Goal: Task Accomplishment & Management: Complete application form

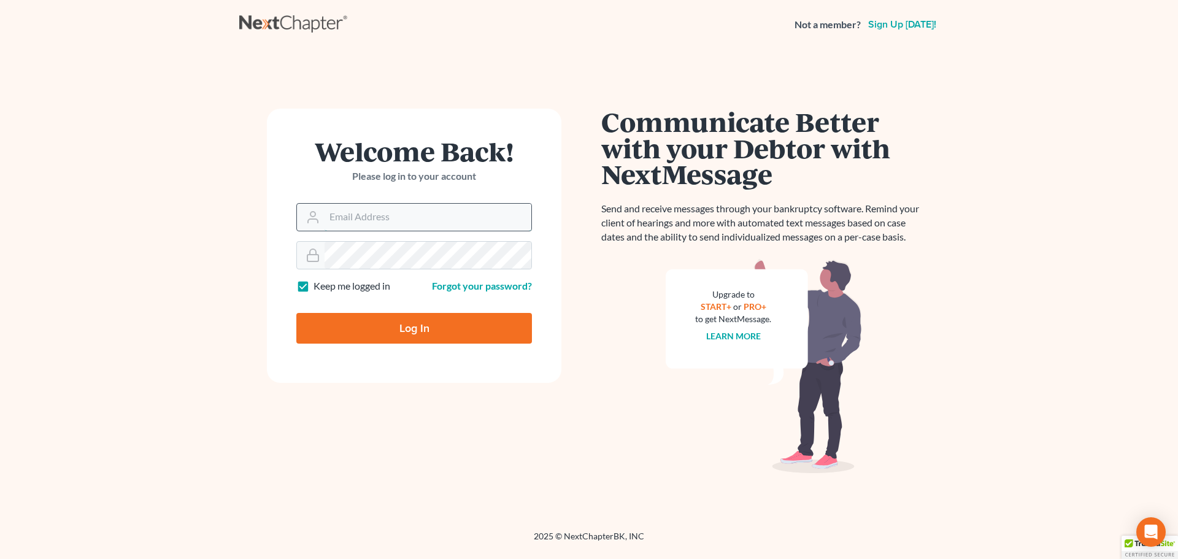
click at [382, 220] on input "Email Address" at bounding box center [428, 217] width 207 height 27
type input "[EMAIL_ADDRESS][DOMAIN_NAME]"
click at [400, 269] on div at bounding box center [414, 255] width 236 height 28
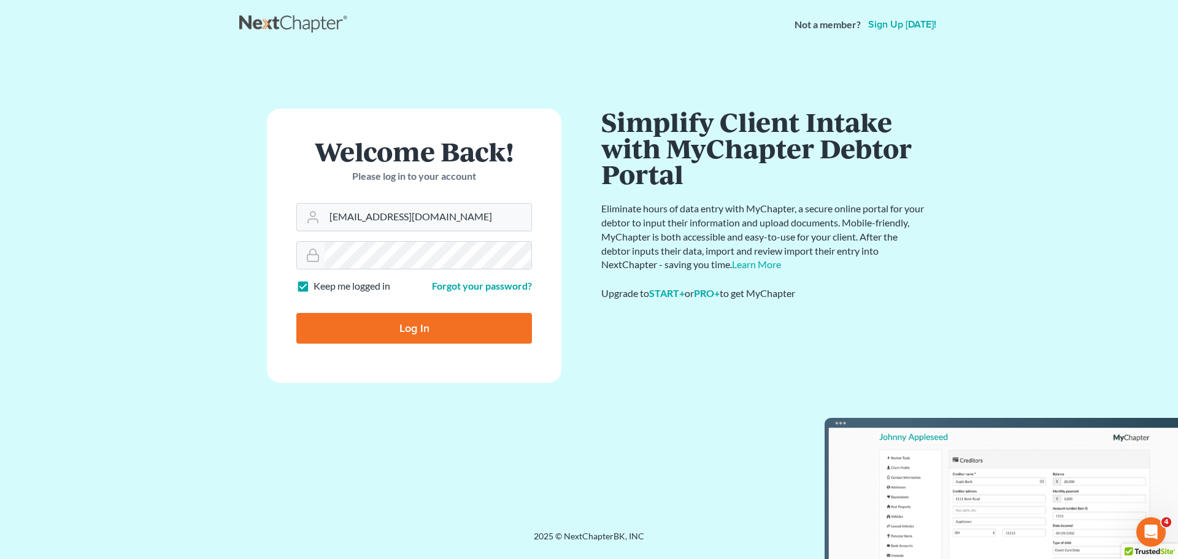
click at [314, 285] on label "Keep me logged in" at bounding box center [352, 286] width 77 height 14
click at [319, 285] on input "Keep me logged in" at bounding box center [323, 283] width 8 height 8
checkbox input "false"
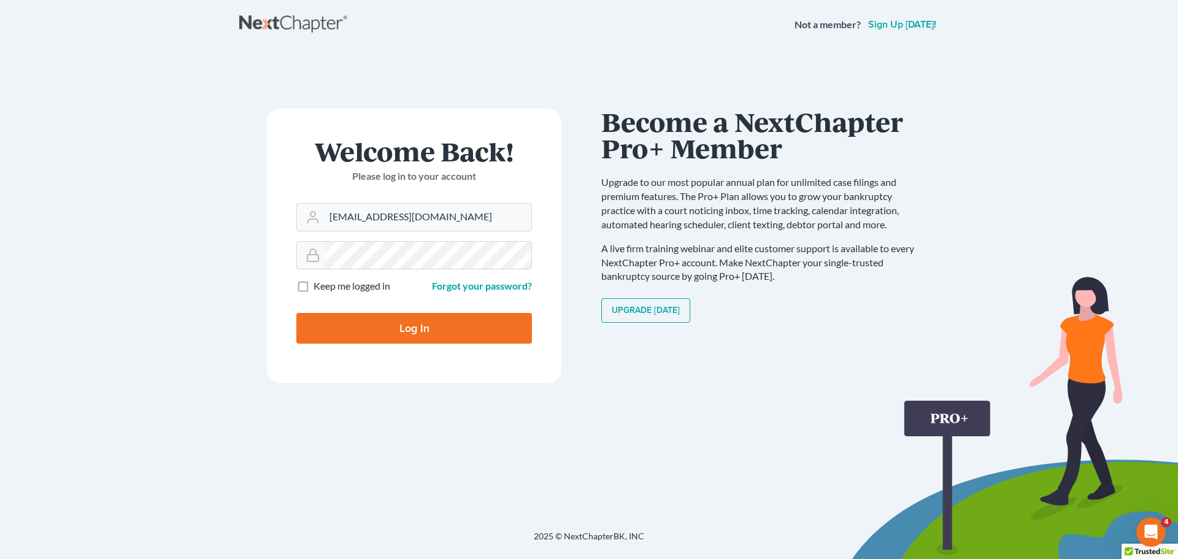
click at [380, 320] on input "Log In" at bounding box center [414, 328] width 236 height 31
type input "Thinking..."
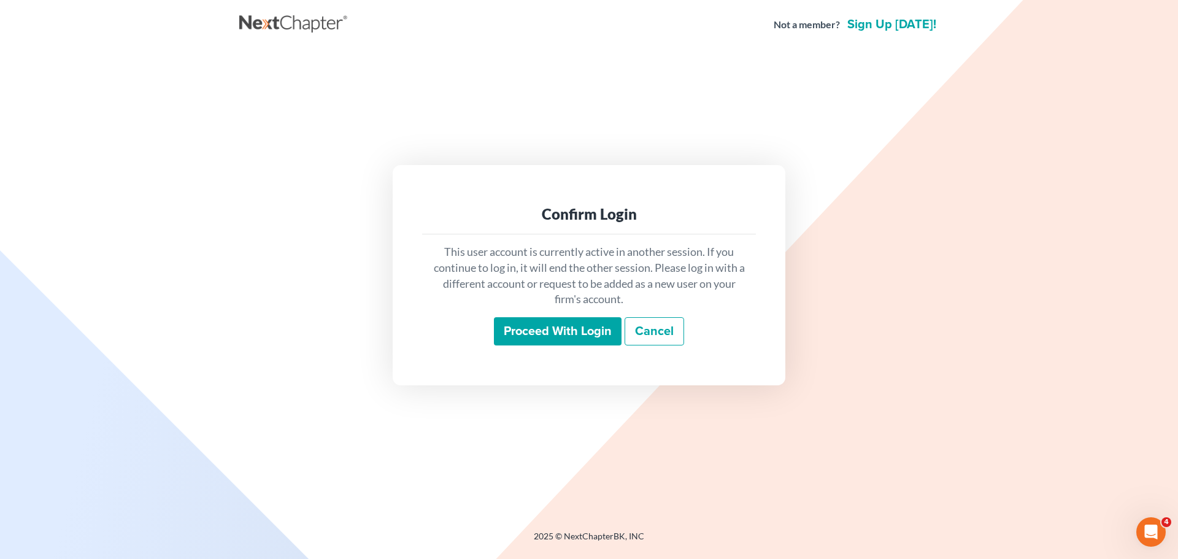
click at [584, 337] on input "Proceed with login" at bounding box center [558, 331] width 128 height 28
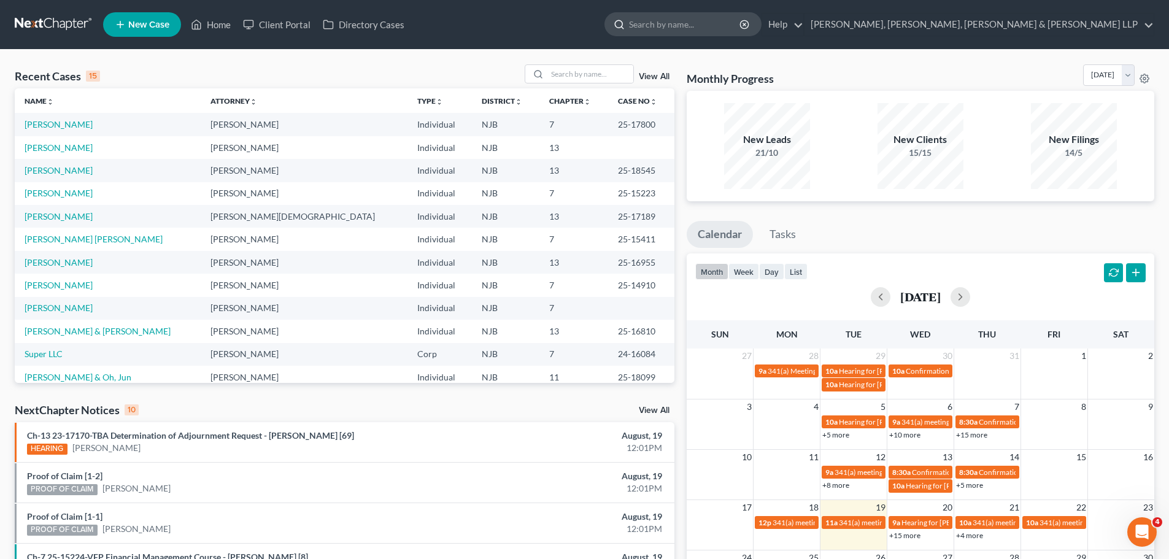
click at [741, 24] on input "search" at bounding box center [685, 24] width 112 height 23
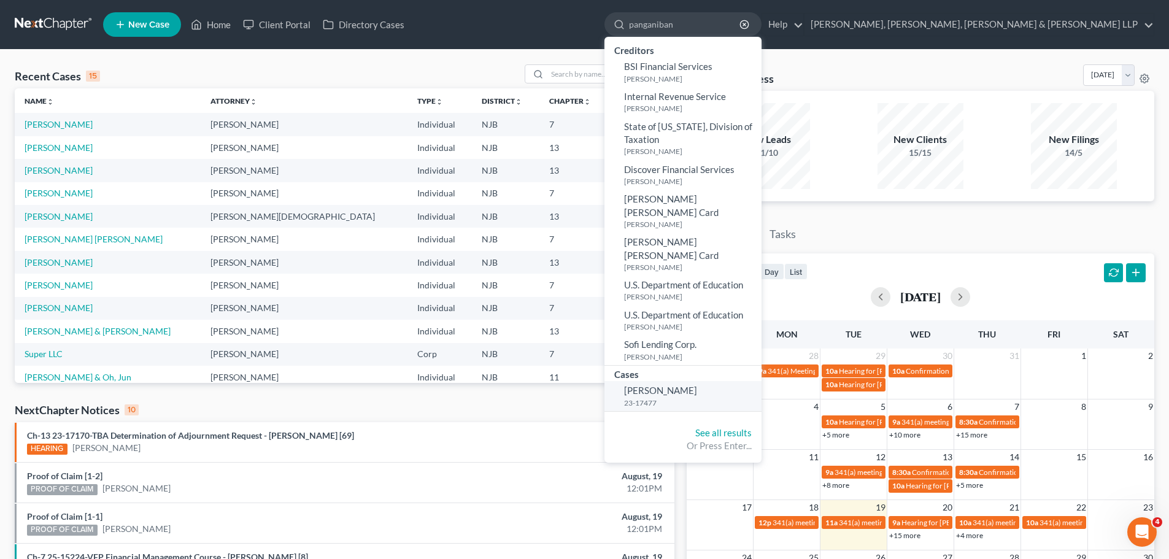
type input "panganiban"
click at [759, 398] on small "23-17477" at bounding box center [691, 403] width 134 height 10
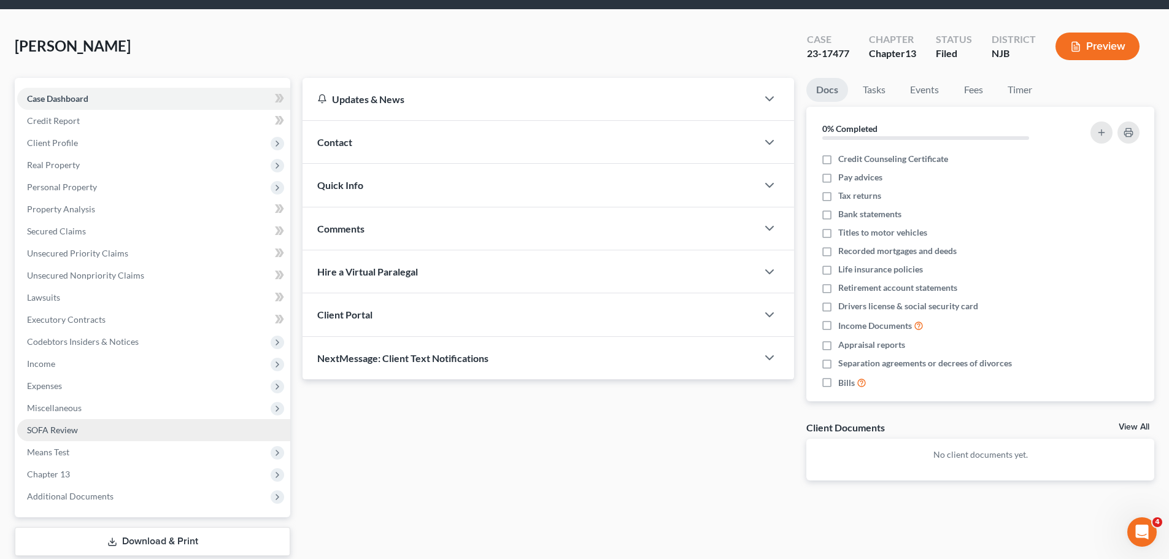
scroll to position [83, 0]
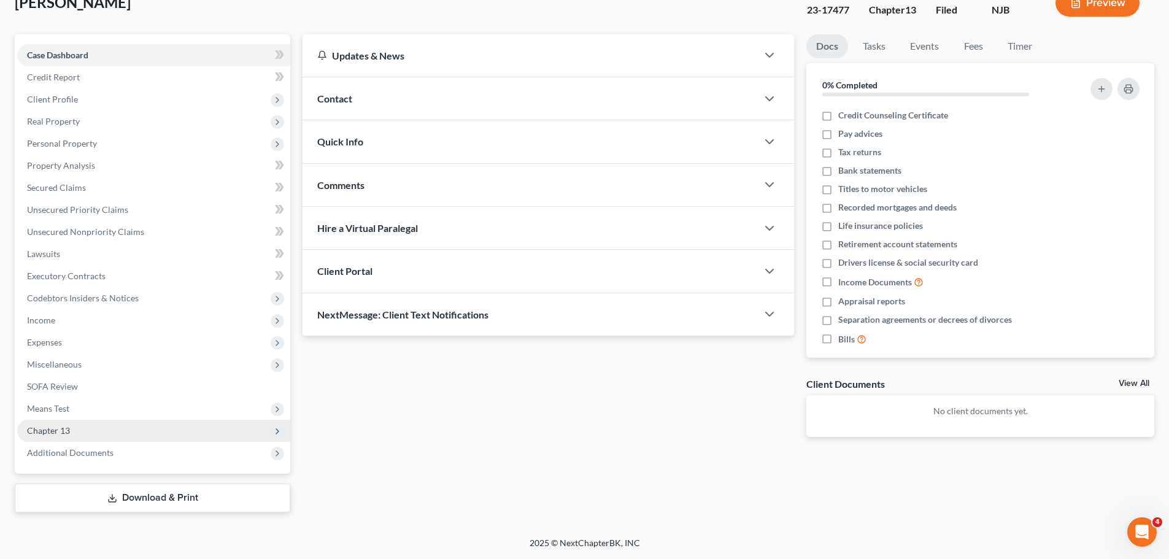
click at [85, 432] on span "Chapter 13" at bounding box center [153, 431] width 273 height 22
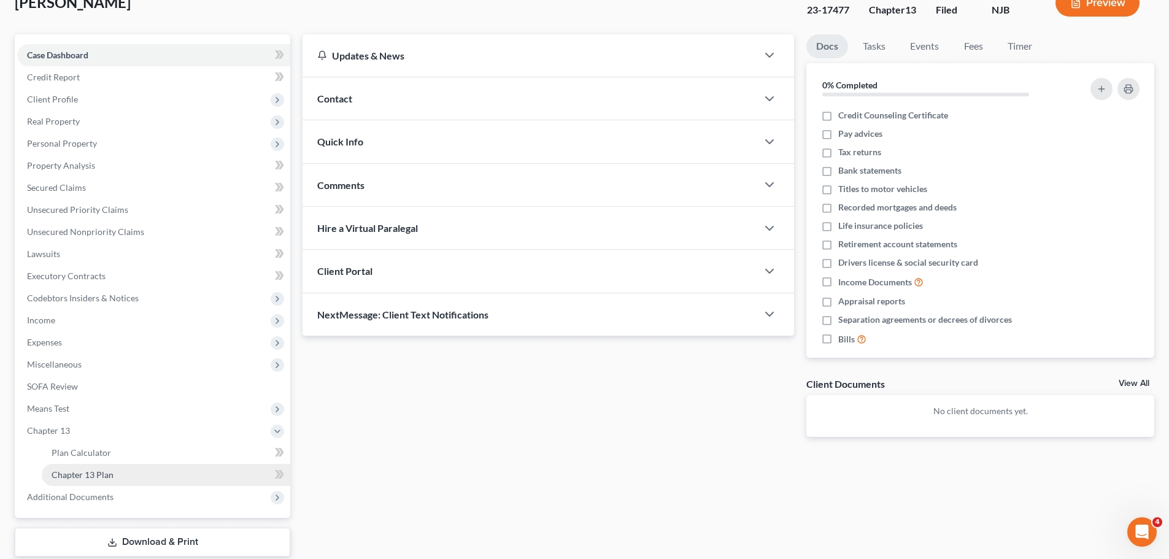
click at [94, 475] on span "Chapter 13 Plan" at bounding box center [83, 475] width 62 height 10
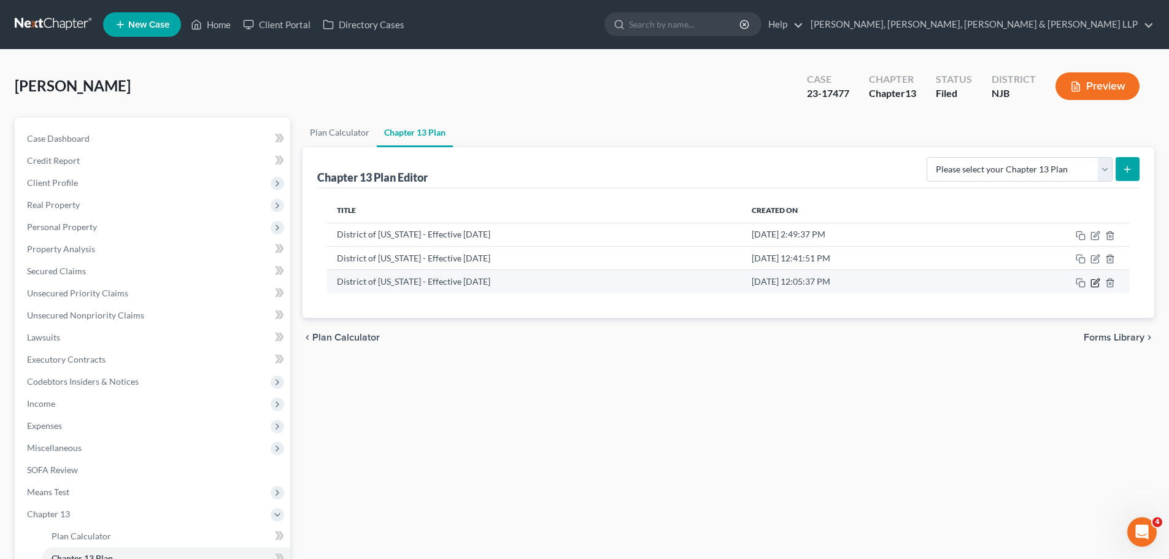
click at [1098, 284] on icon "button" at bounding box center [1096, 283] width 10 height 10
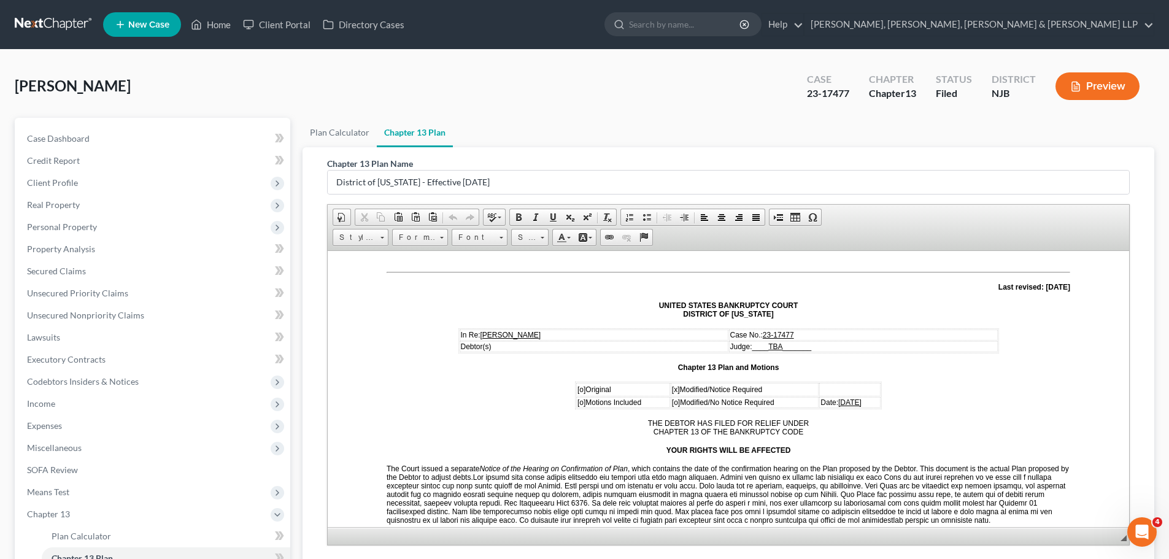
scroll to position [123, 0]
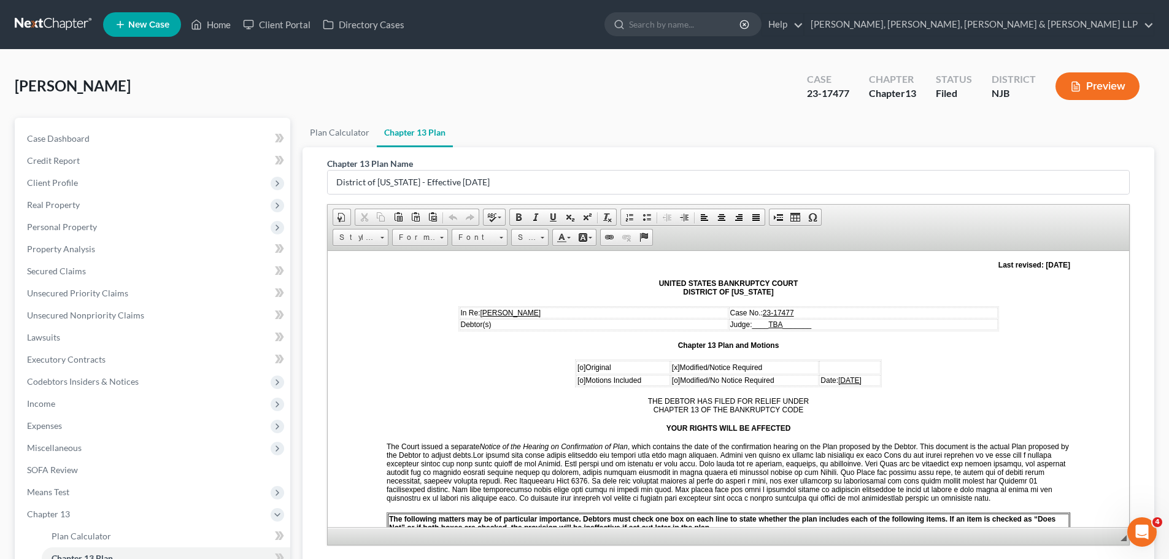
click at [840, 379] on u "August 12, 2025" at bounding box center [849, 380] width 23 height 9
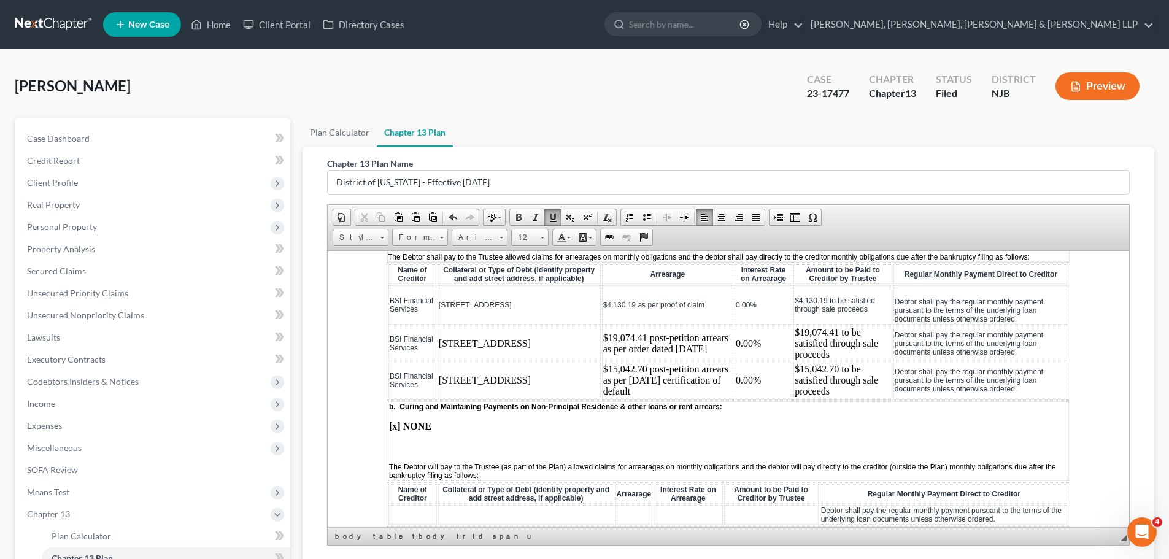
scroll to position [1227, 0]
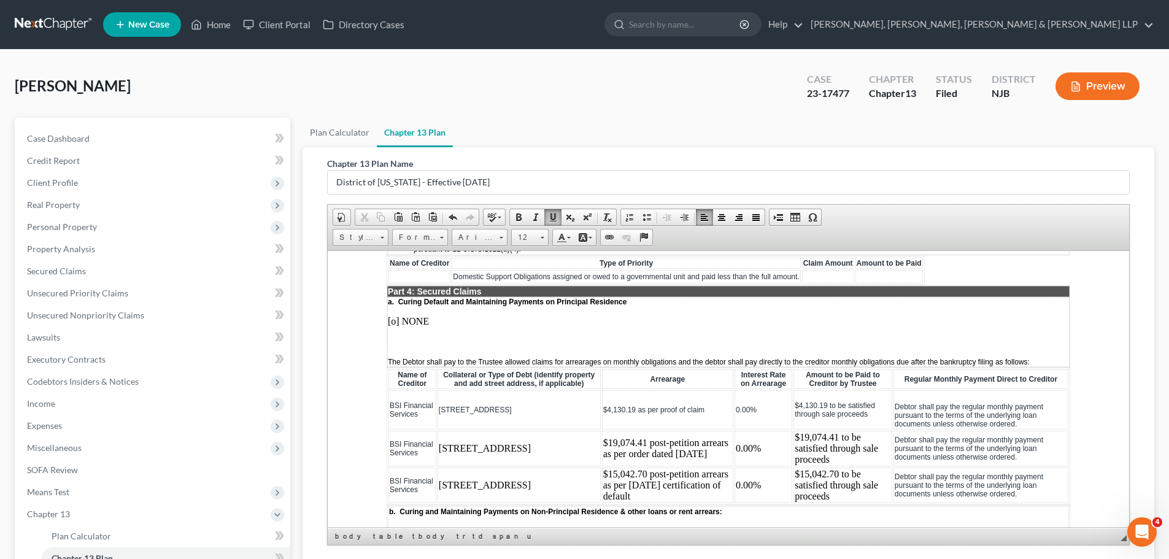
click at [857, 427] on td "$4,130.19 to be satisfied through sale proceeds" at bounding box center [843, 409] width 99 height 39
click at [851, 466] on td "$19,074.41 to be satisfied through sale proceeds" at bounding box center [843, 448] width 99 height 36
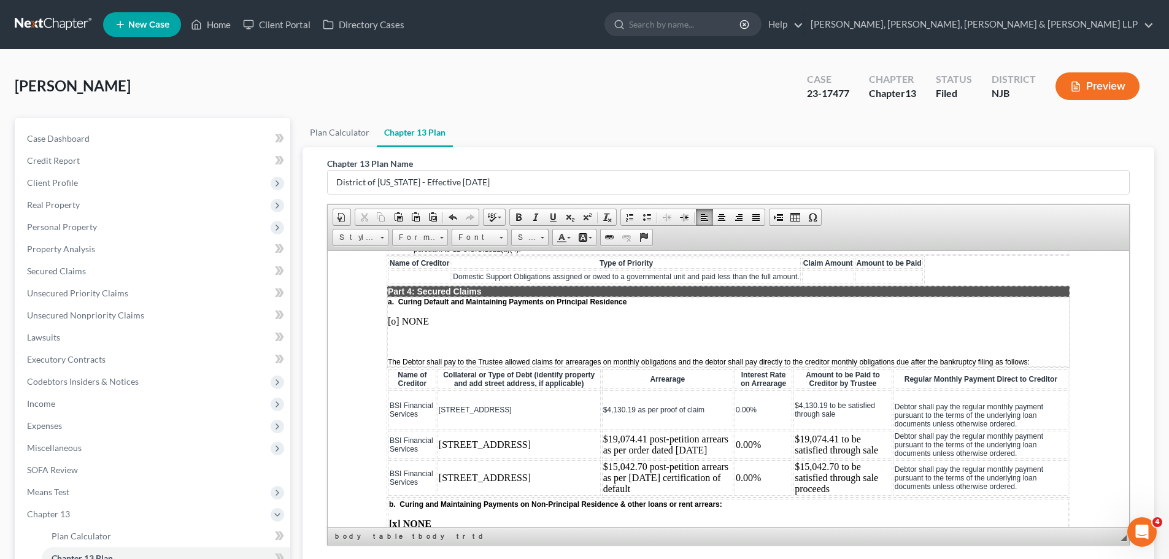
click at [835, 495] on td "$15,042.70 to be satisfied through sale proceeds" at bounding box center [843, 478] width 99 height 36
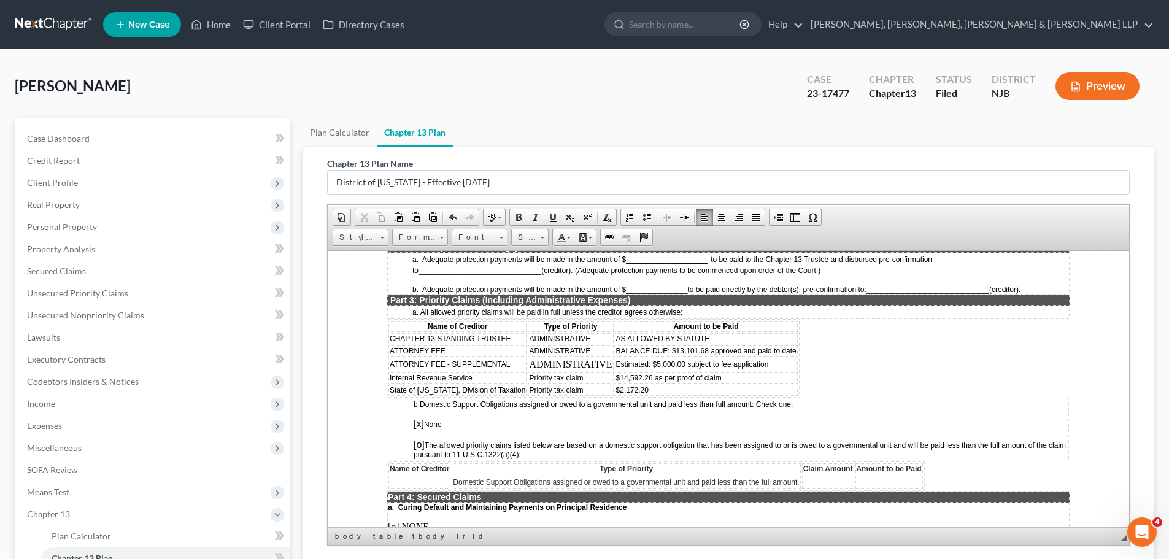
scroll to position [1043, 0]
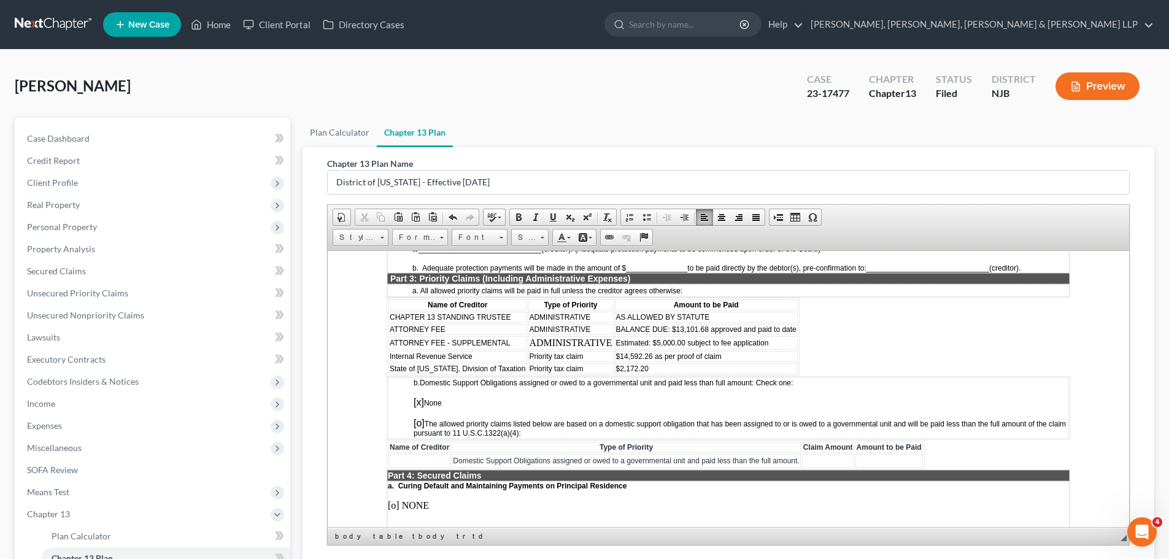
click at [660, 365] on td "$2,172.20" at bounding box center [706, 368] width 183 height 11
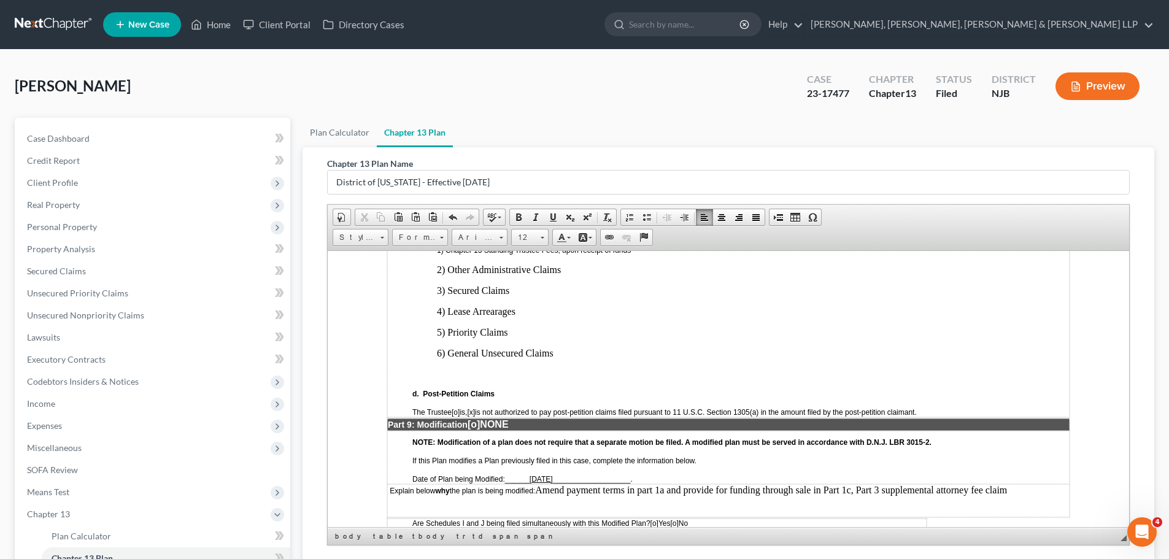
scroll to position [3007, 0]
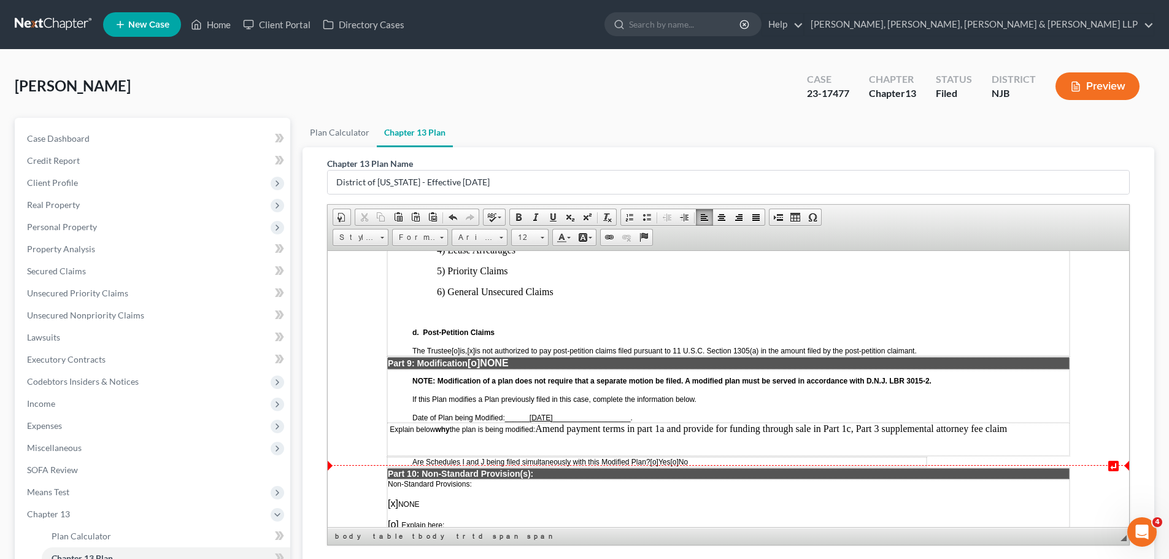
click at [659, 466] on span "[o]" at bounding box center [655, 461] width 8 height 9
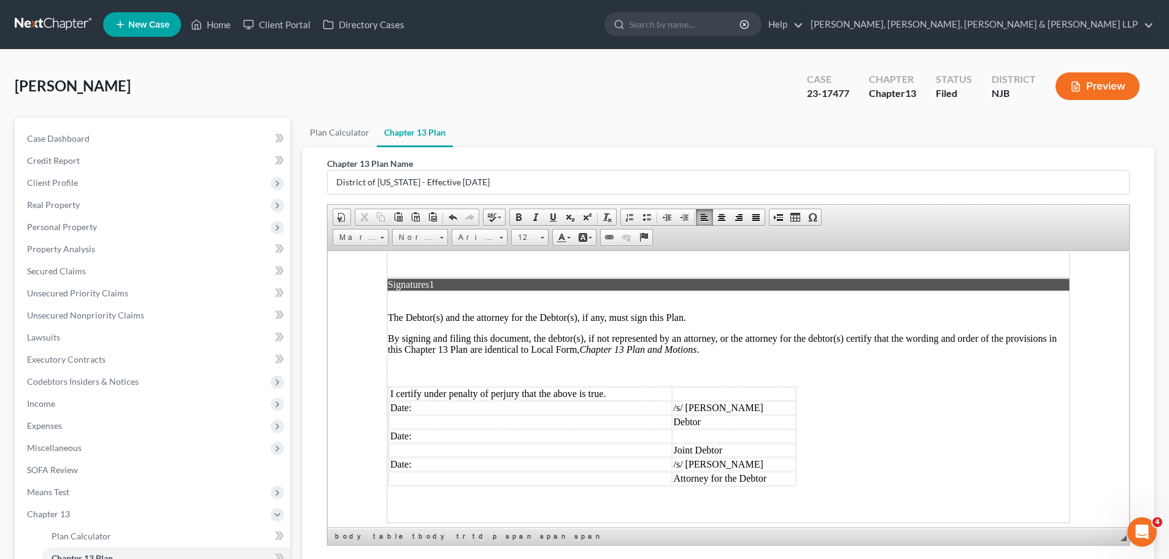
scroll to position [3376, 0]
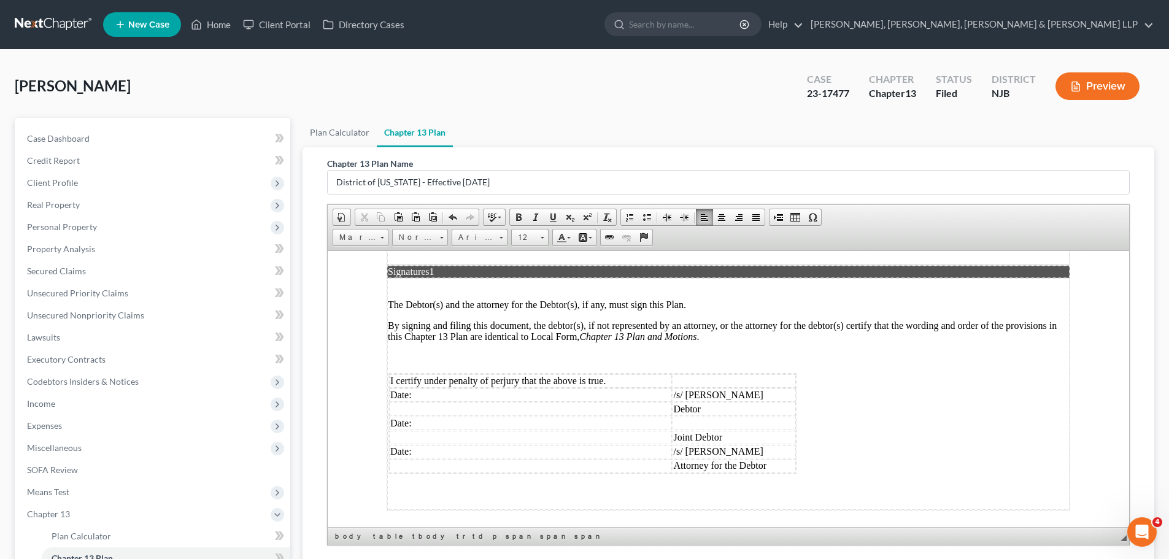
click at [436, 401] on td "Date:" at bounding box center [530, 395] width 283 height 14
click at [536, 458] on td "Date:" at bounding box center [530, 451] width 283 height 14
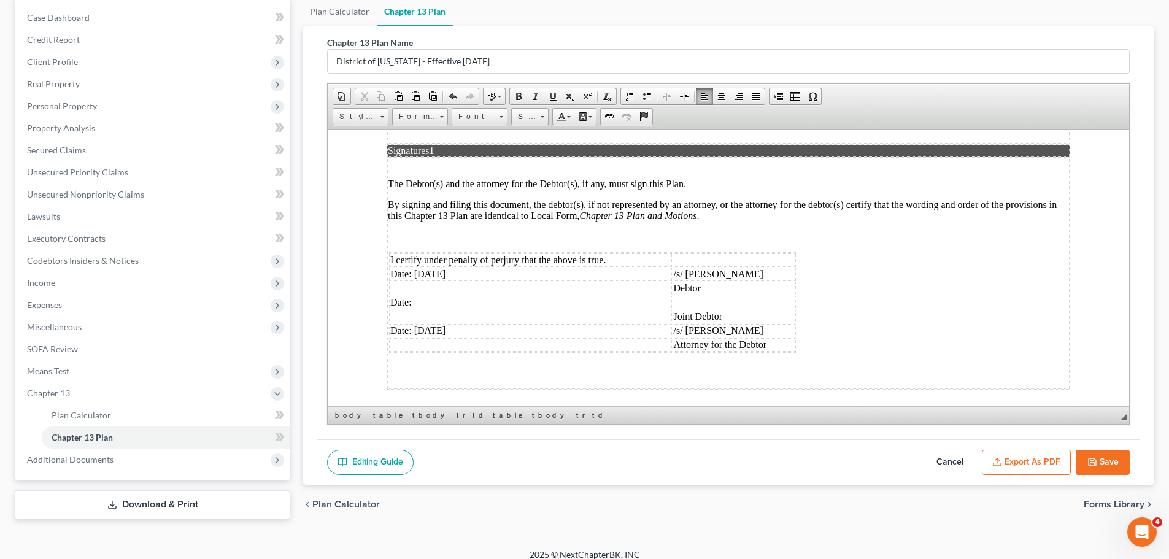
scroll to position [131, 0]
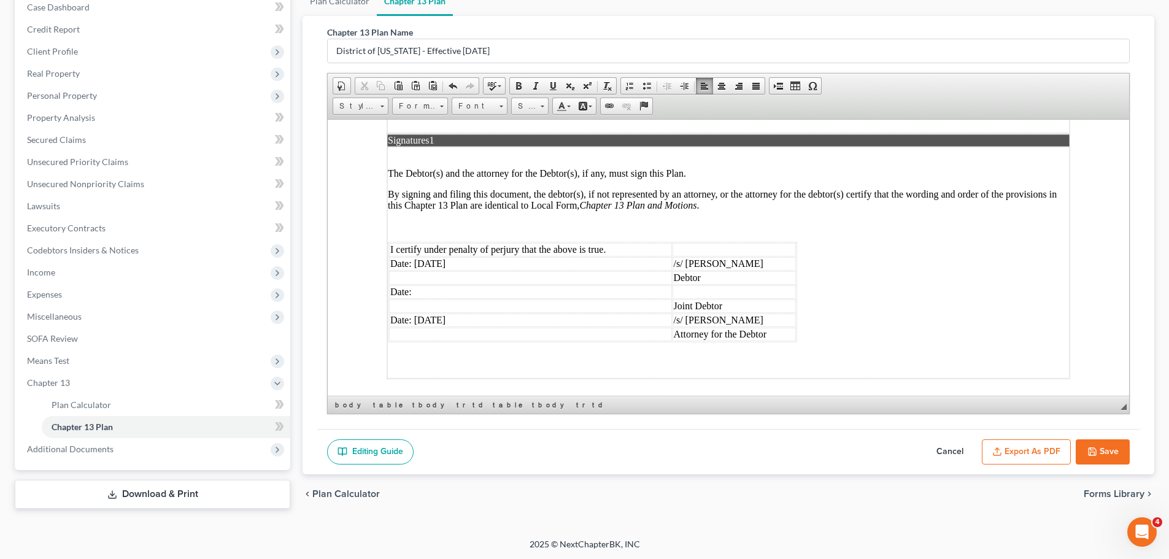
click at [1111, 448] on button "Save" at bounding box center [1103, 452] width 54 height 26
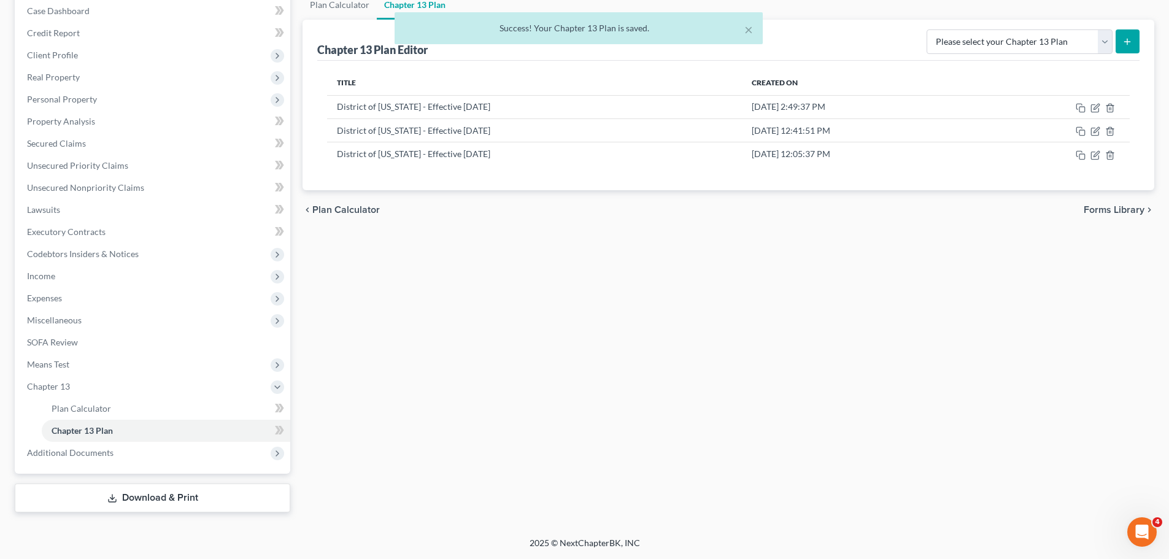
scroll to position [128, 0]
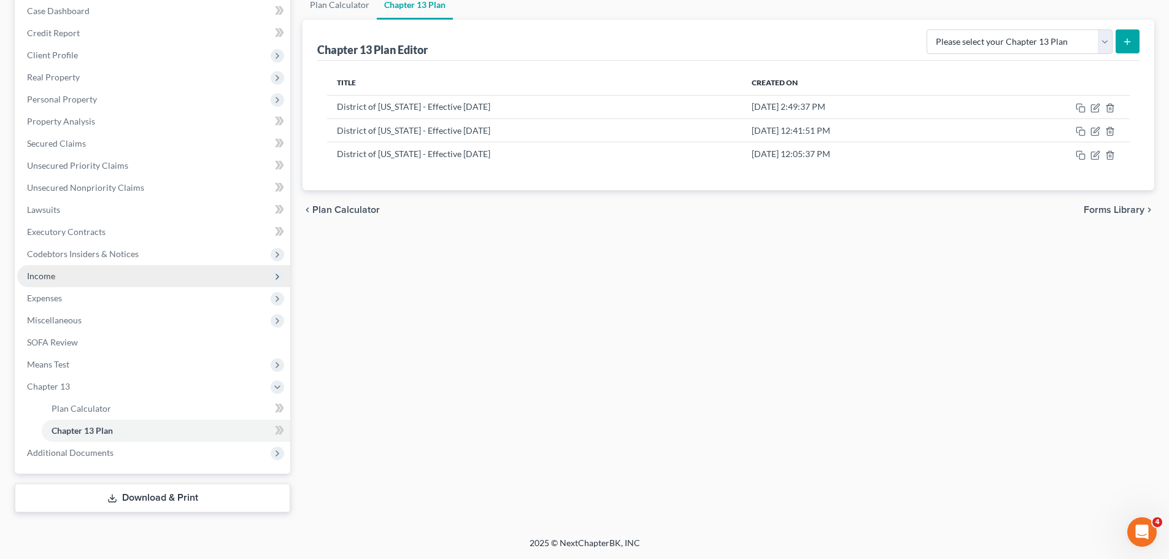
click at [56, 279] on span "Income" at bounding box center [153, 276] width 273 height 22
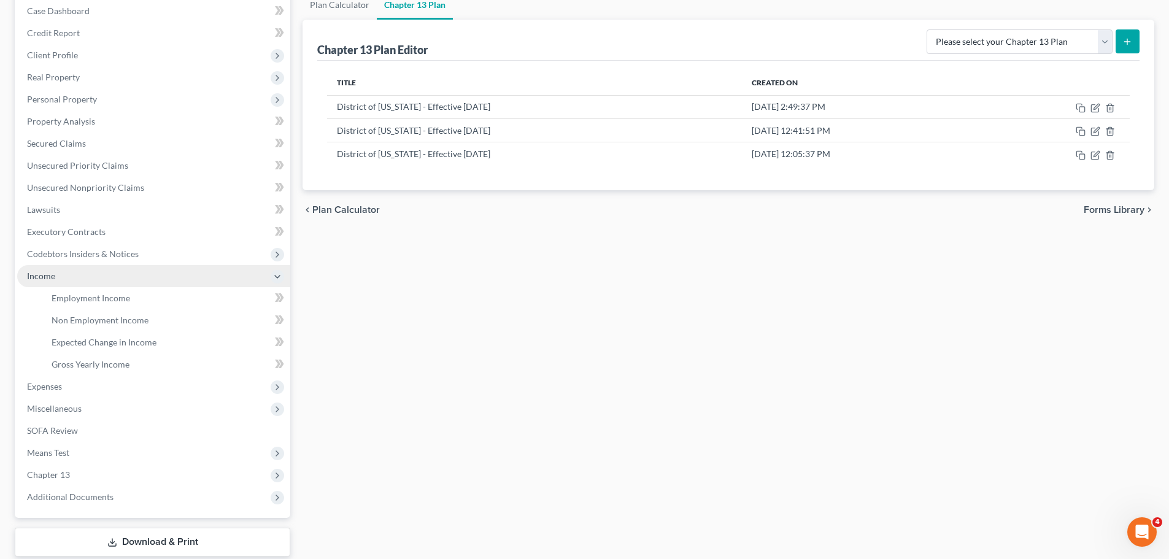
scroll to position [131, 0]
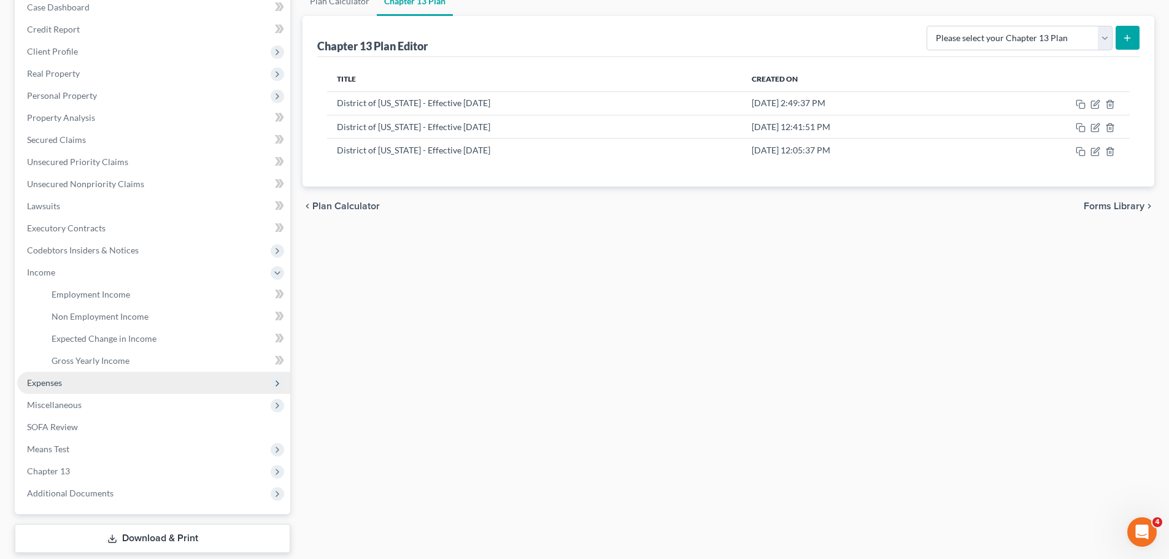
click at [63, 385] on span "Expenses" at bounding box center [153, 383] width 273 height 22
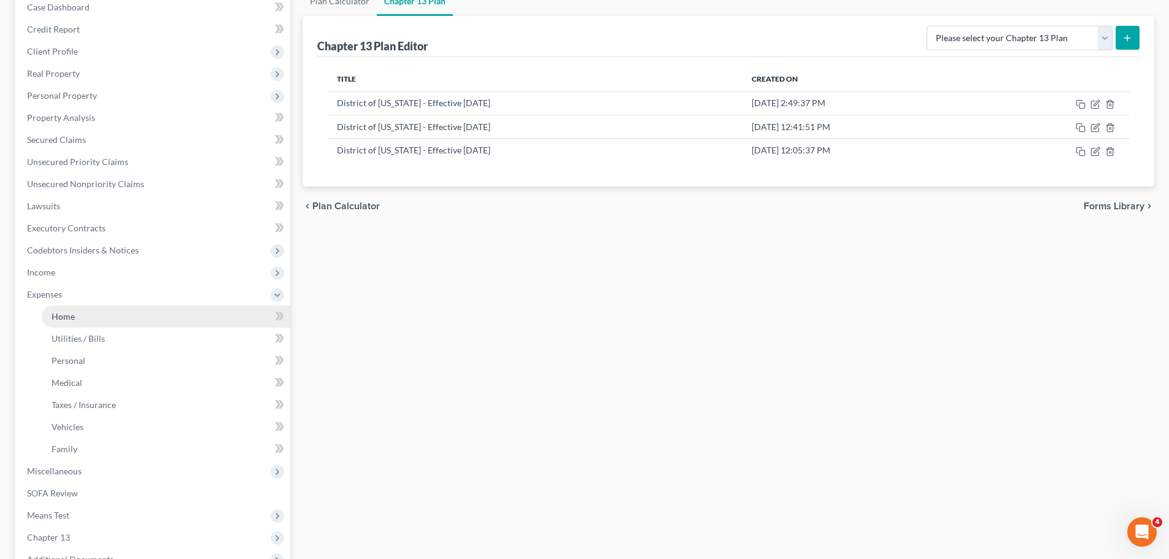
click at [72, 315] on span "Home" at bounding box center [63, 316] width 23 height 10
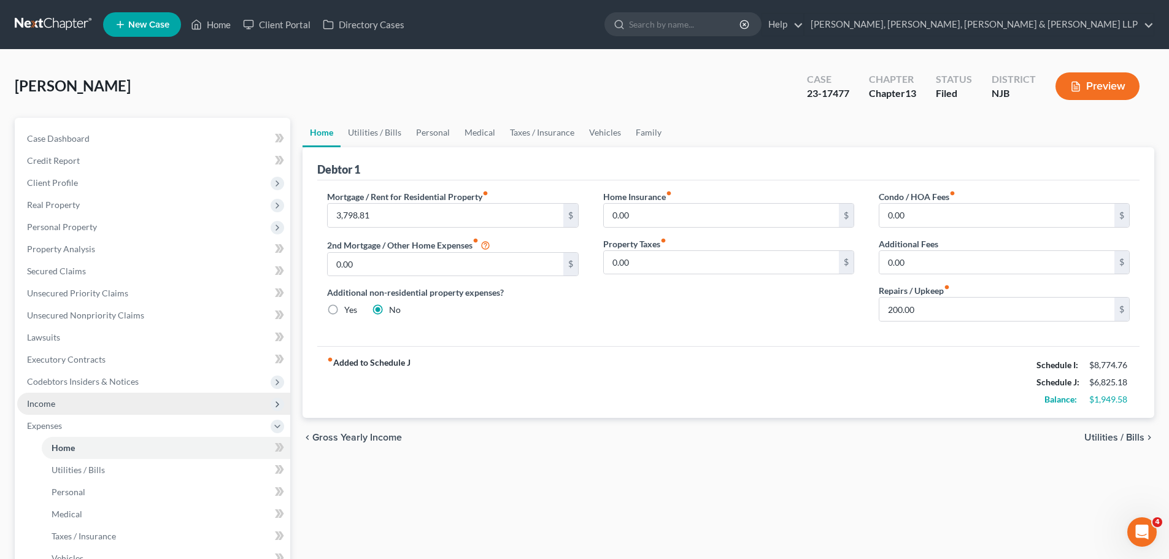
click at [118, 404] on span "Income" at bounding box center [153, 404] width 273 height 22
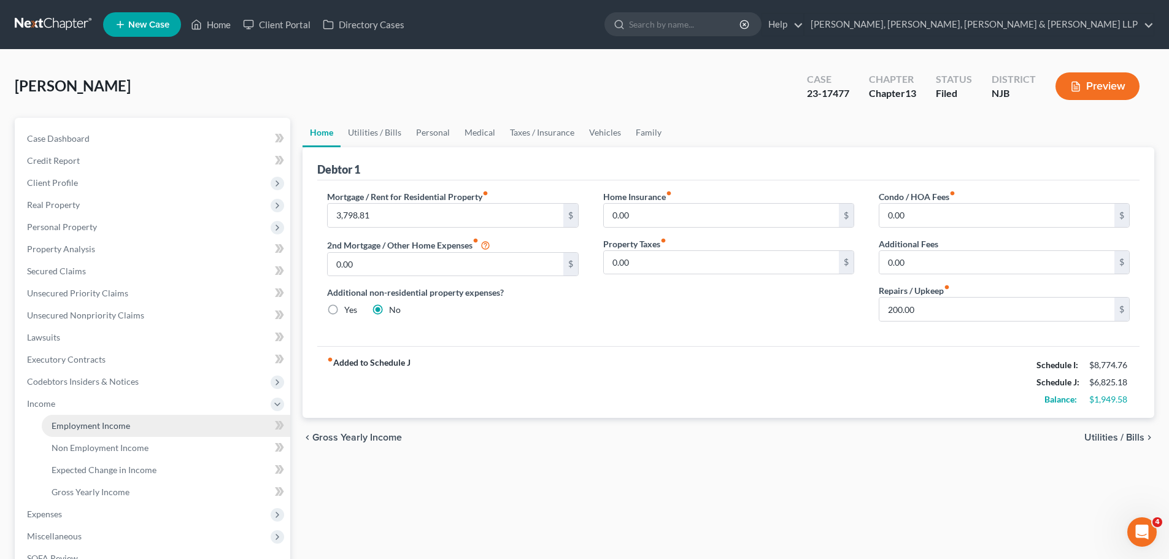
click at [127, 429] on span "Employment Income" at bounding box center [91, 425] width 79 height 10
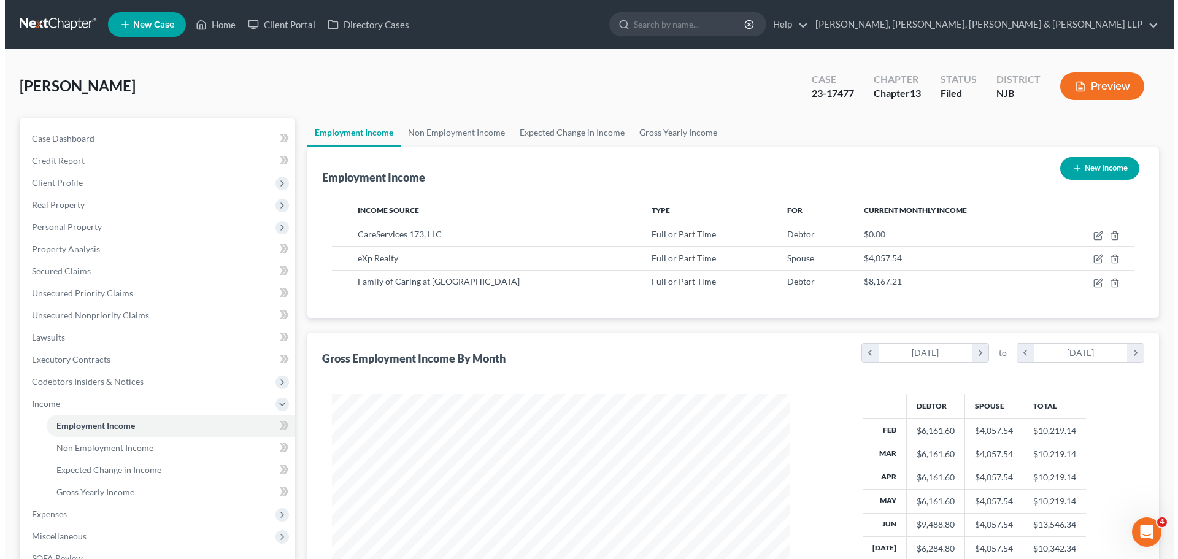
scroll to position [229, 482]
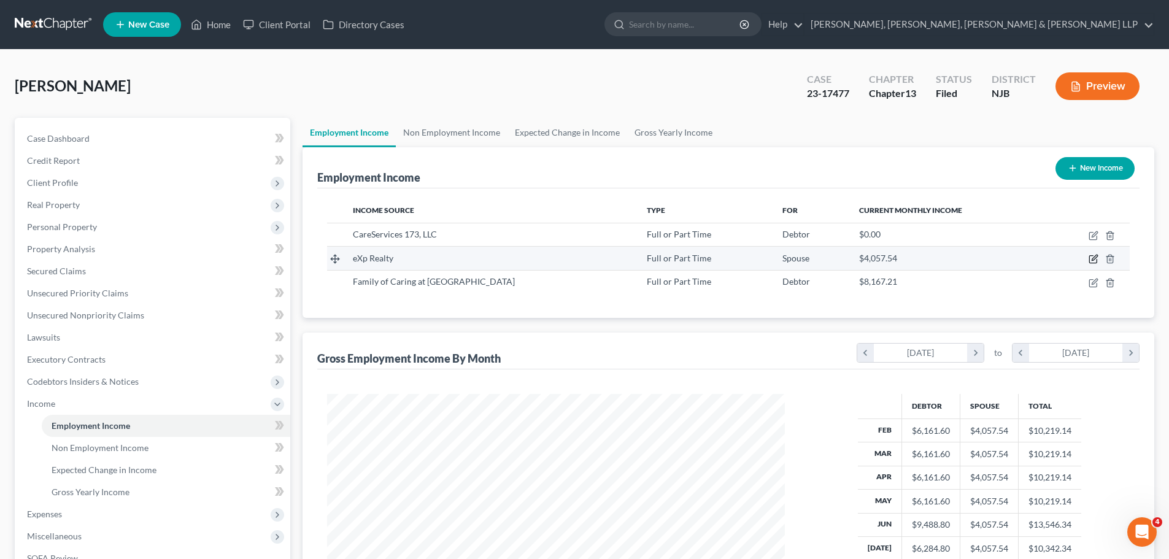
click at [1092, 259] on icon "button" at bounding box center [1094, 259] width 10 height 10
select select "0"
select select "50"
select select "0"
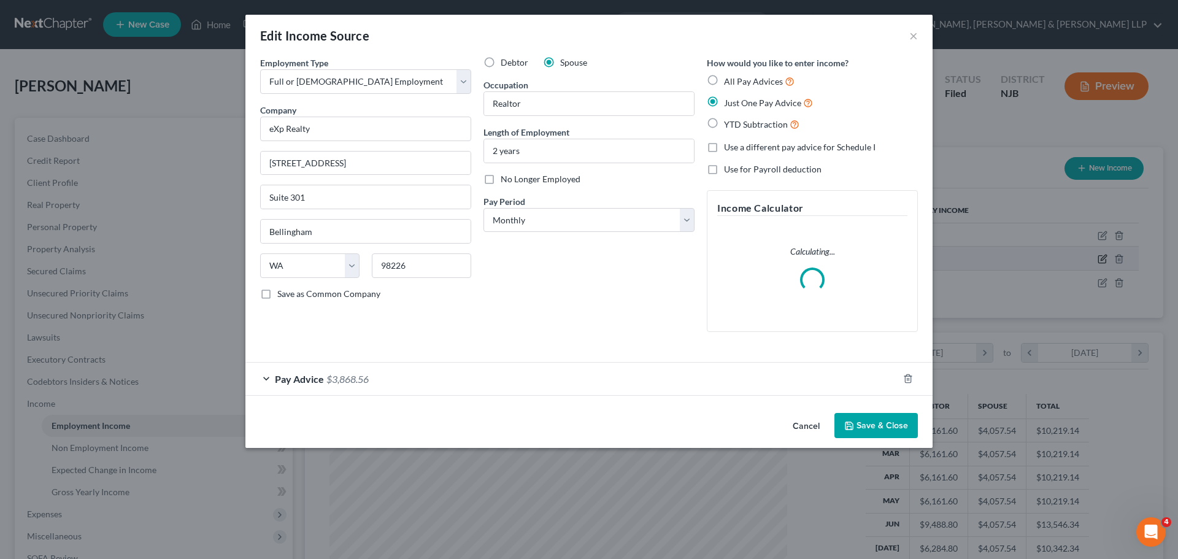
scroll to position [231, 487]
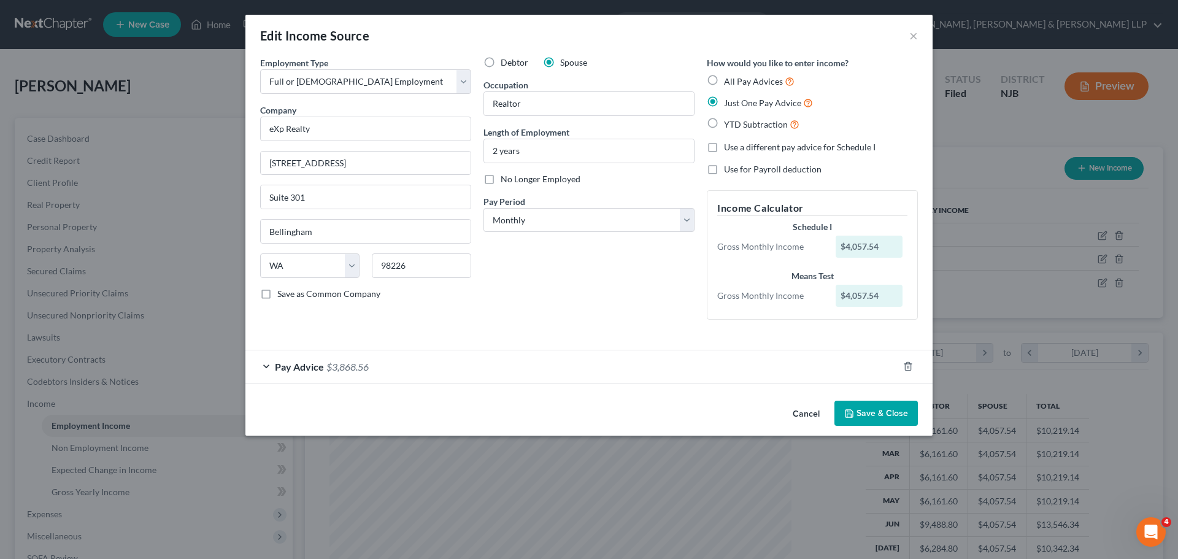
click at [498, 366] on div "Pay Advice $3,868.56" at bounding box center [571, 366] width 653 height 33
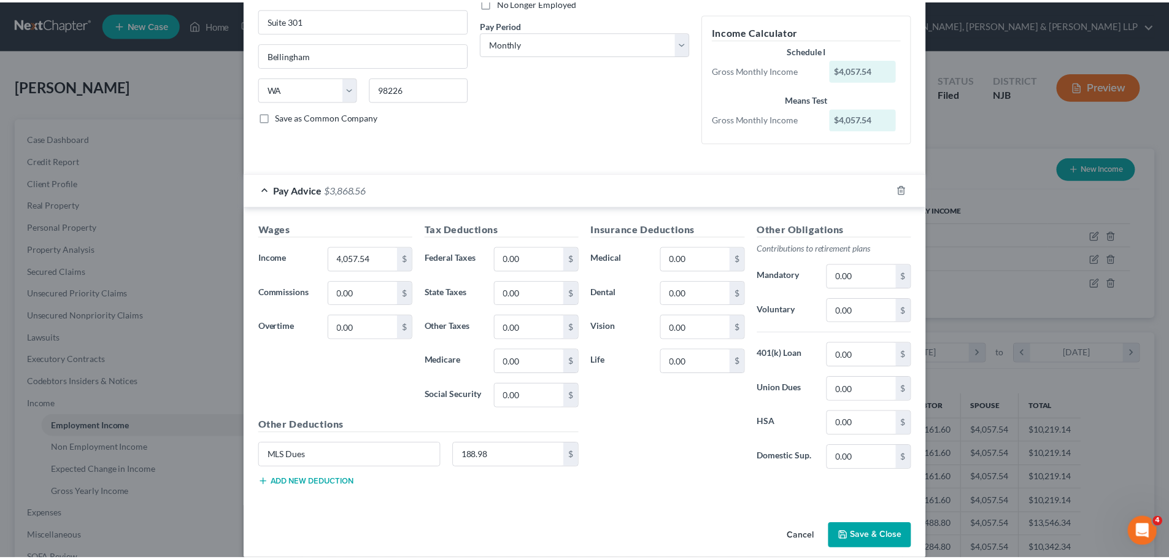
scroll to position [184, 0]
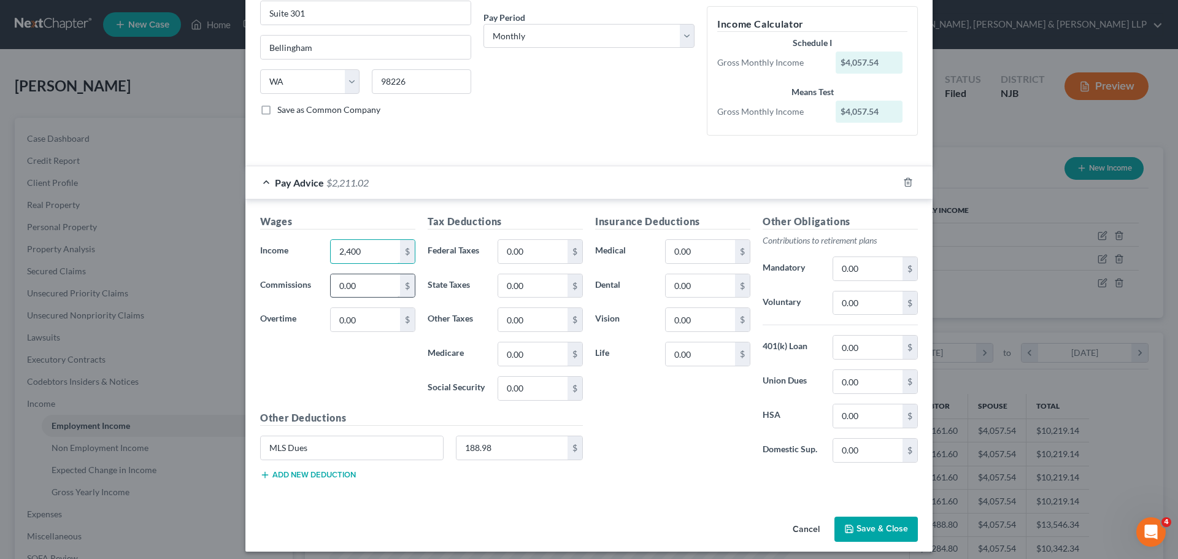
type input "2,400"
click at [370, 288] on input "0.00" at bounding box center [365, 285] width 69 height 23
click at [860, 527] on button "Save & Close" at bounding box center [876, 530] width 83 height 26
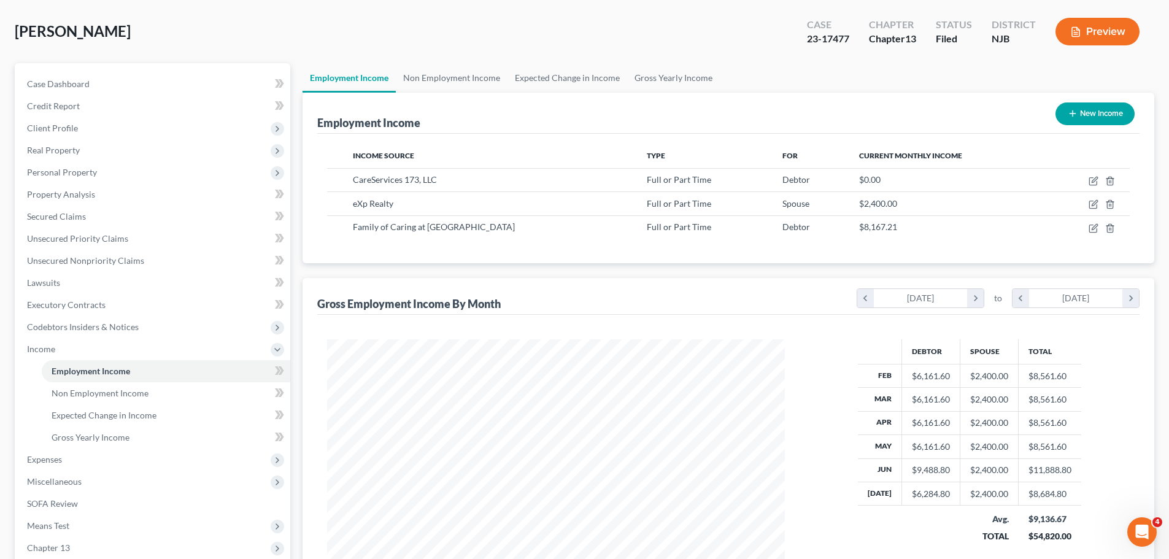
scroll to position [123, 0]
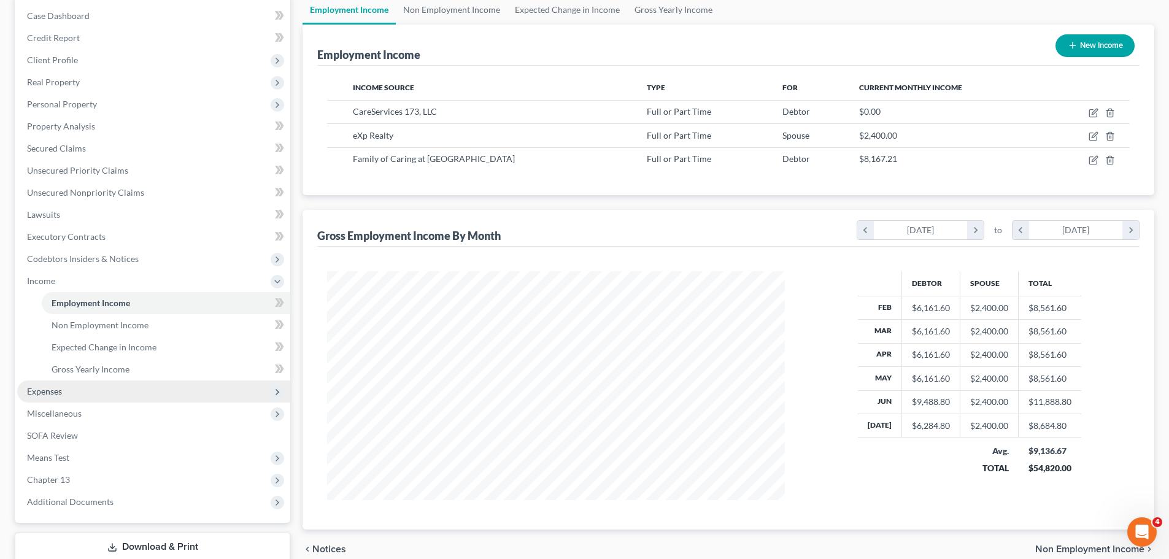
click at [127, 393] on span "Expenses" at bounding box center [153, 392] width 273 height 22
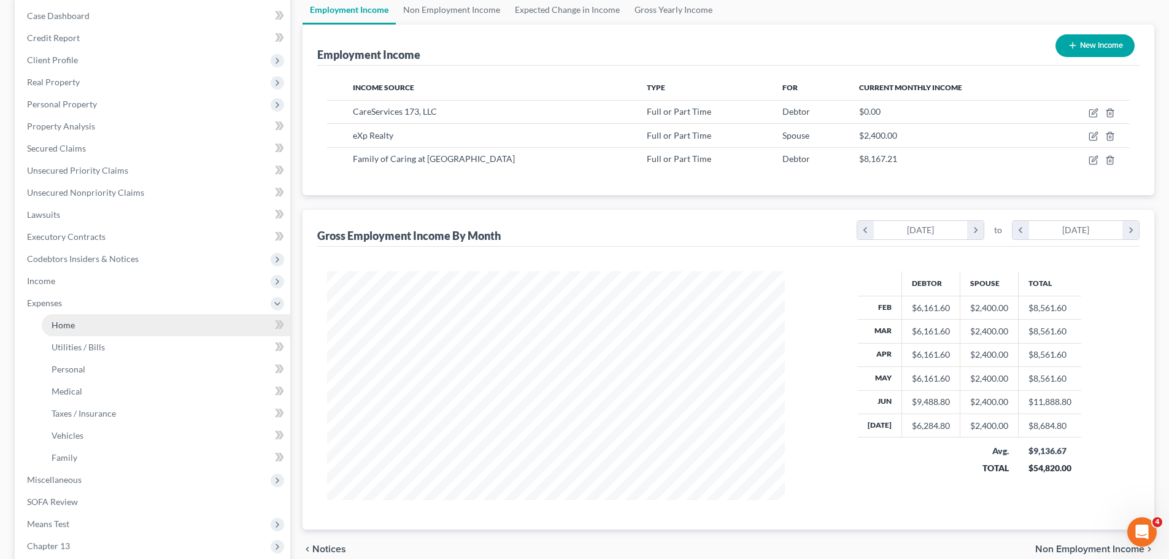
click at [123, 325] on link "Home" at bounding box center [166, 325] width 249 height 22
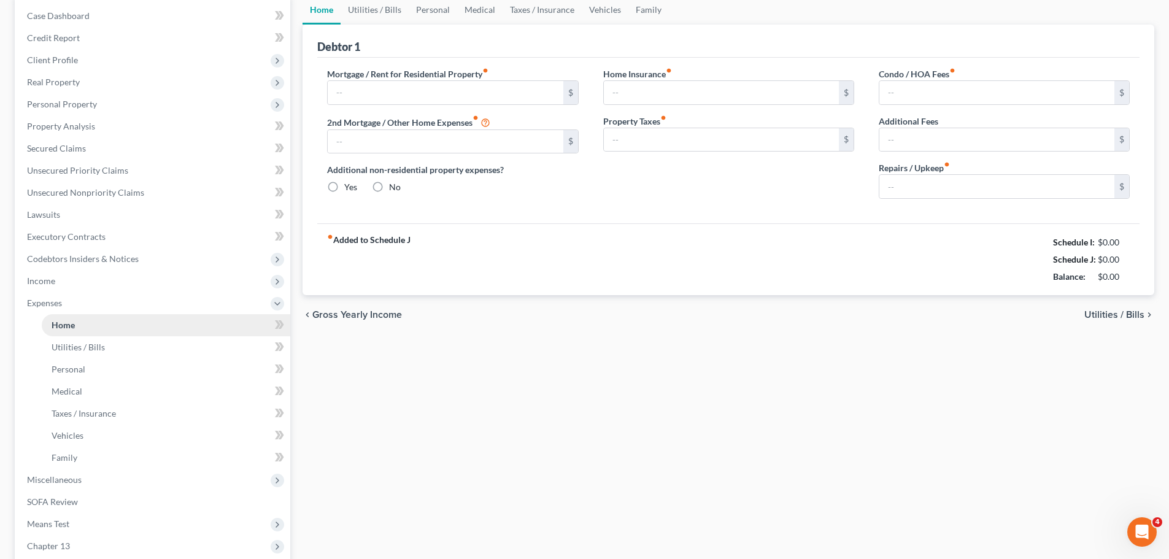
type input "3,798.81"
type input "0.00"
radio input "true"
type input "0.00"
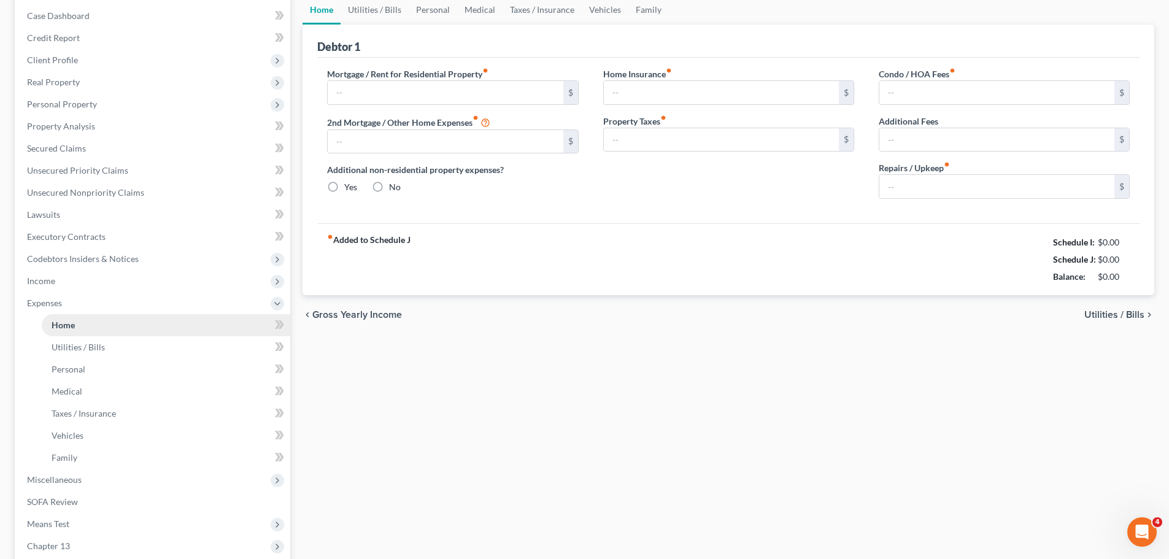
type input "0.00"
type input "200.00"
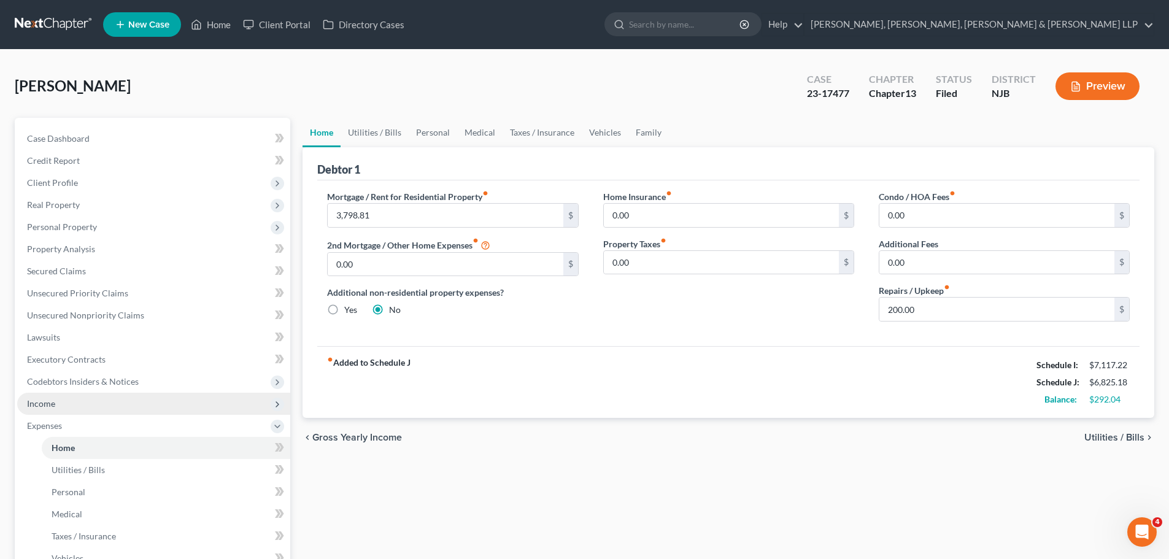
click at [71, 404] on span "Income" at bounding box center [153, 404] width 273 height 22
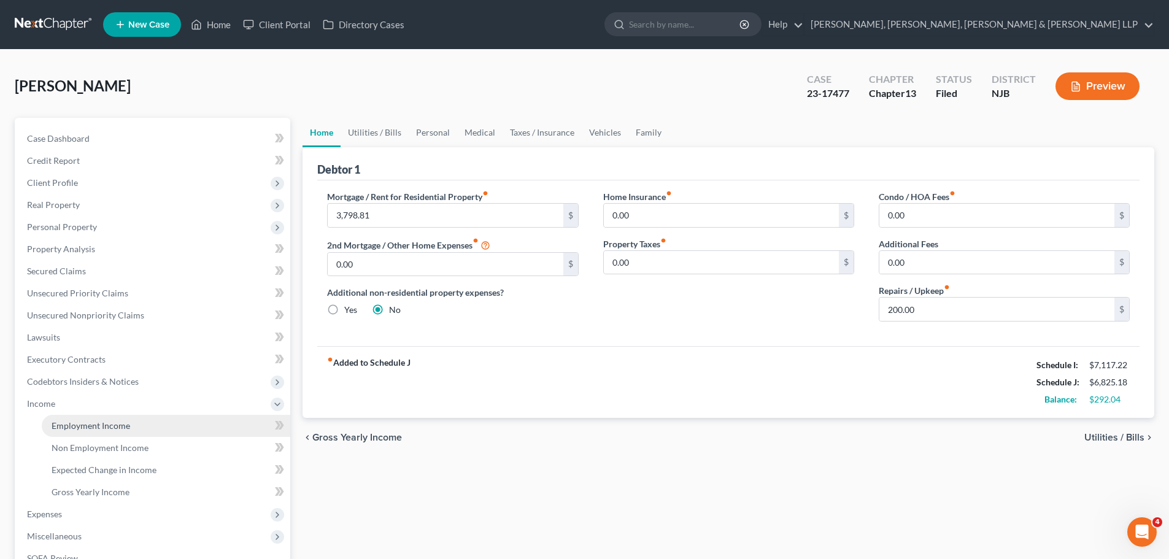
click at [86, 427] on span "Employment Income" at bounding box center [91, 425] width 79 height 10
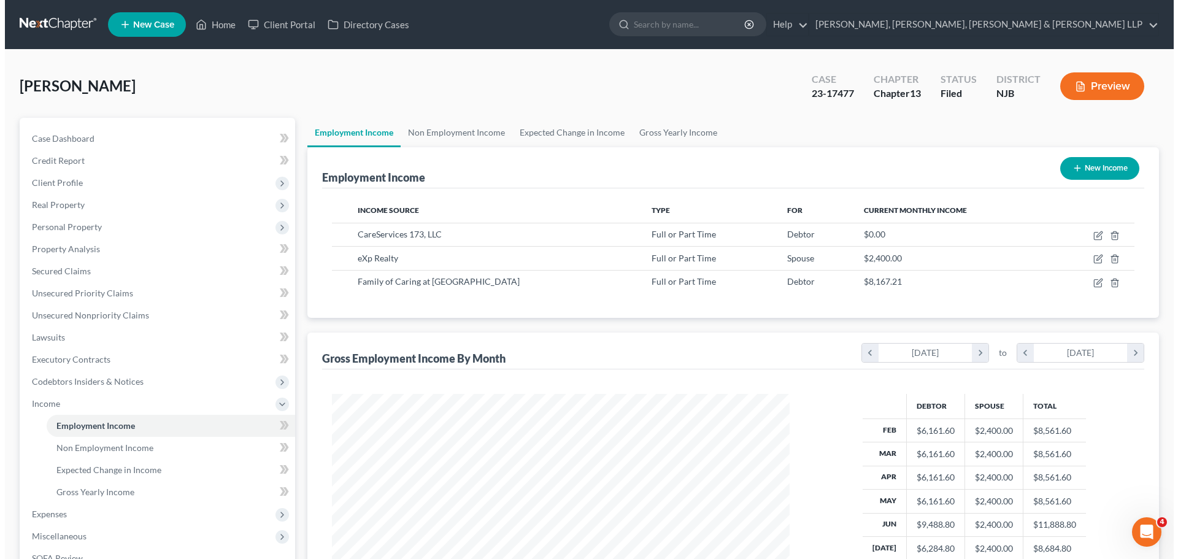
scroll to position [229, 482]
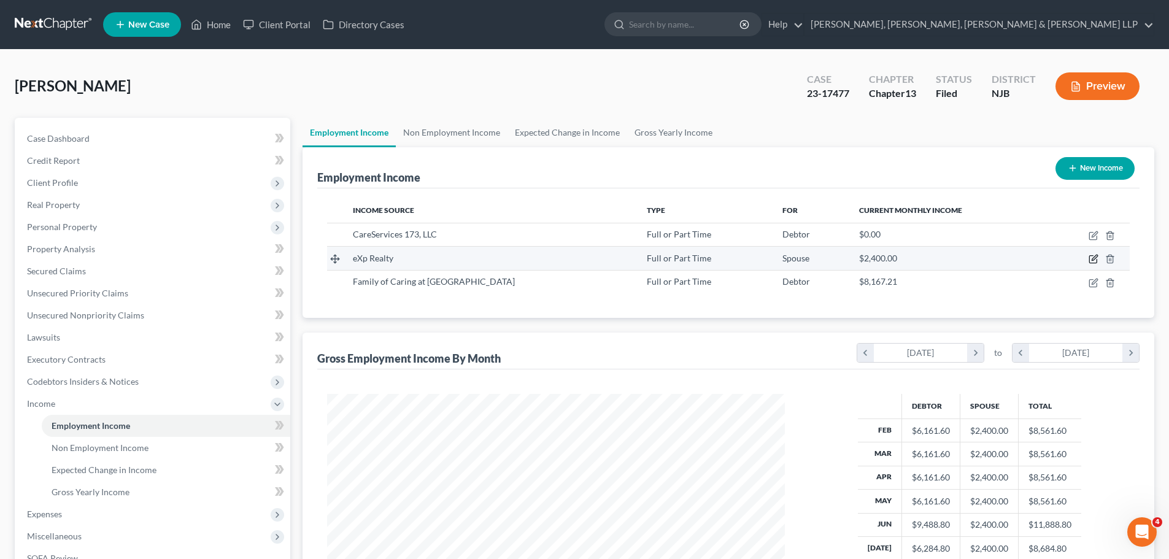
click at [1091, 260] on icon "button" at bounding box center [1094, 259] width 10 height 10
select select "0"
select select "50"
select select "0"
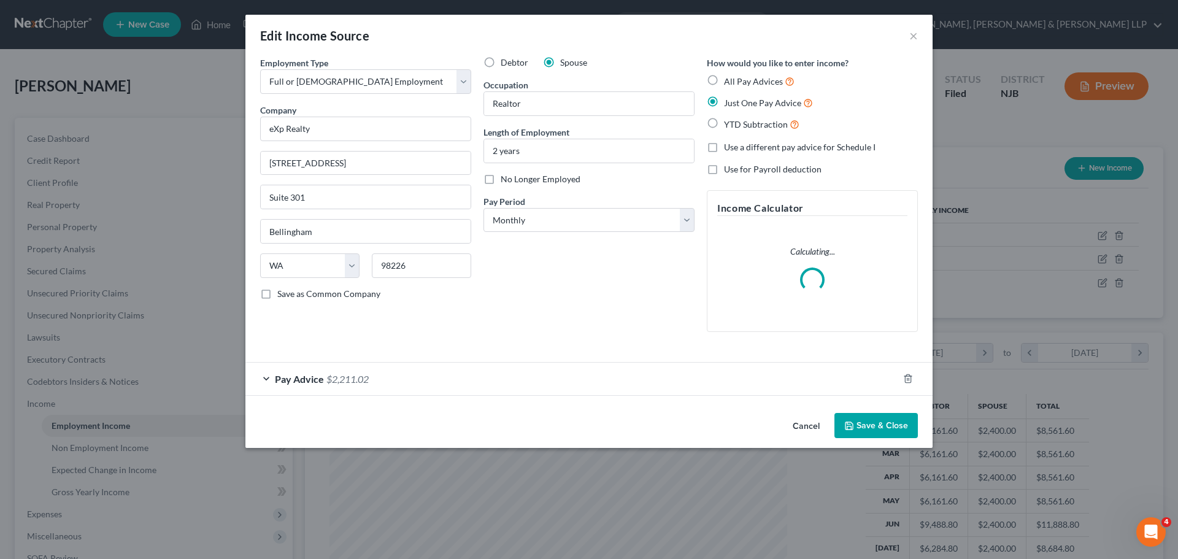
scroll to position [231, 487]
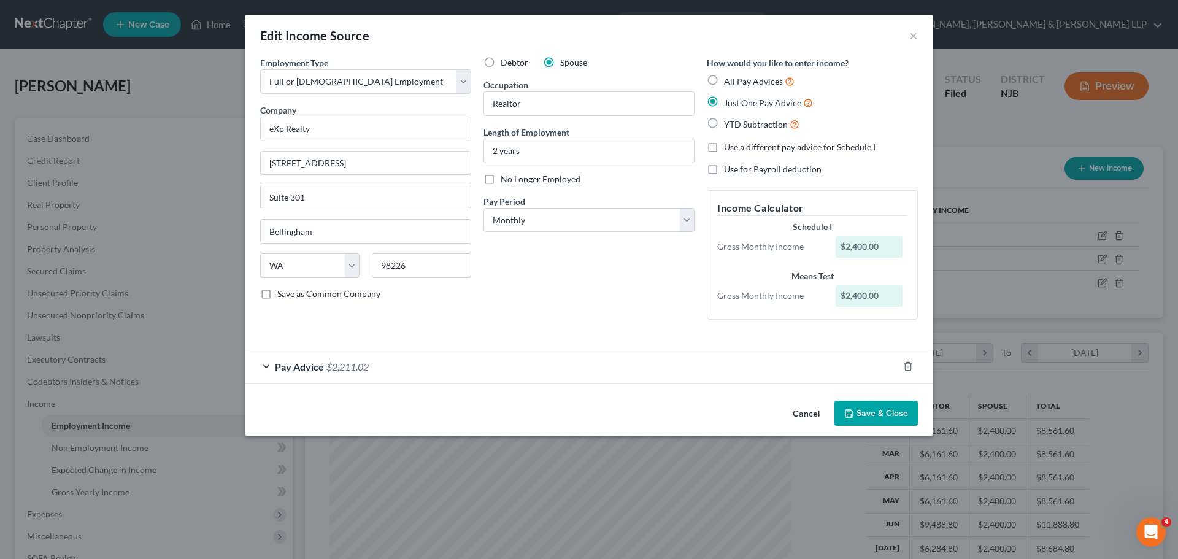
click at [469, 373] on div "Pay Advice $2,211.02" at bounding box center [571, 366] width 653 height 33
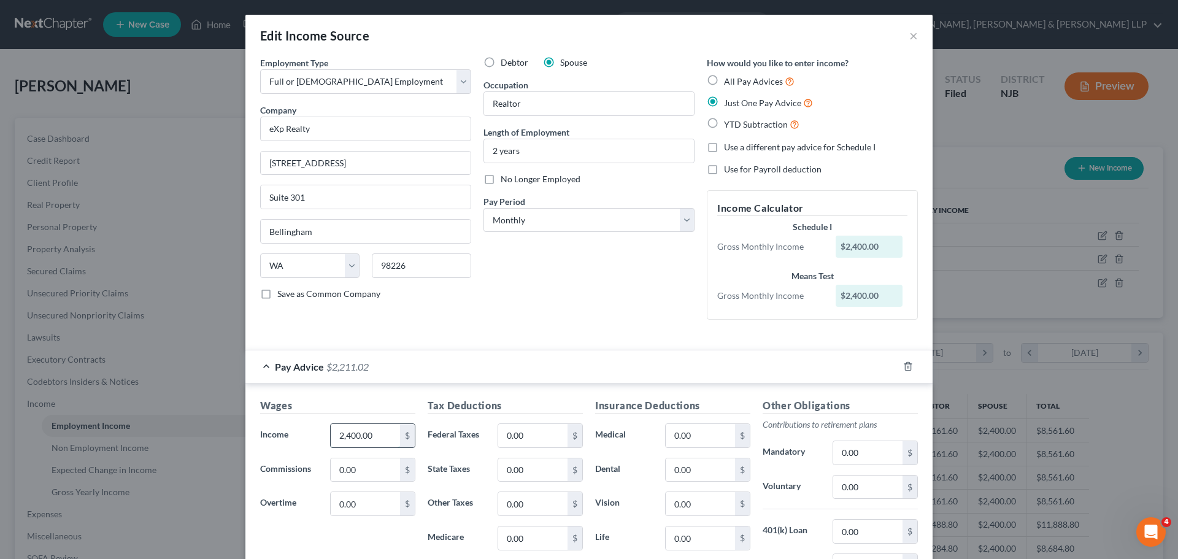
click at [353, 430] on input "2,400.00" at bounding box center [365, 435] width 69 height 23
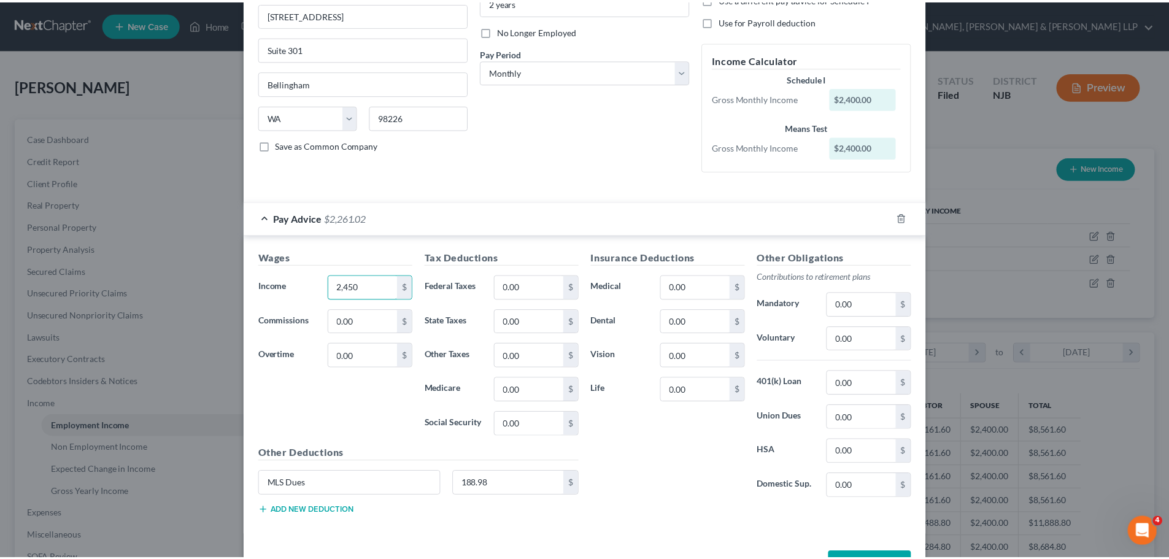
scroll to position [191, 0]
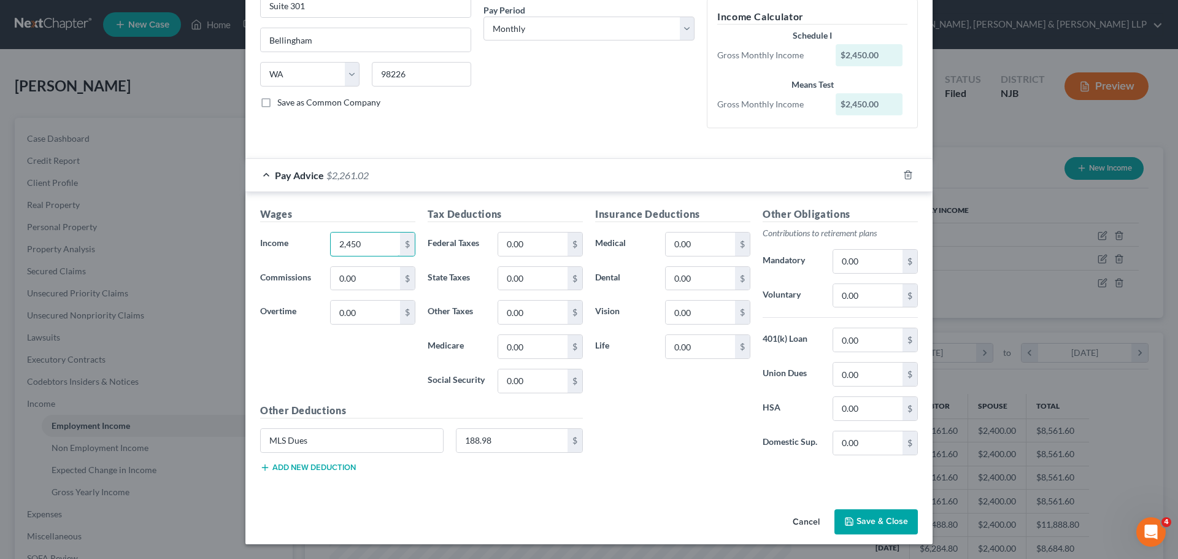
type input "2,450"
click at [901, 524] on button "Save & Close" at bounding box center [876, 522] width 83 height 26
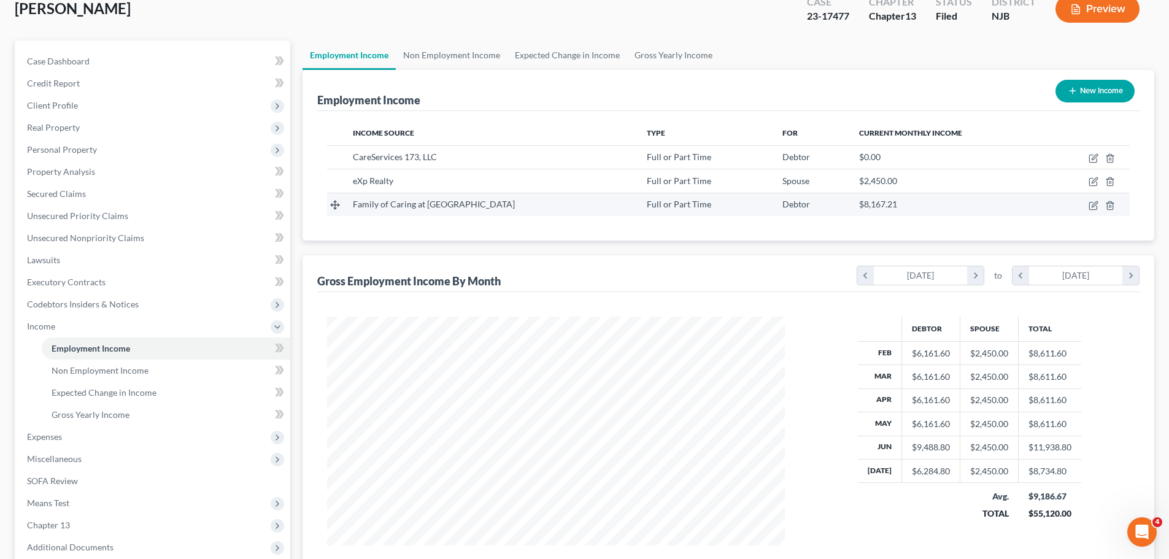
scroll to position [179, 0]
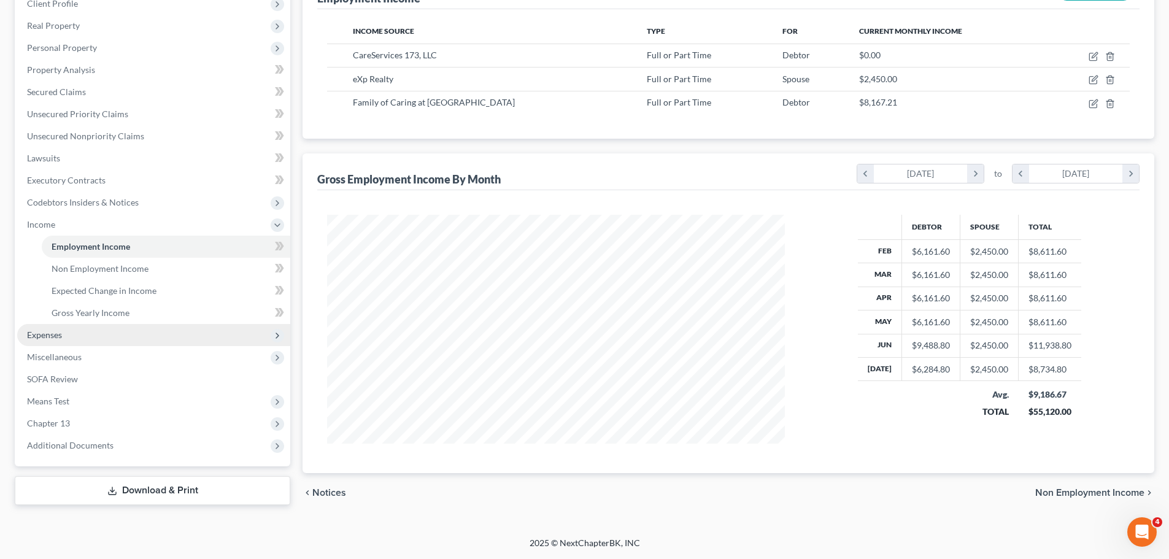
click at [71, 334] on span "Expenses" at bounding box center [153, 335] width 273 height 22
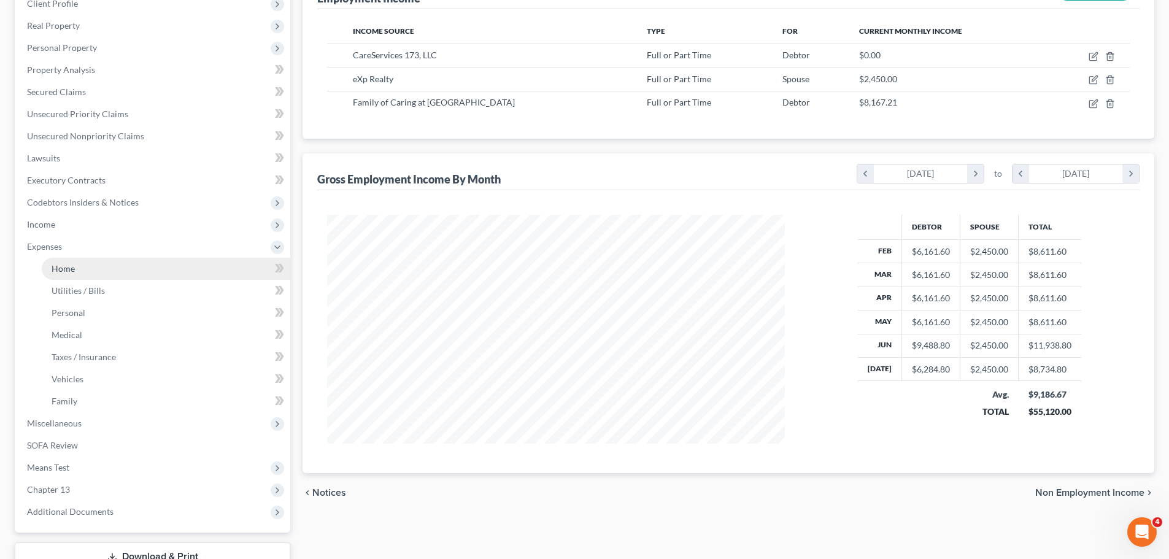
click at [83, 274] on link "Home" at bounding box center [166, 269] width 249 height 22
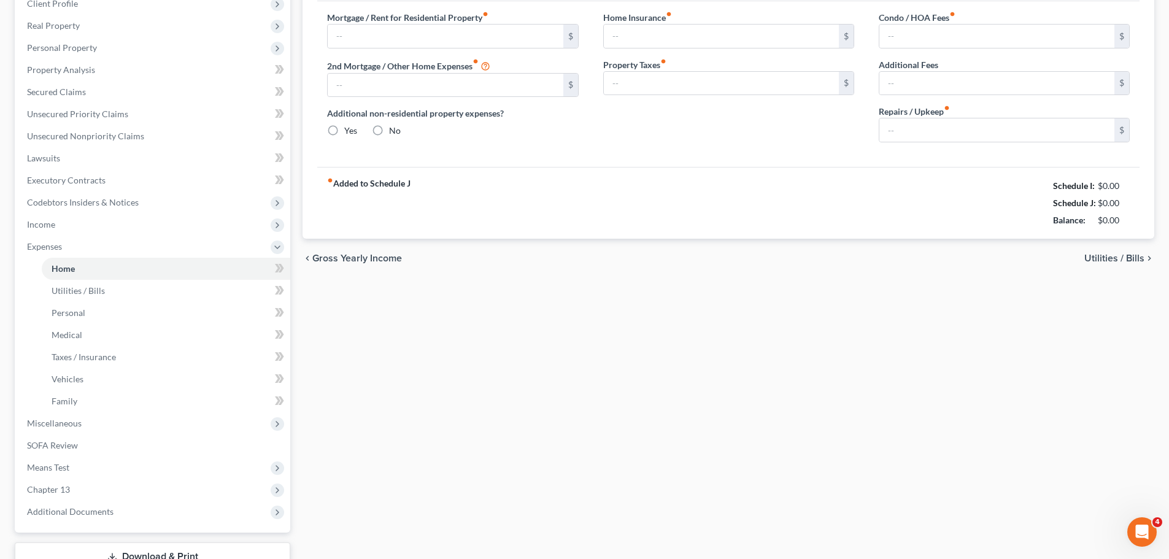
type input "3,798.81"
type input "0.00"
radio input "true"
type input "0.00"
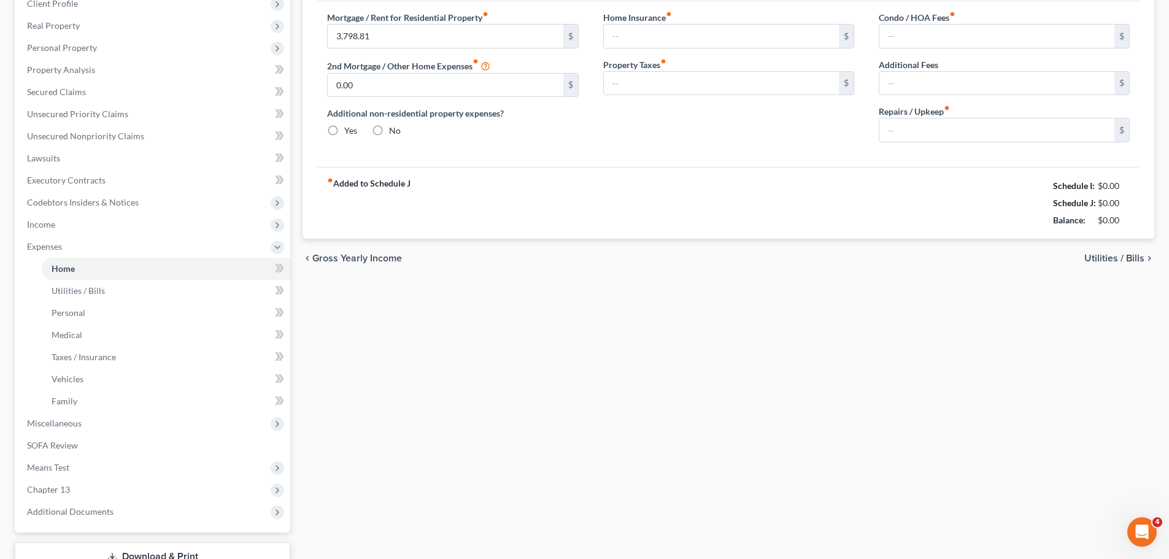
type input "0.00"
type input "200.00"
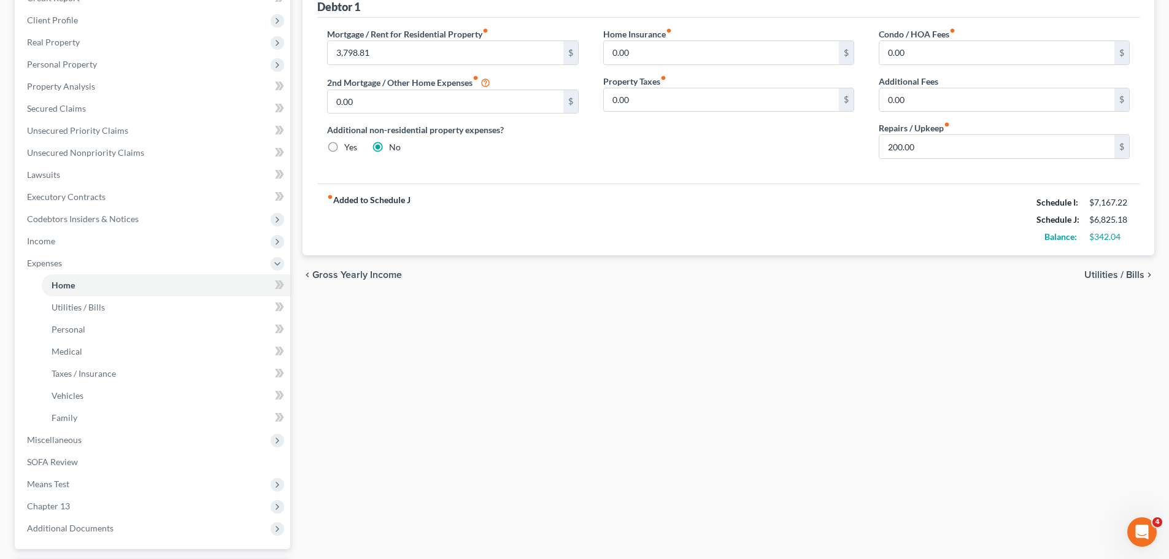
scroll to position [238, 0]
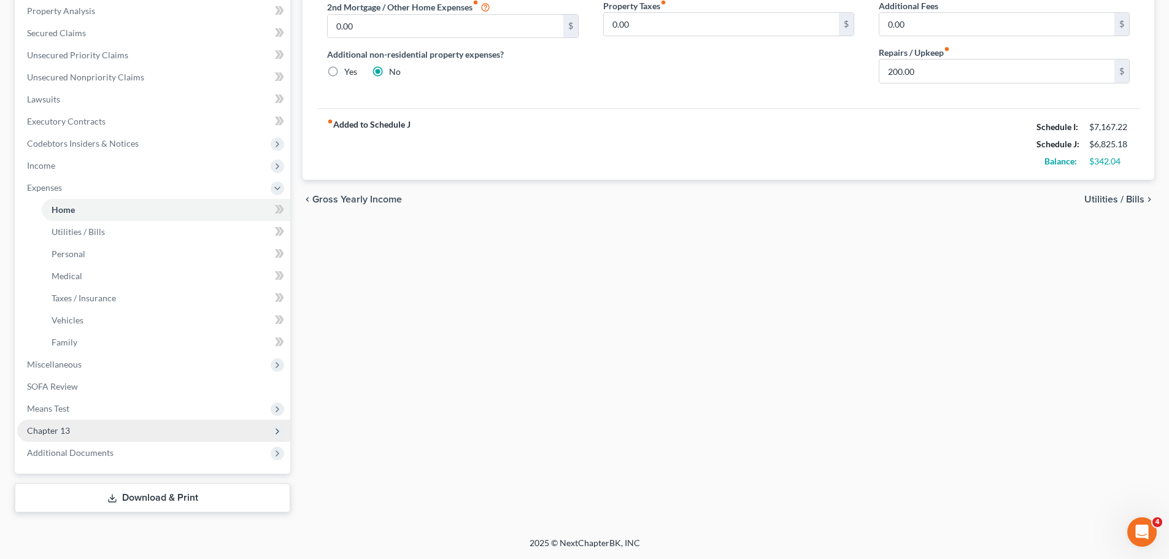
click at [72, 433] on span "Chapter 13" at bounding box center [153, 431] width 273 height 22
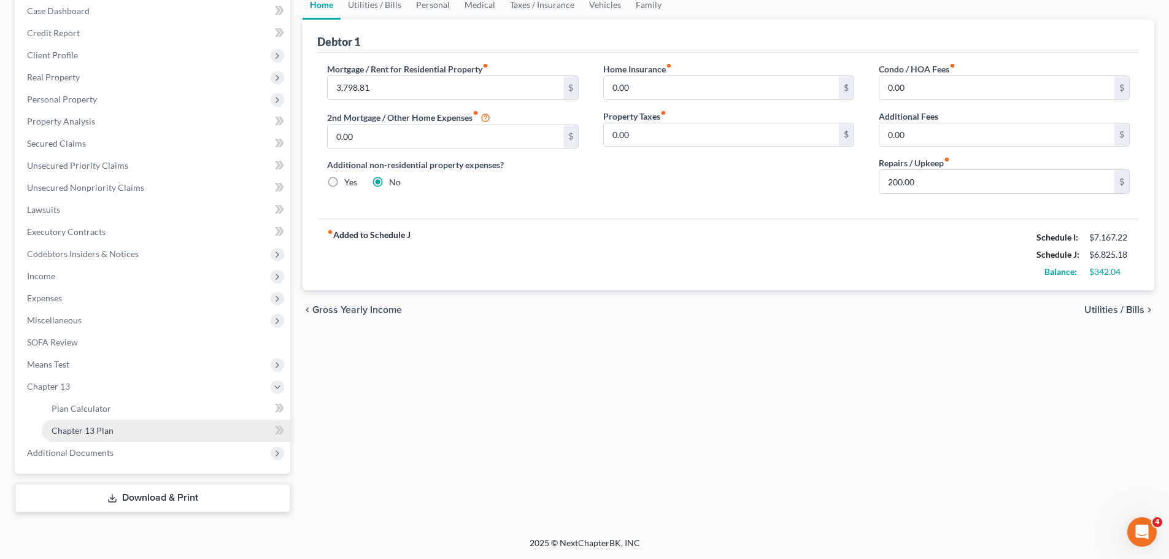
scroll to position [128, 0]
click at [173, 432] on link "Chapter 13 Plan" at bounding box center [166, 431] width 249 height 22
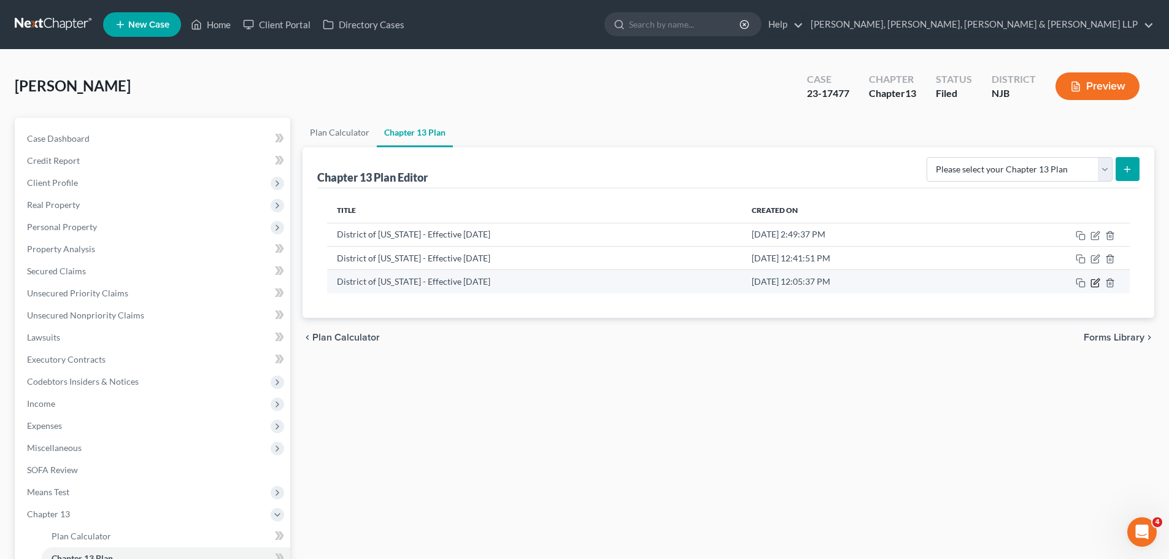
click at [1100, 285] on icon "button" at bounding box center [1096, 283] width 10 height 10
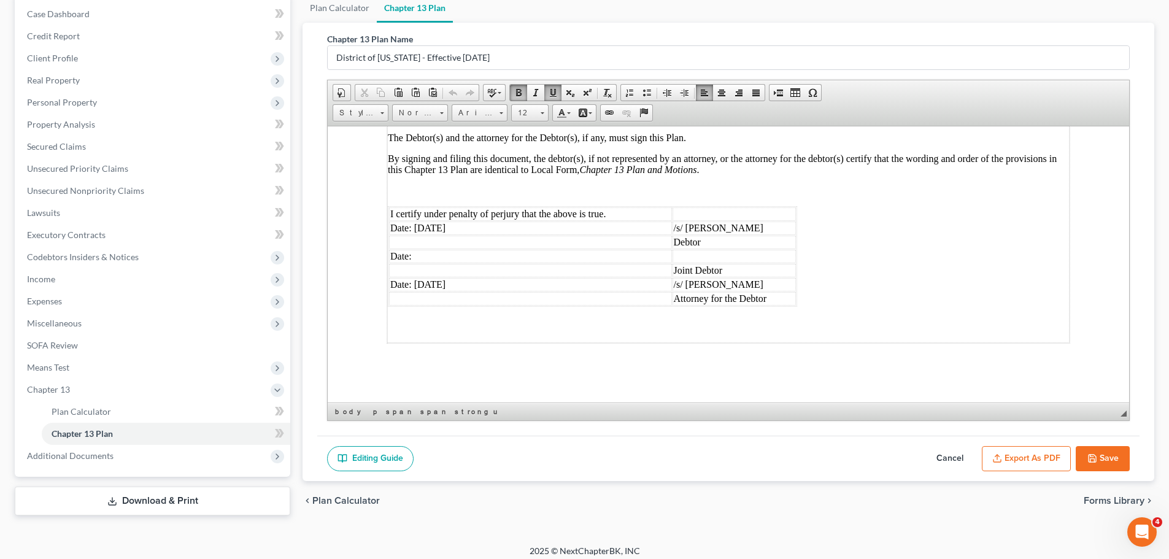
scroll to position [131, 0]
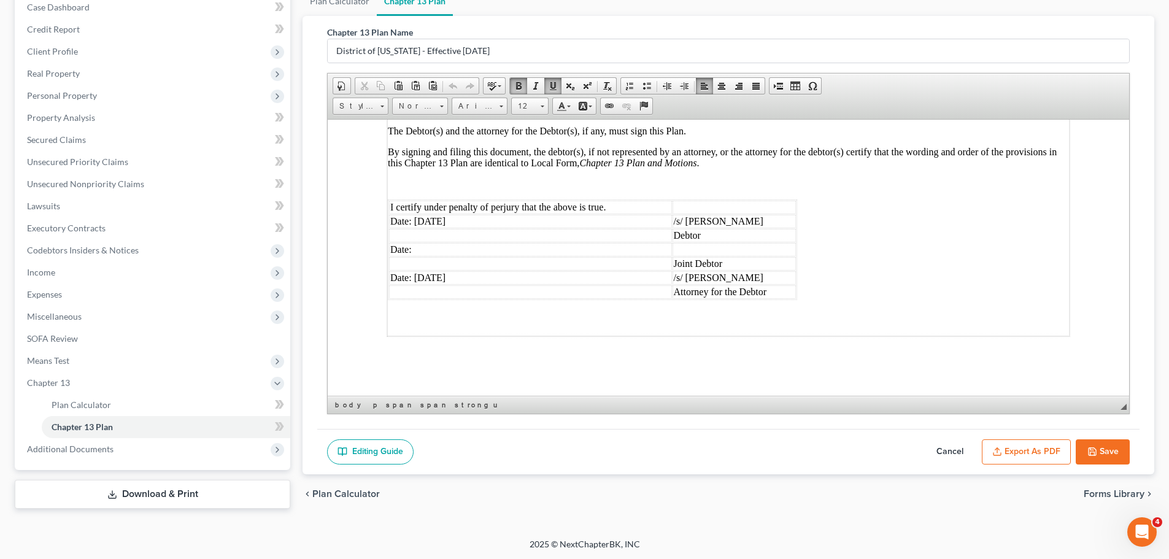
click at [1040, 453] on button "Export as PDF" at bounding box center [1026, 452] width 89 height 26
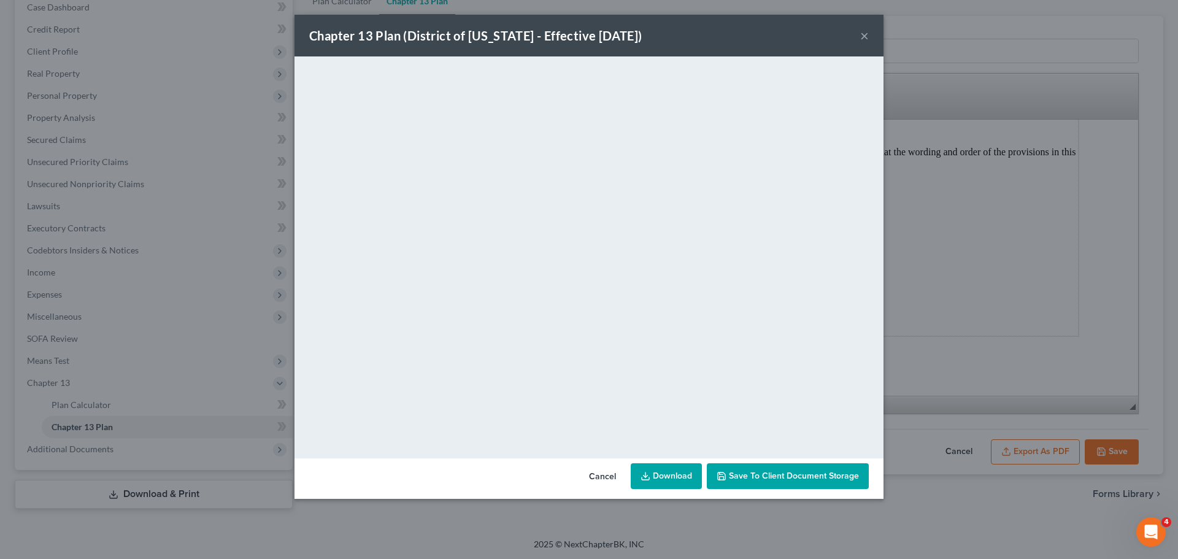
click at [861, 37] on button "×" at bounding box center [864, 35] width 9 height 15
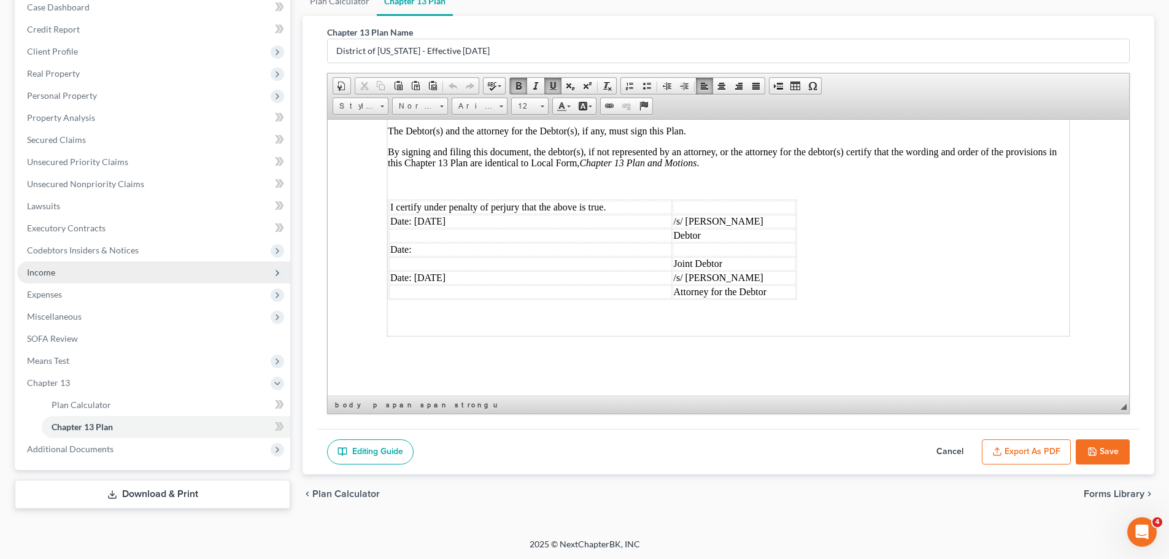
click at [71, 276] on span "Income" at bounding box center [153, 272] width 273 height 22
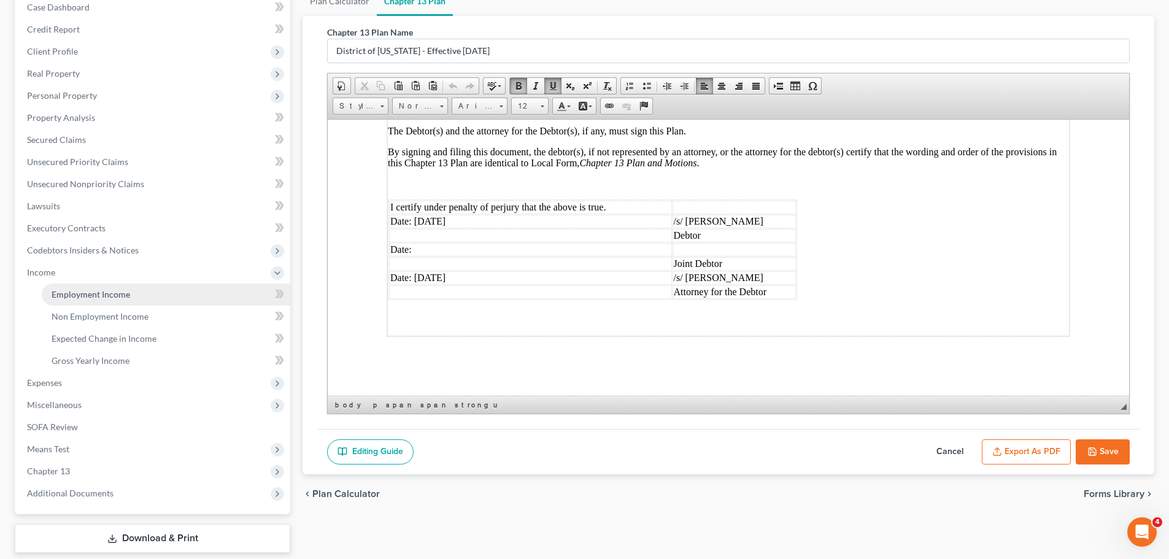
click at [99, 300] on link "Employment Income" at bounding box center [166, 295] width 249 height 22
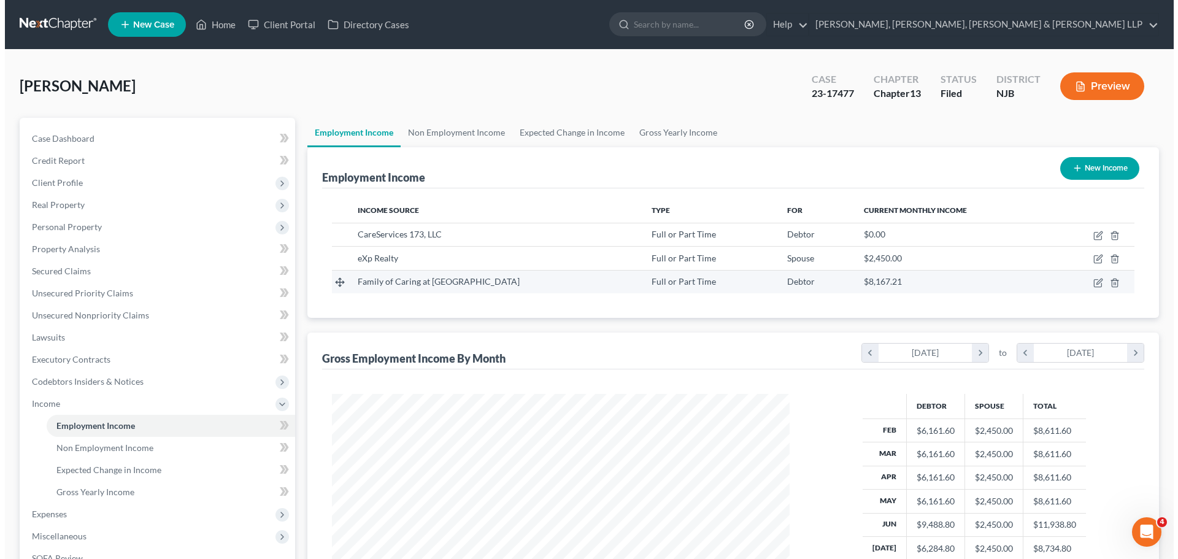
scroll to position [229, 482]
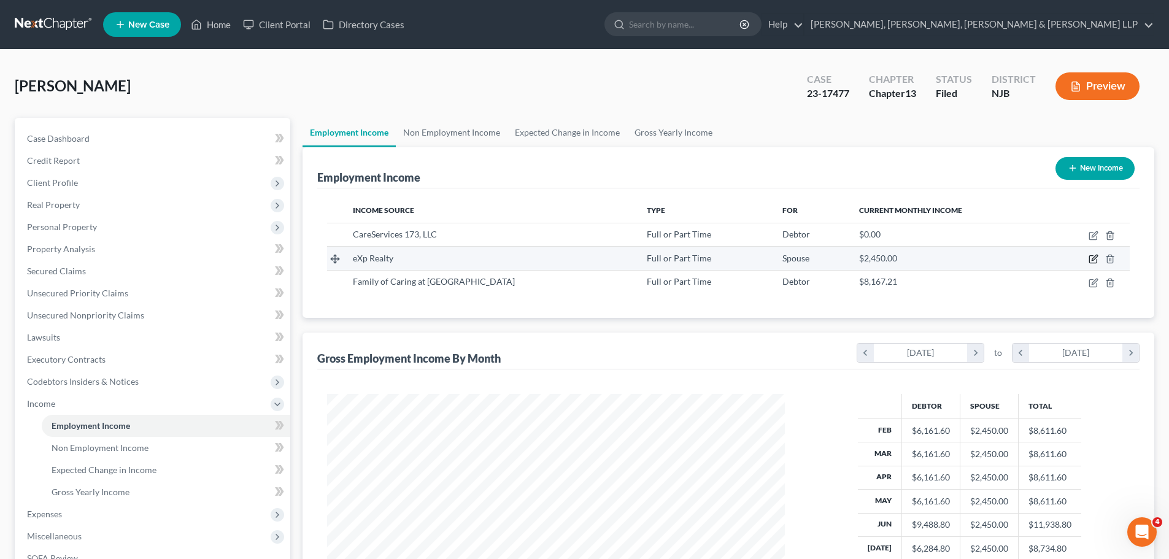
click at [1093, 259] on icon "button" at bounding box center [1095, 258] width 6 height 6
select select "0"
select select "50"
select select "0"
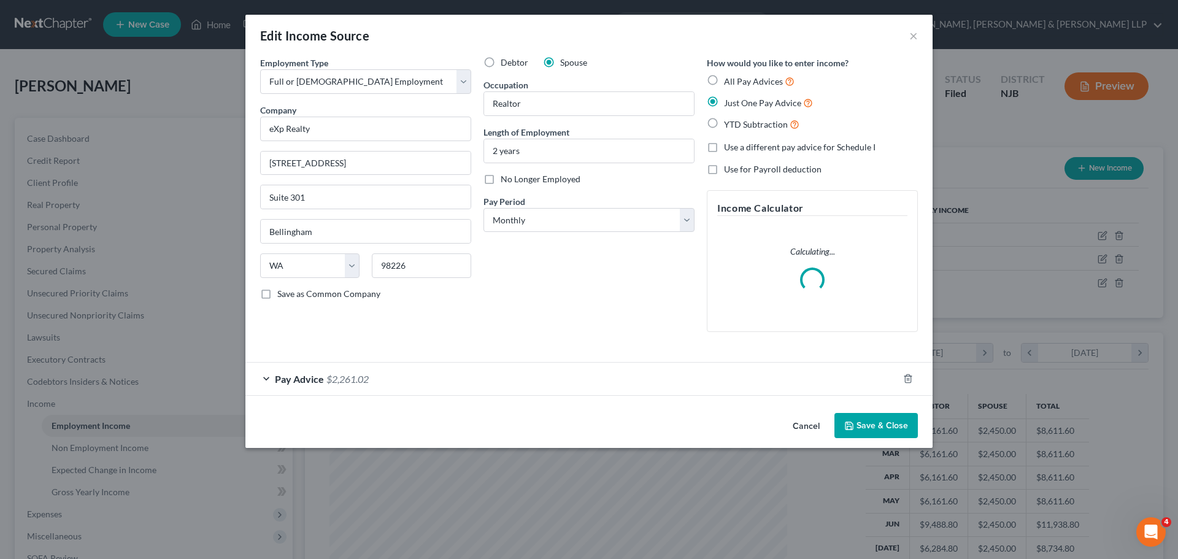
scroll to position [231, 487]
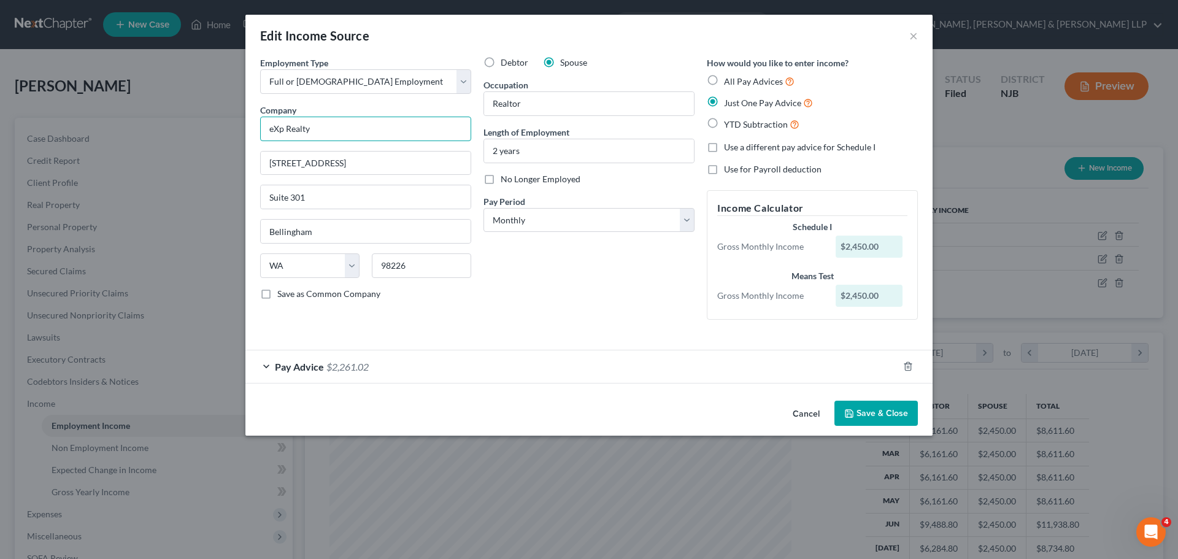
click at [399, 131] on input "eXp Realty" at bounding box center [365, 129] width 211 height 25
type input "e"
type input "Brightview Assisted Living"
click at [392, 163] on input "2219 Rimland Drive" at bounding box center [366, 163] width 210 height 23
type input "2"
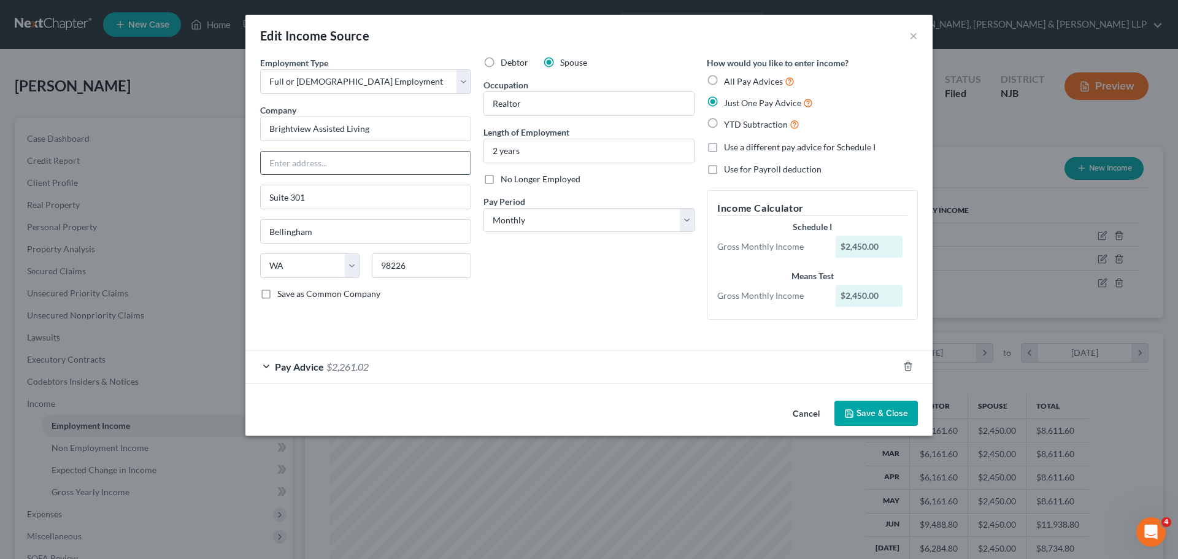
paste input "55 Hudson Ave."
type input "55 Hudson Ave."
drag, startPoint x: 338, startPoint y: 201, endPoint x: 253, endPoint y: 208, distance: 85.6
click at [253, 208] on div "Employment Type * Select Full or Part Time Employment Self Employment Company *…" at bounding box center [588, 225] width 687 height 339
drag, startPoint x: 329, startPoint y: 231, endPoint x: 260, endPoint y: 243, distance: 69.7
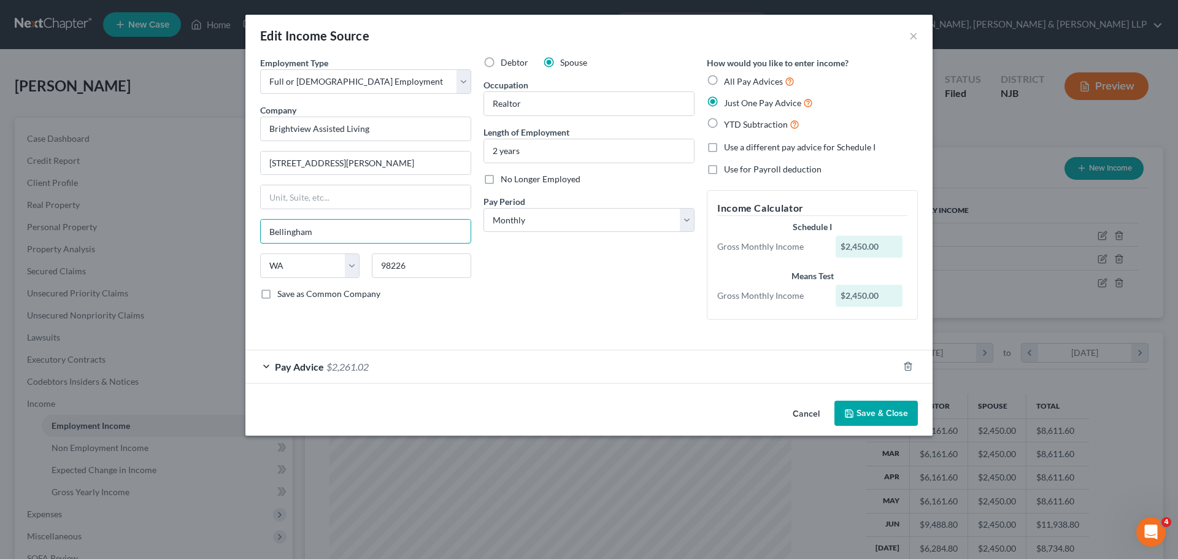
click at [261, 244] on div "Employment Type * Select Full or Part Time Employment Self Employment Company *…" at bounding box center [365, 192] width 223 height 273
paste input "Tenafly"
type input "Tenafly"
drag, startPoint x: 350, startPoint y: 269, endPoint x: 342, endPoint y: 282, distance: 14.8
click at [350, 269] on select "State AL AK AR AZ CA CO CT DE DC FL GA GU HI ID IL IN IA KS KY LA ME MD MA MI M…" at bounding box center [309, 265] width 99 height 25
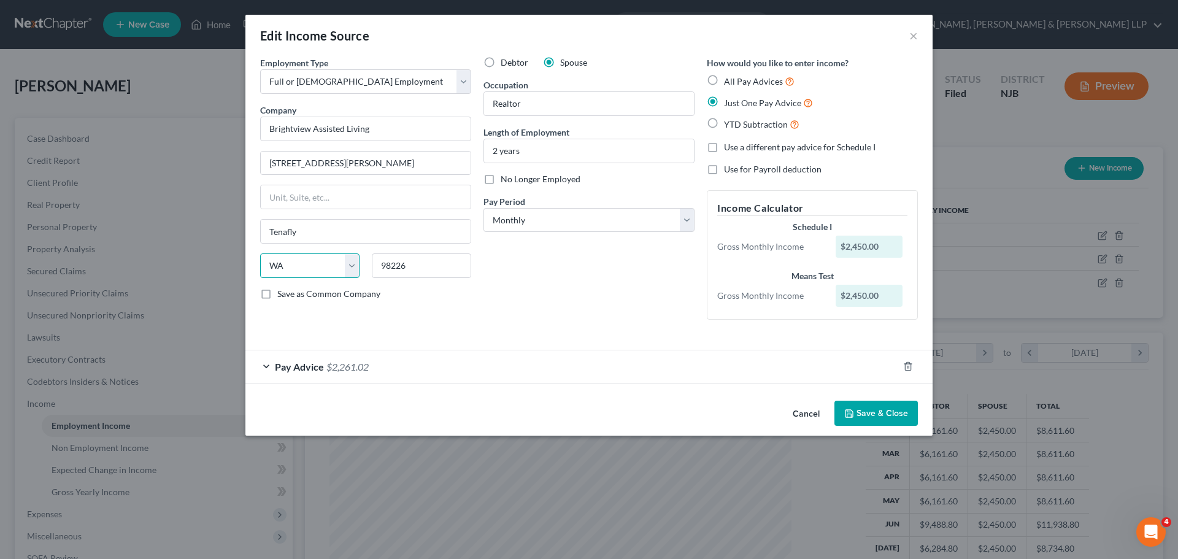
select select "33"
click at [260, 253] on select "State AL AK AR AZ CA CO CT DE DC FL GA GU HI ID IL IN IA KS KY LA ME MD MA MI M…" at bounding box center [309, 265] width 99 height 25
click at [422, 276] on input "98226" at bounding box center [421, 265] width 99 height 25
type input "9"
paste input "07670"
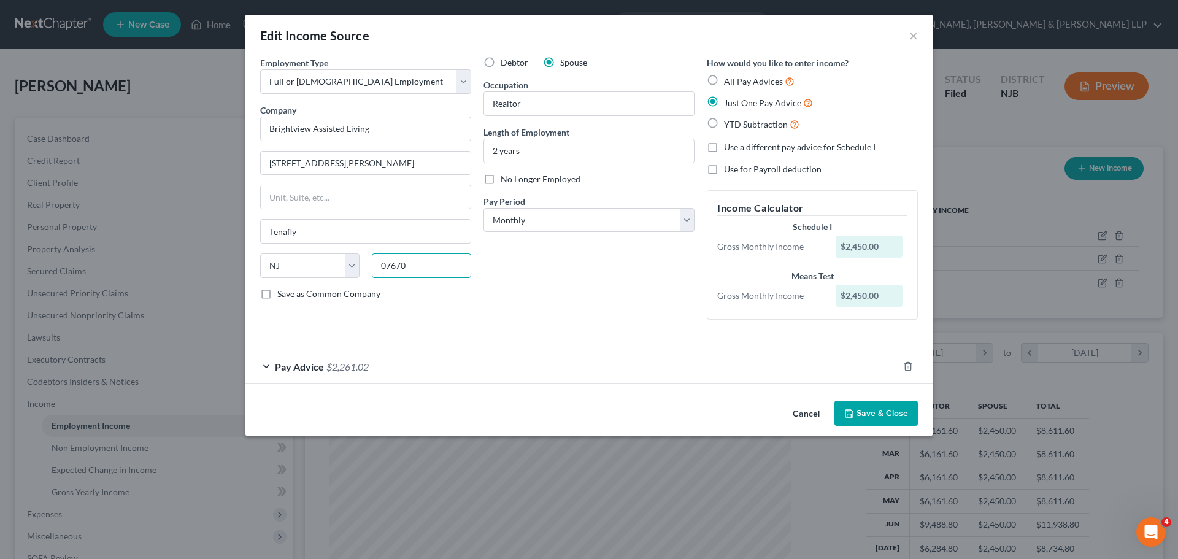
type input "07670"
click at [425, 314] on div "Employment Type * Select Full or Part Time Employment Self Employment Company *…" at bounding box center [365, 192] width 223 height 273
click at [439, 364] on div "Pay Advice $2,261.02" at bounding box center [571, 366] width 653 height 33
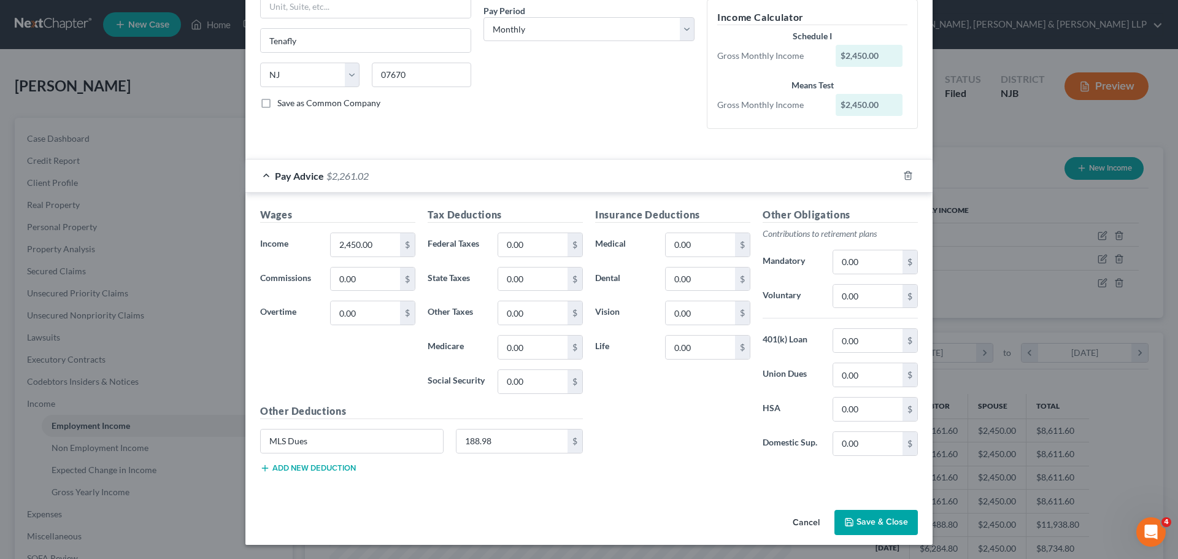
scroll to position [191, 0]
type input "MLS Dues188.98"
click at [520, 441] on input "text" at bounding box center [513, 440] width 112 height 23
drag, startPoint x: 377, startPoint y: 439, endPoint x: 217, endPoint y: 444, distance: 160.3
click at [217, 444] on div "Edit Income Source × Employment Type * Select Full or Part Time Employment Self…" at bounding box center [589, 279] width 1178 height 559
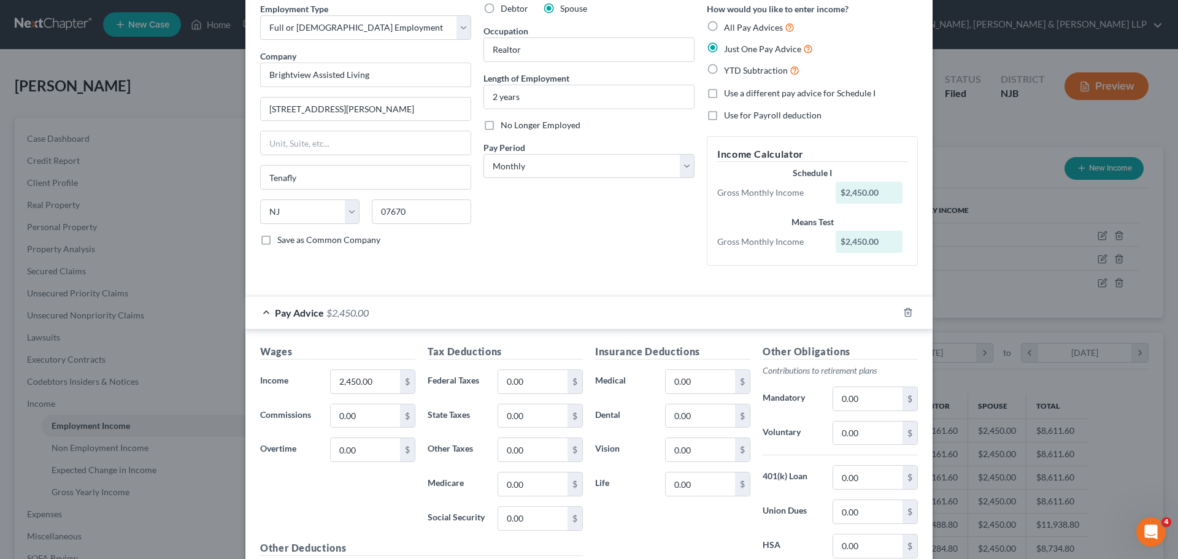
scroll to position [0, 0]
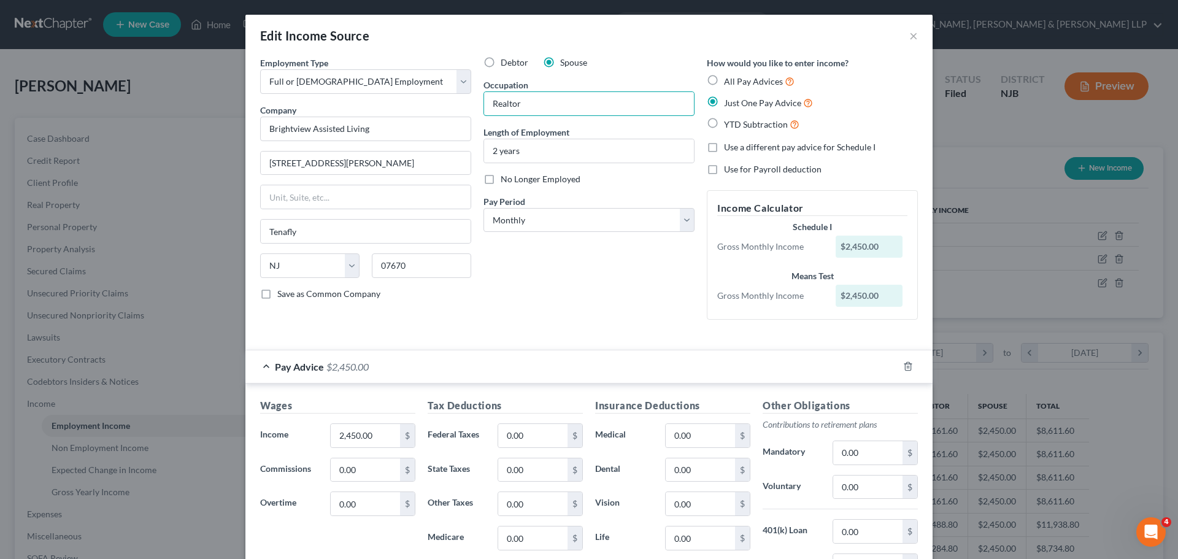
drag, startPoint x: 578, startPoint y: 102, endPoint x: 465, endPoint y: 111, distance: 113.3
click at [465, 111] on div "Employment Type * Select Full or Part Time Employment Self Employment Company *…" at bounding box center [589, 198] width 670 height 284
type input "Nurse"
drag, startPoint x: 551, startPoint y: 151, endPoint x: 480, endPoint y: 174, distance: 74.1
click at [463, 150] on div "Employment Type * Select Full or Part Time Employment Self Employment Company *…" at bounding box center [589, 198] width 670 height 284
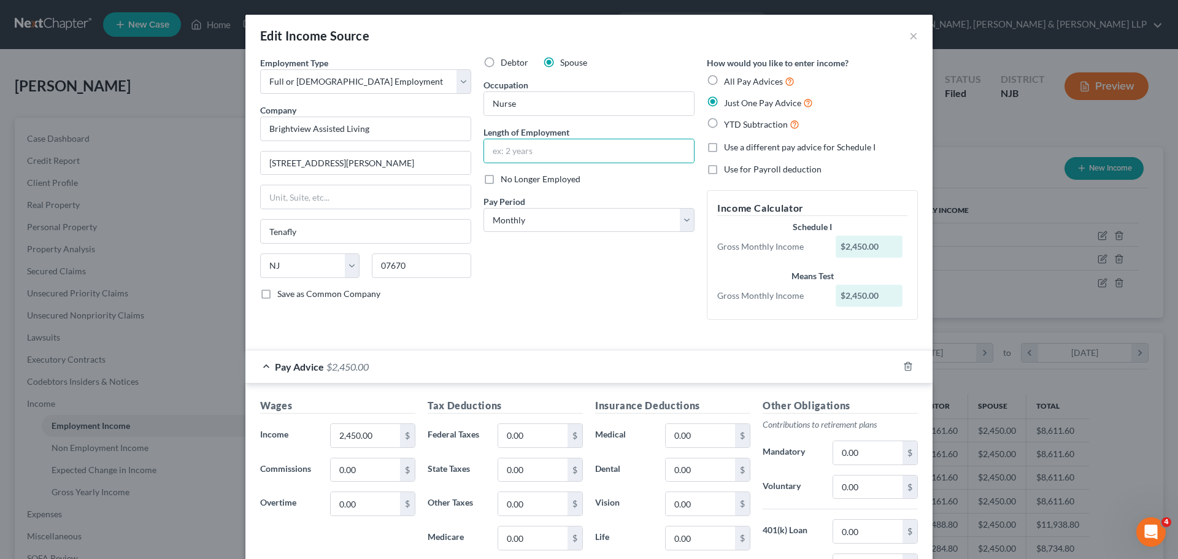
click at [661, 296] on div "Debtor Spouse Occupation Nurse Length of Employment No Longer Employed Pay Peri…" at bounding box center [588, 192] width 223 height 273
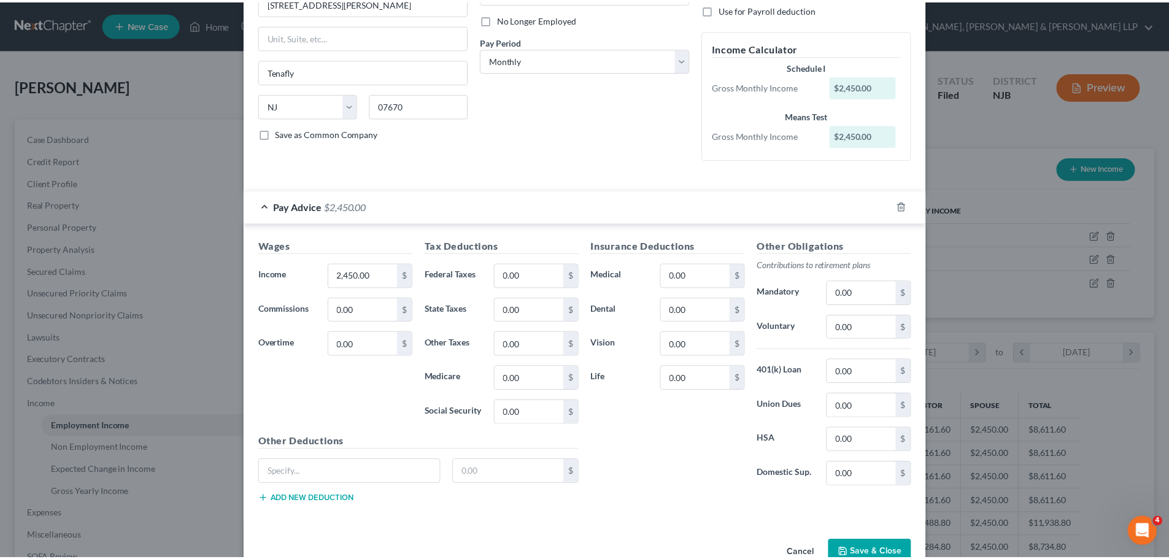
scroll to position [191, 0]
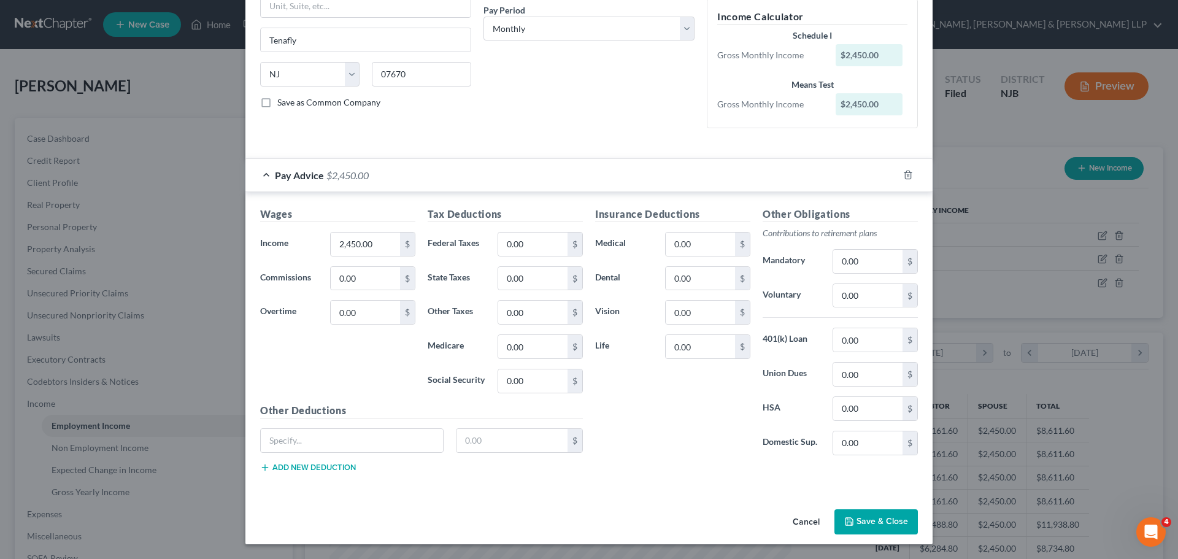
click at [884, 517] on button "Save & Close" at bounding box center [876, 522] width 83 height 26
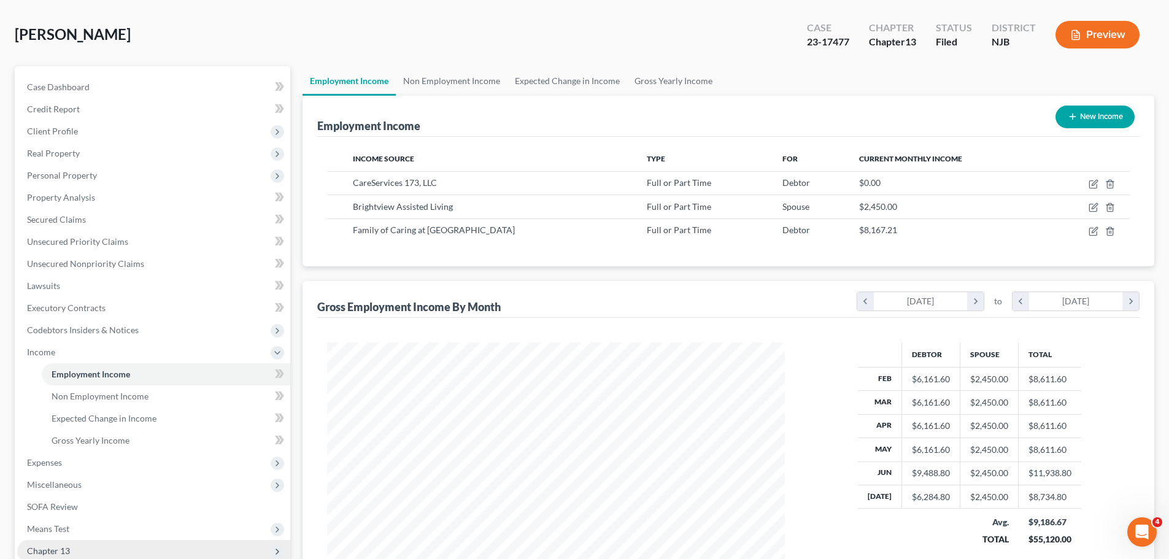
scroll to position [179, 0]
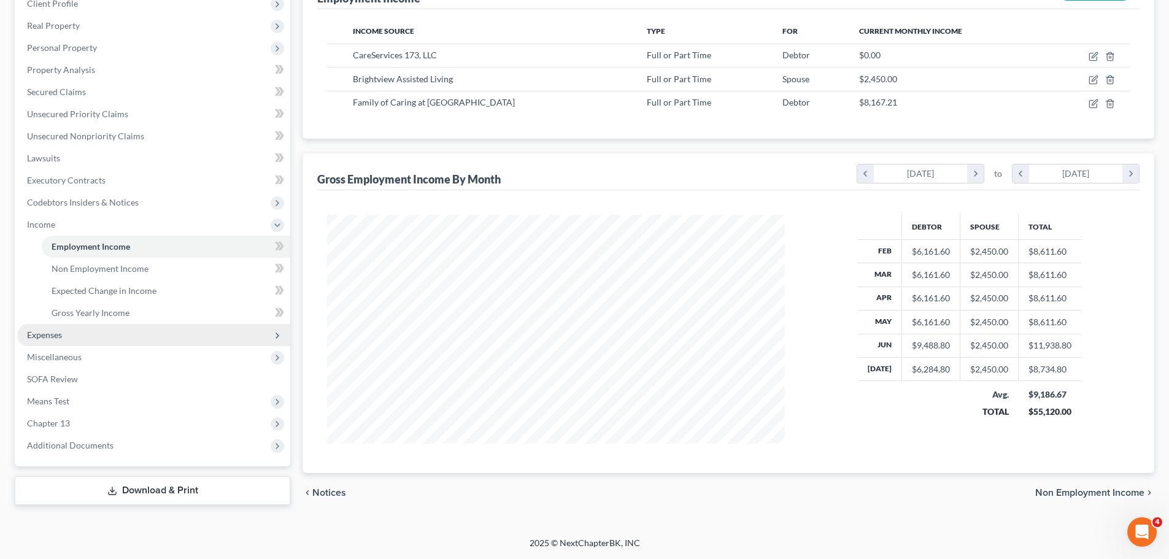
click at [75, 339] on span "Expenses" at bounding box center [153, 335] width 273 height 22
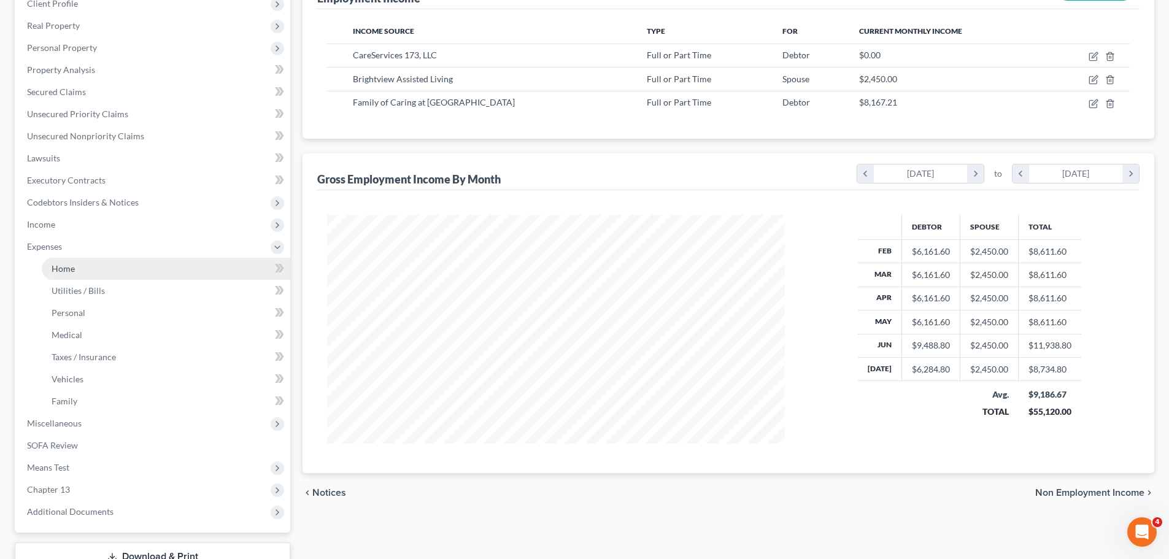
click at [92, 273] on link "Home" at bounding box center [166, 269] width 249 height 22
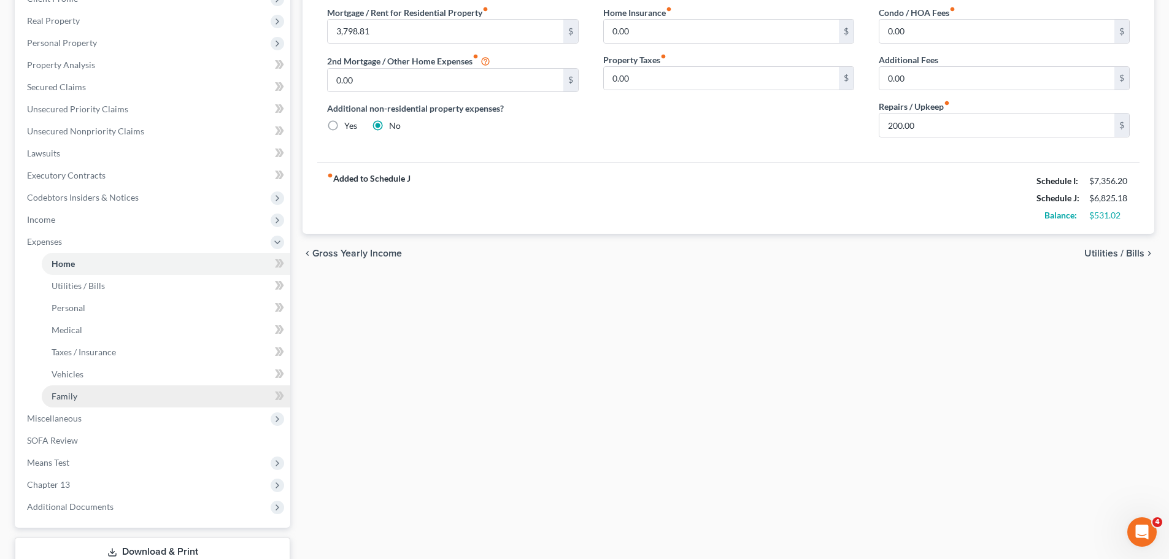
click at [116, 401] on link "Family" at bounding box center [166, 396] width 249 height 22
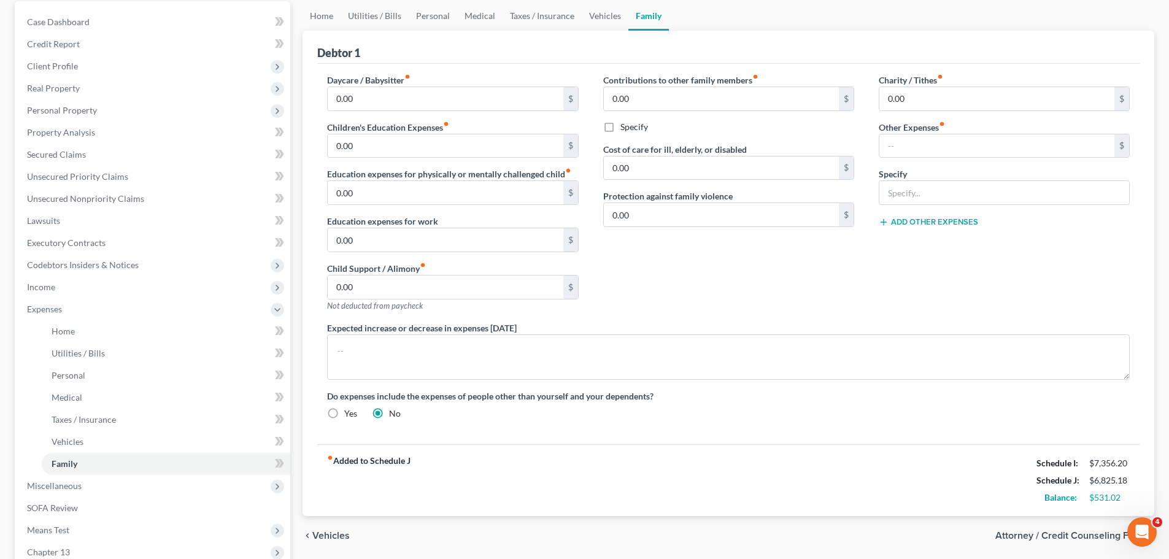
scroll to position [123, 0]
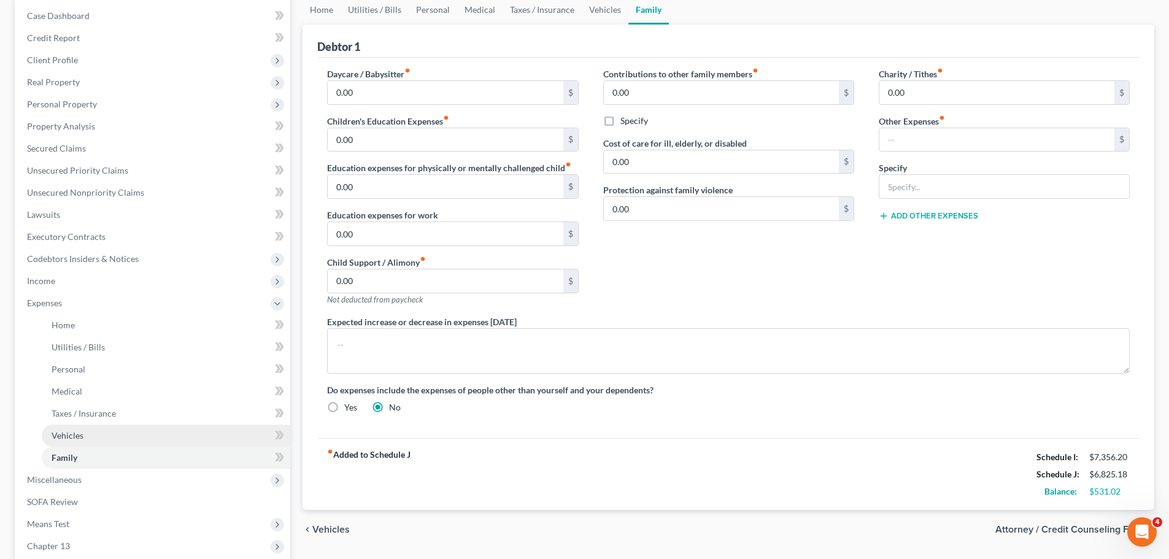
click at [96, 433] on link "Vehicles" at bounding box center [166, 436] width 249 height 22
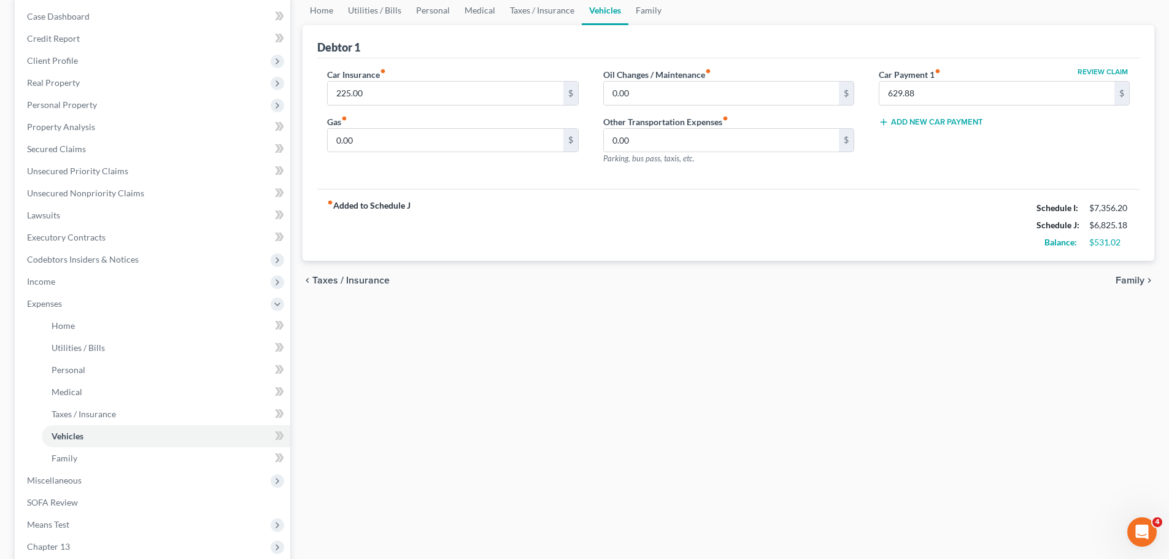
scroll to position [123, 0]
click at [85, 418] on span "Taxes / Insurance" at bounding box center [84, 413] width 64 height 10
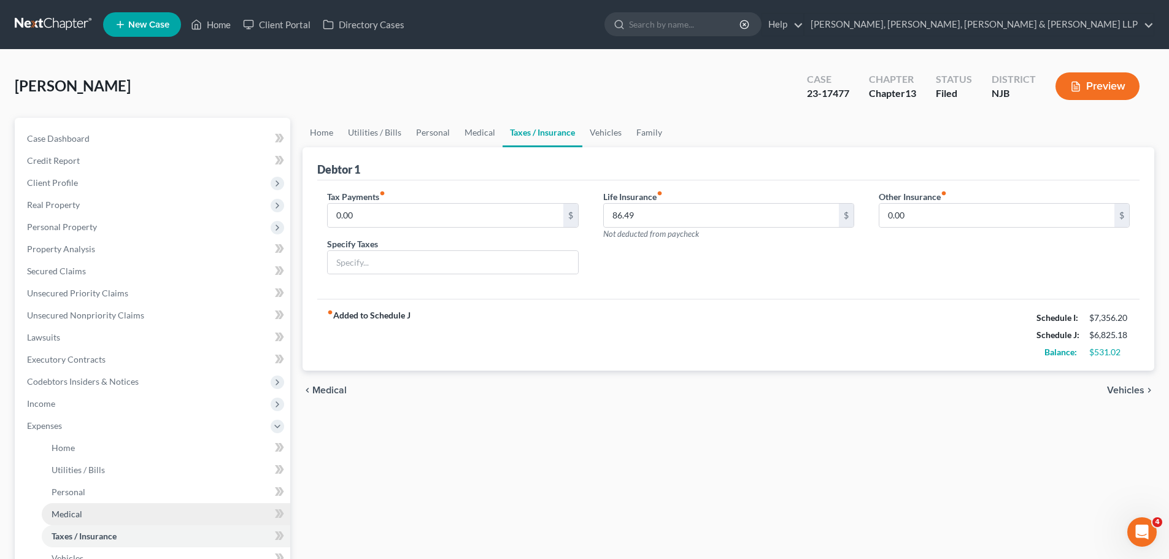
click at [90, 511] on link "Medical" at bounding box center [166, 514] width 249 height 22
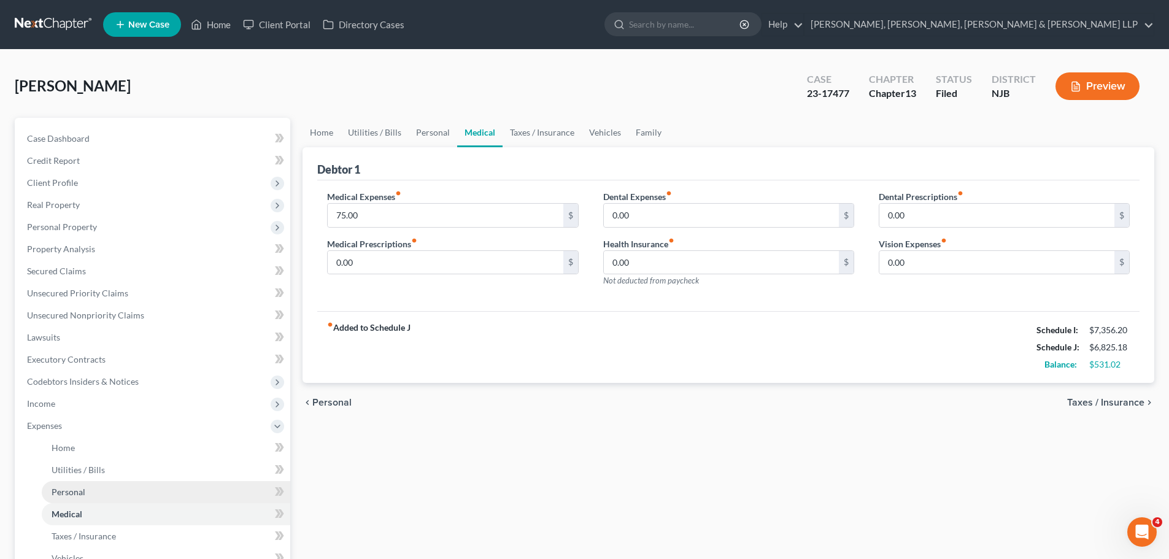
click at [90, 490] on link "Personal" at bounding box center [166, 492] width 249 height 22
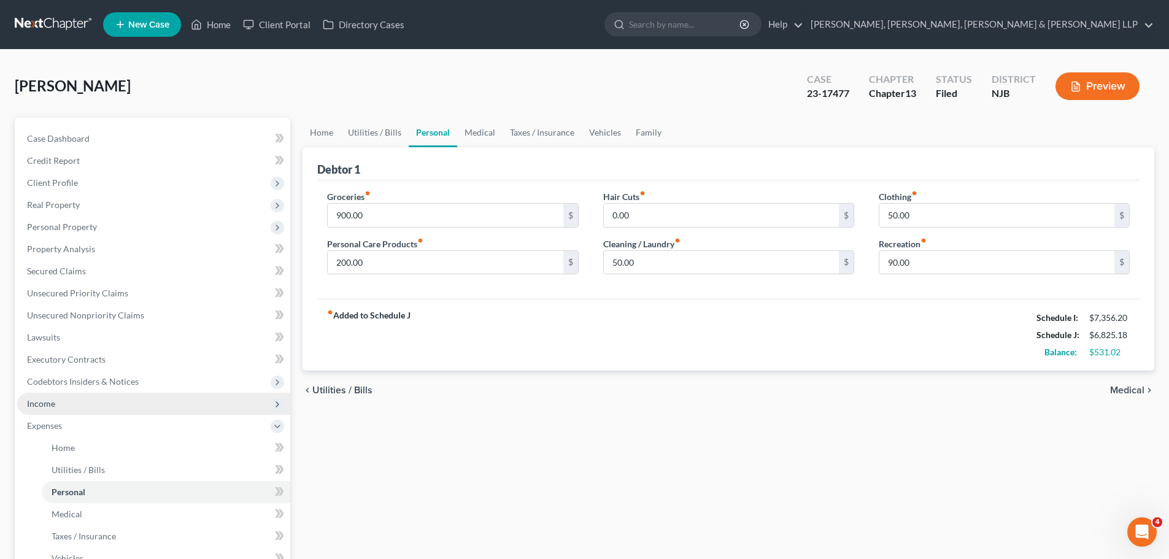
click at [72, 409] on span "Income" at bounding box center [153, 404] width 273 height 22
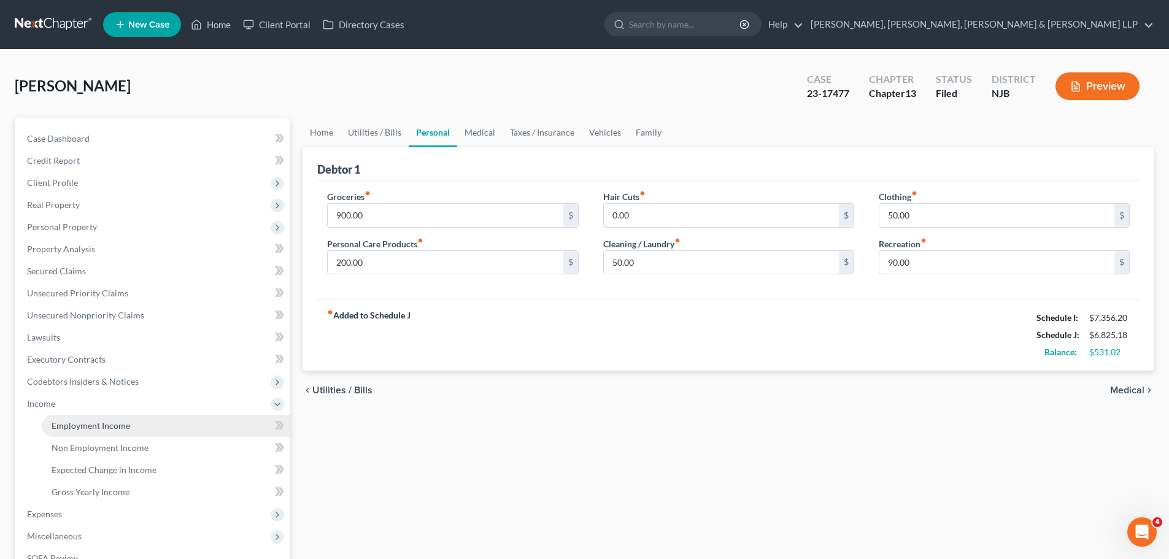
click at [132, 425] on link "Employment Income" at bounding box center [166, 426] width 249 height 22
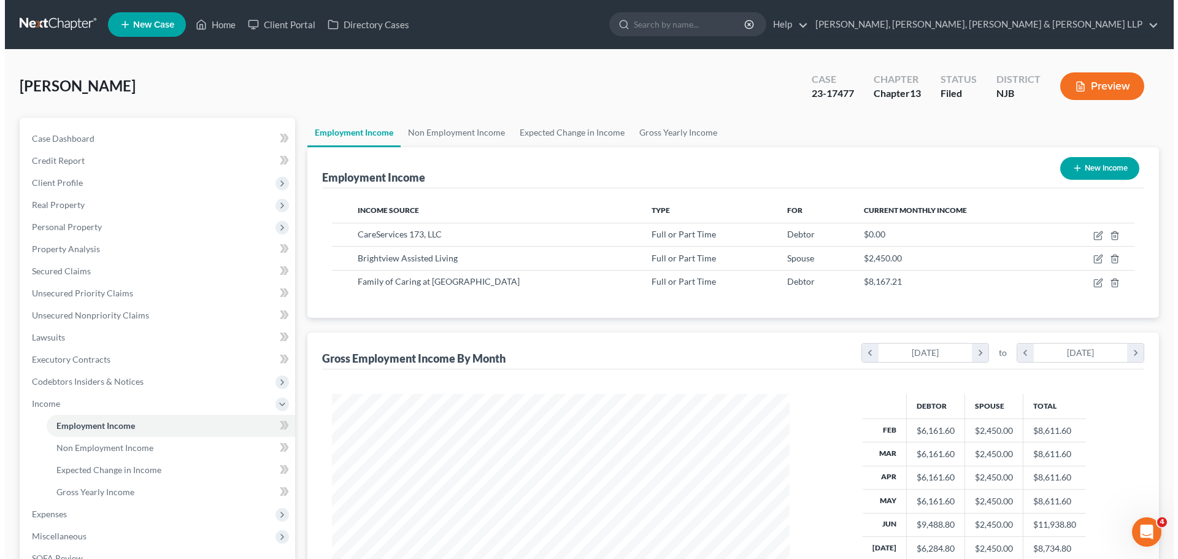
scroll to position [229, 482]
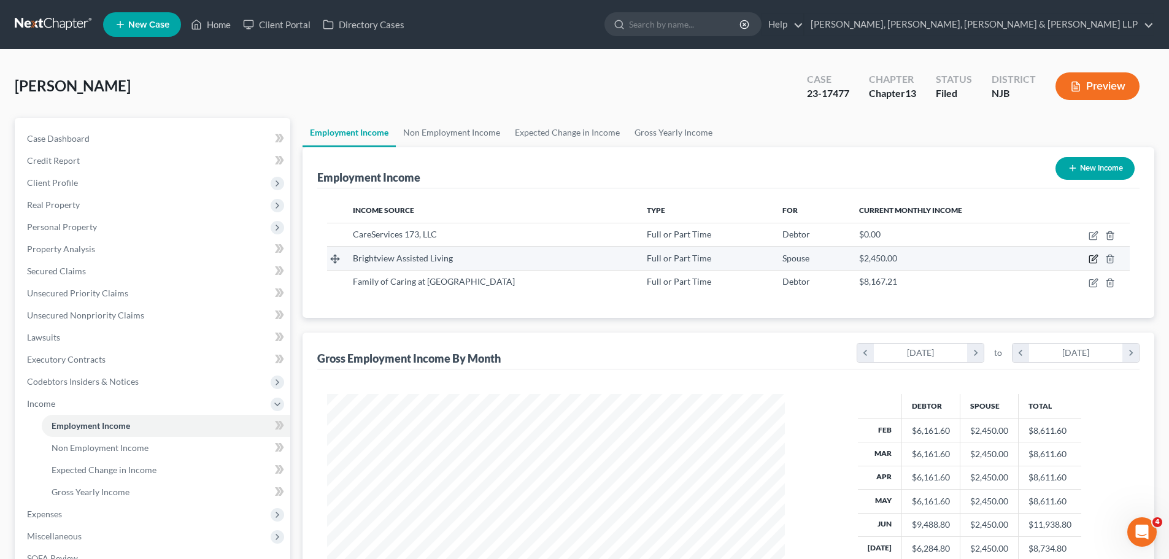
click at [1099, 260] on icon "button" at bounding box center [1094, 259] width 10 height 10
select select "0"
select select "33"
select select "0"
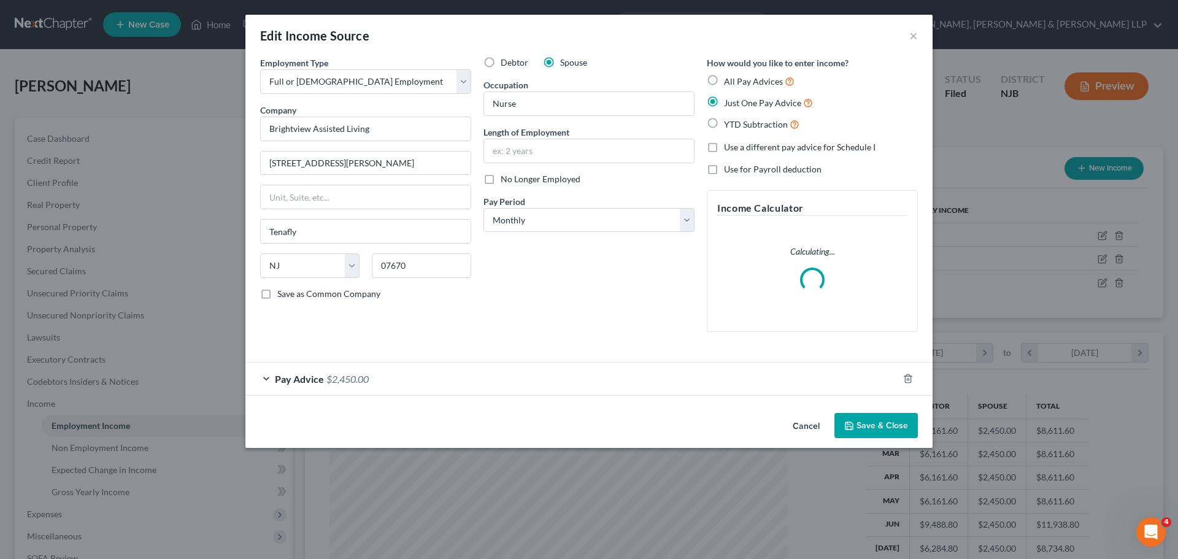
scroll to position [231, 487]
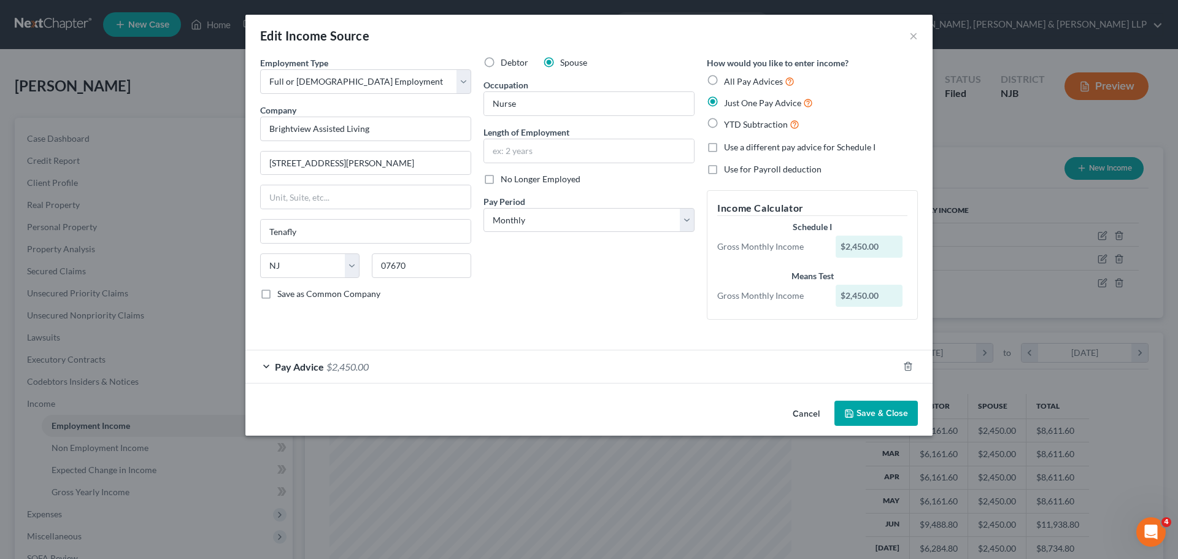
click at [408, 364] on div "Pay Advice $2,450.00" at bounding box center [571, 366] width 653 height 33
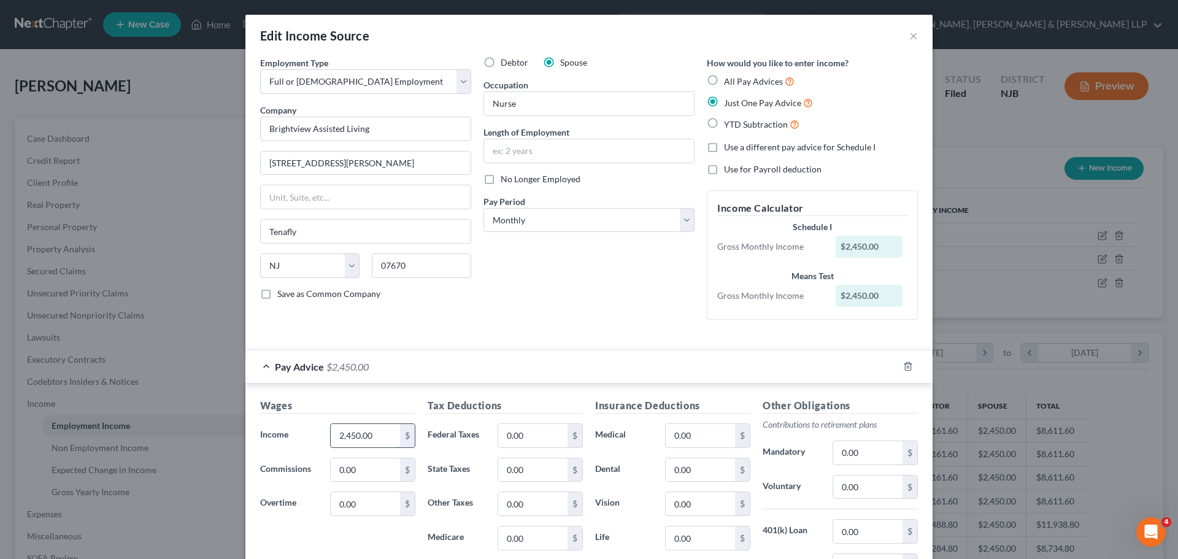
click at [369, 436] on input "2,450.00" at bounding box center [365, 435] width 69 height 23
type input "2,250"
click at [539, 438] on input "0.00" at bounding box center [532, 435] width 69 height 23
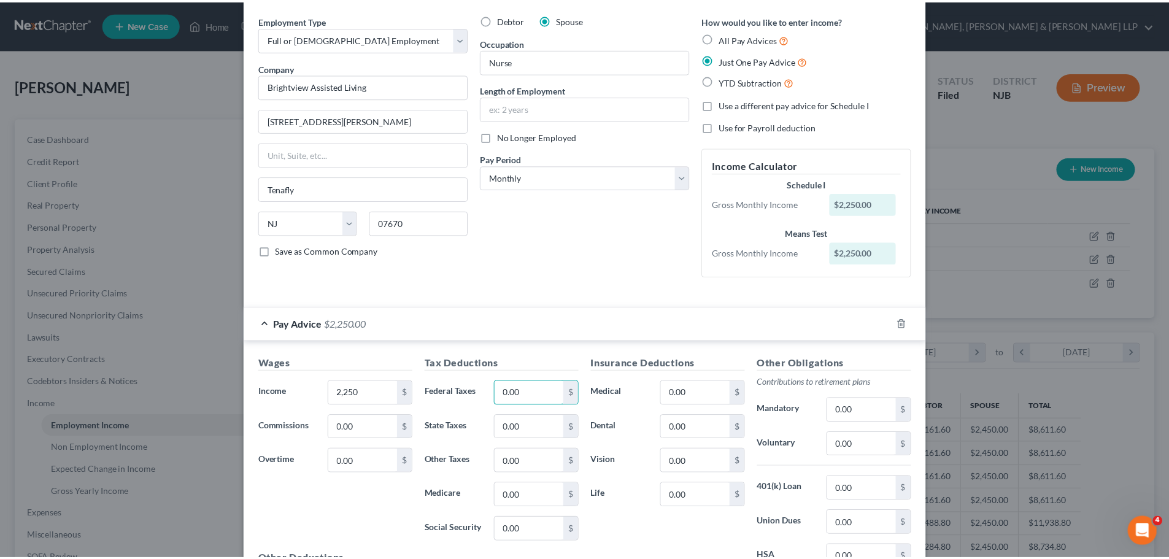
scroll to position [191, 0]
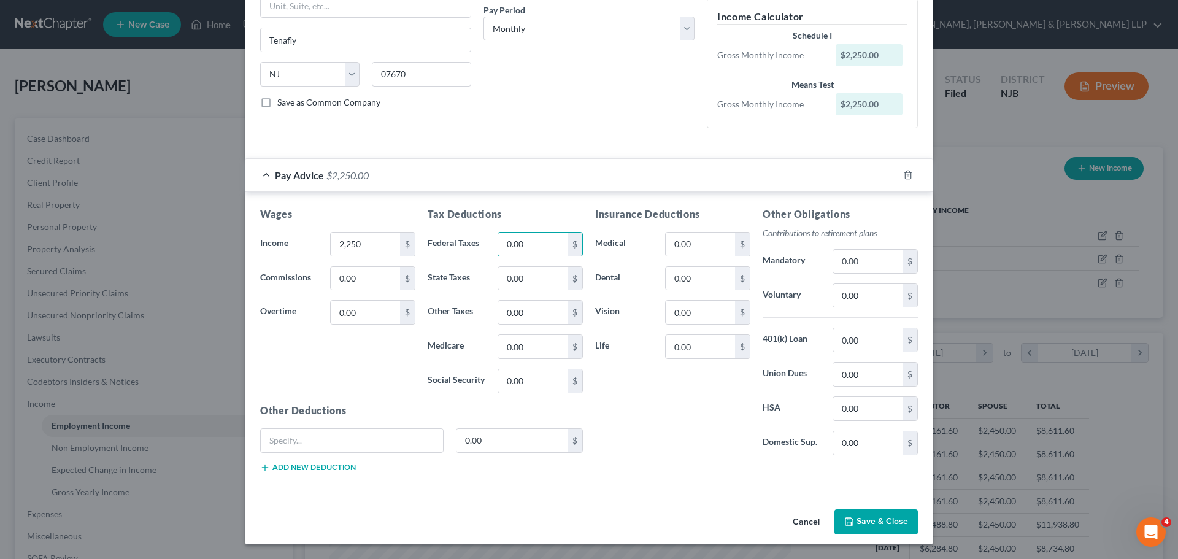
click at [887, 522] on button "Save & Close" at bounding box center [876, 522] width 83 height 26
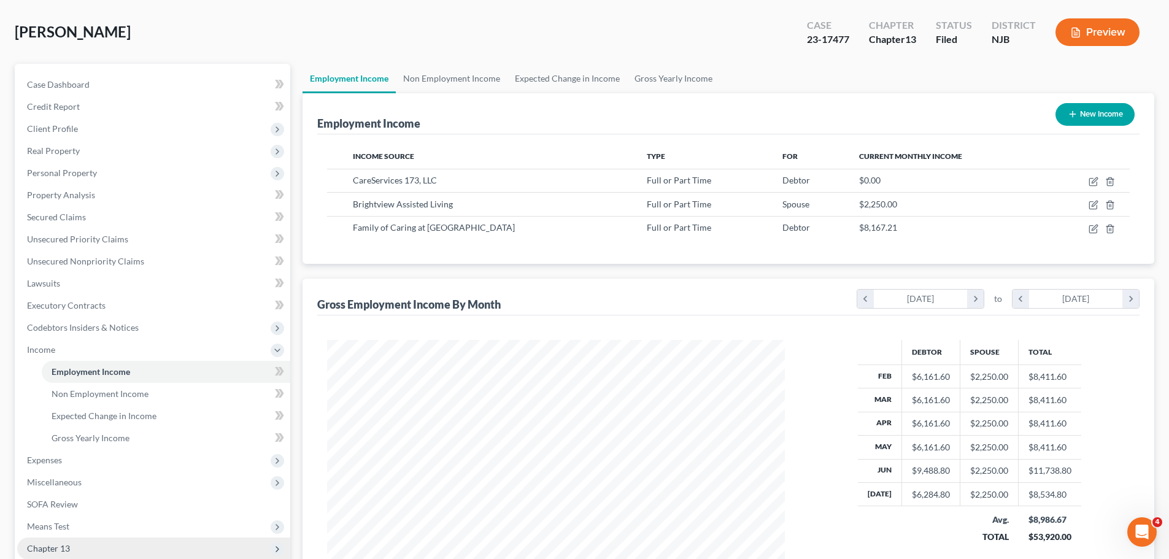
scroll to position [179, 0]
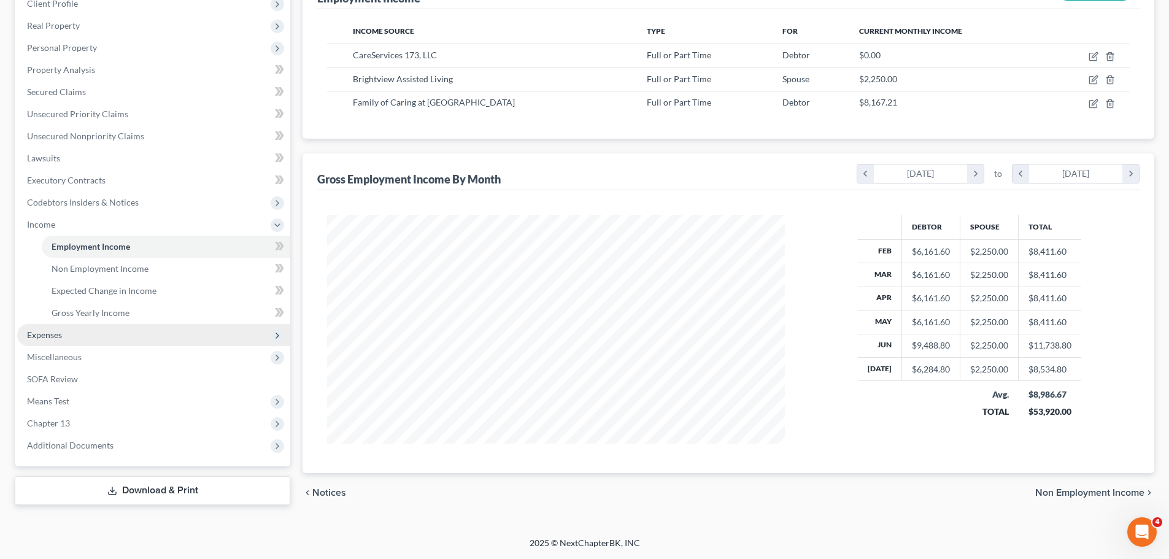
click at [125, 339] on span "Expenses" at bounding box center [153, 335] width 273 height 22
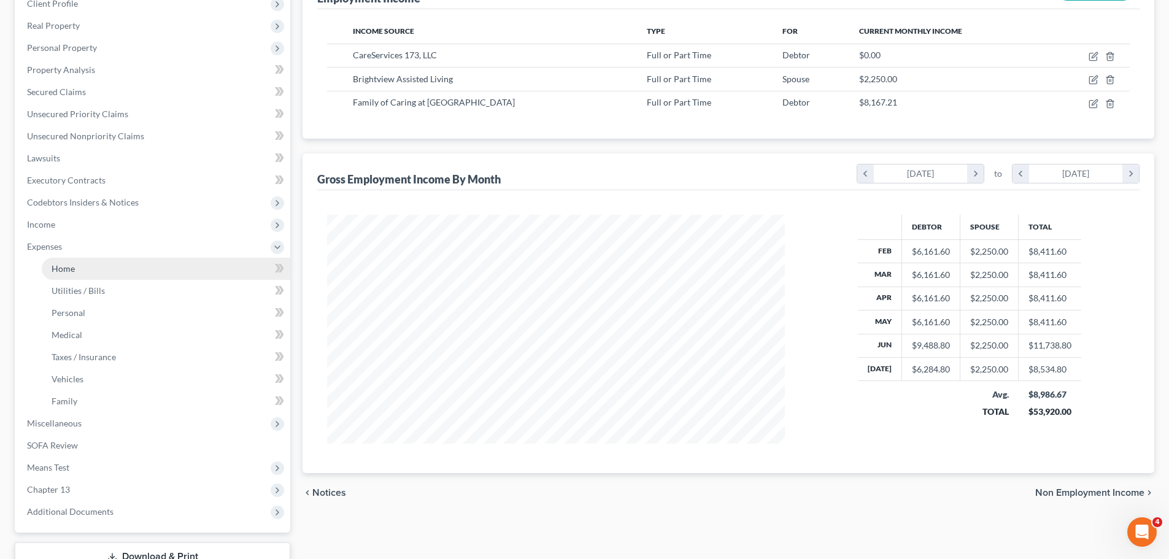
click at [120, 275] on link "Home" at bounding box center [166, 269] width 249 height 22
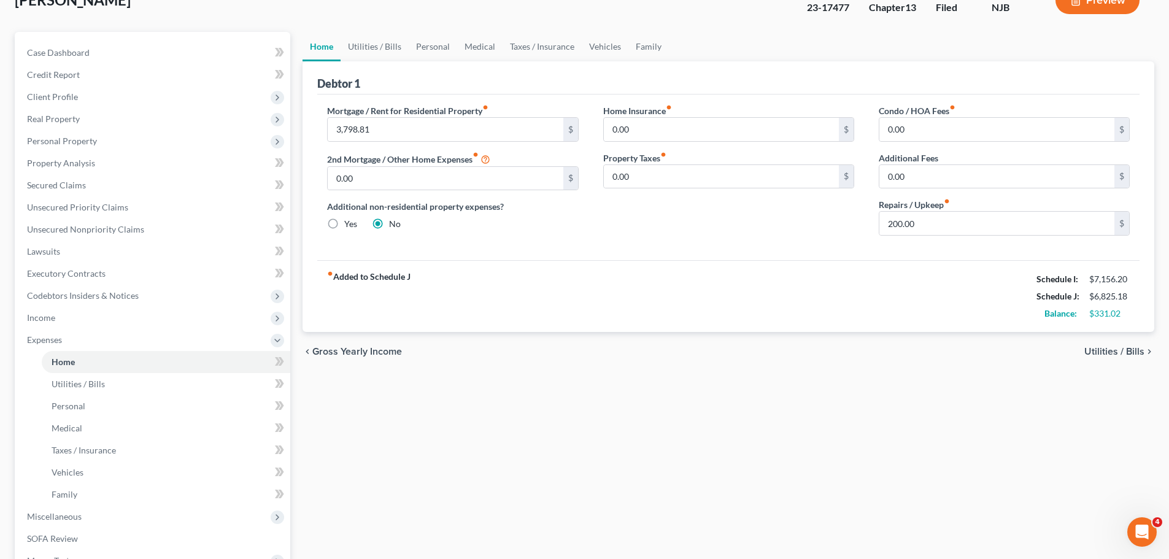
scroll to position [238, 0]
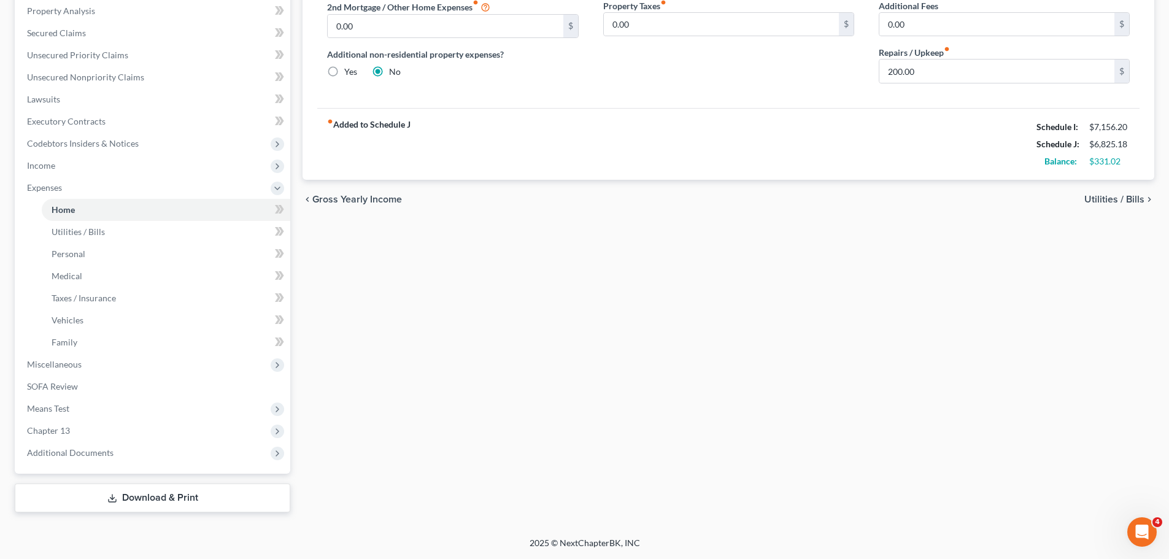
click at [178, 497] on link "Download & Print" at bounding box center [153, 498] width 276 height 29
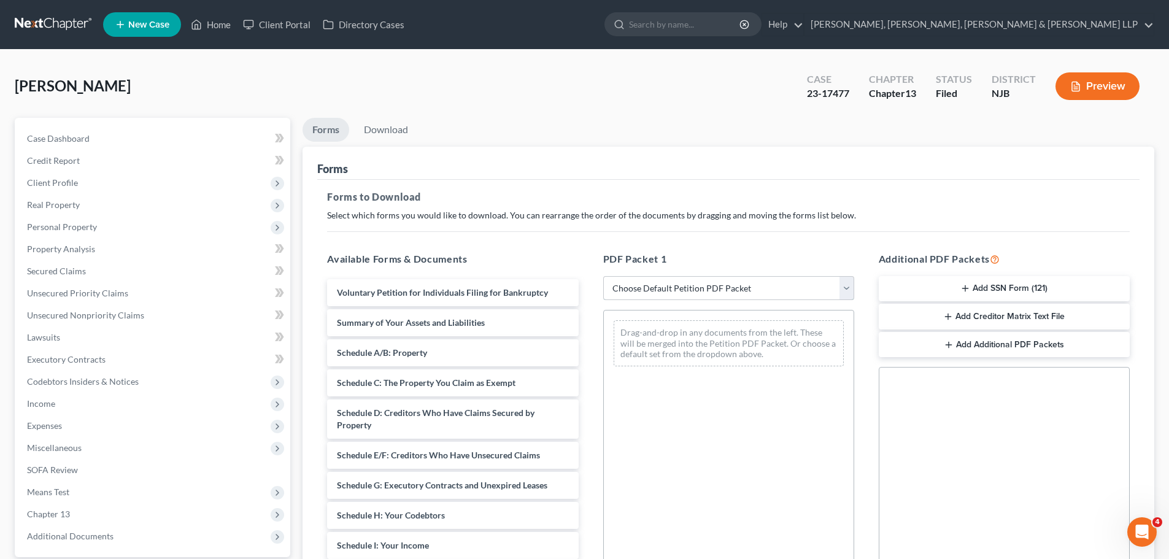
click at [846, 292] on select "Choose Default Petition PDF Packet Complete Bankruptcy Petition (all forms and …" at bounding box center [728, 288] width 251 height 25
select select "2"
click at [603, 276] on select "Choose Default Petition PDF Packet Complete Bankruptcy Petition (all forms and …" at bounding box center [728, 288] width 251 height 25
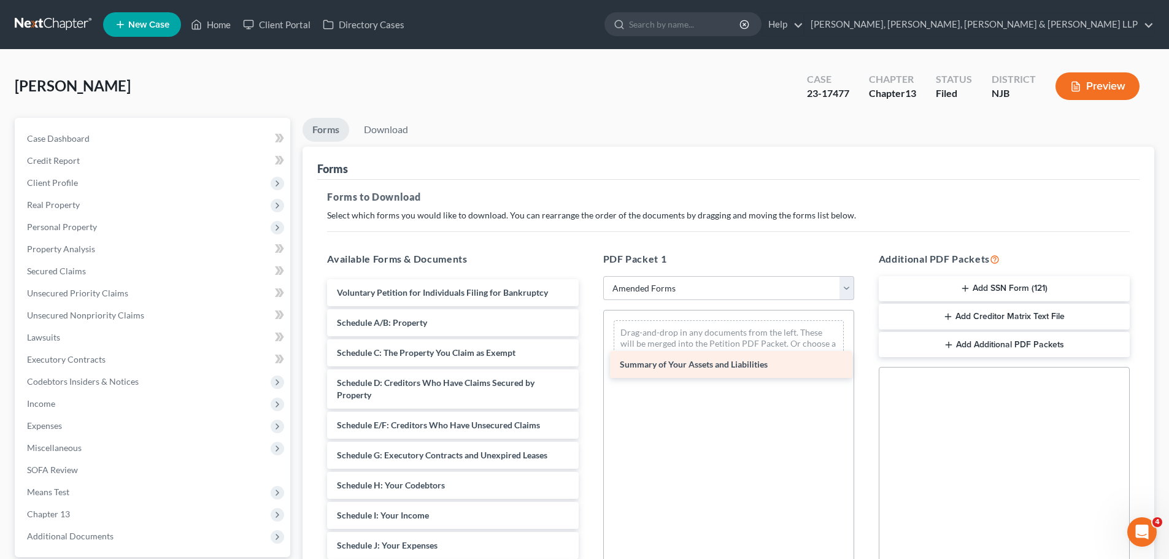
drag, startPoint x: 428, startPoint y: 326, endPoint x: 711, endPoint y: 368, distance: 286.0
click at [588, 368] on div "Summary of Your Assets and Liabilities Voluntary Petition for Individuals Filin…" at bounding box center [452, 536] width 271 height 515
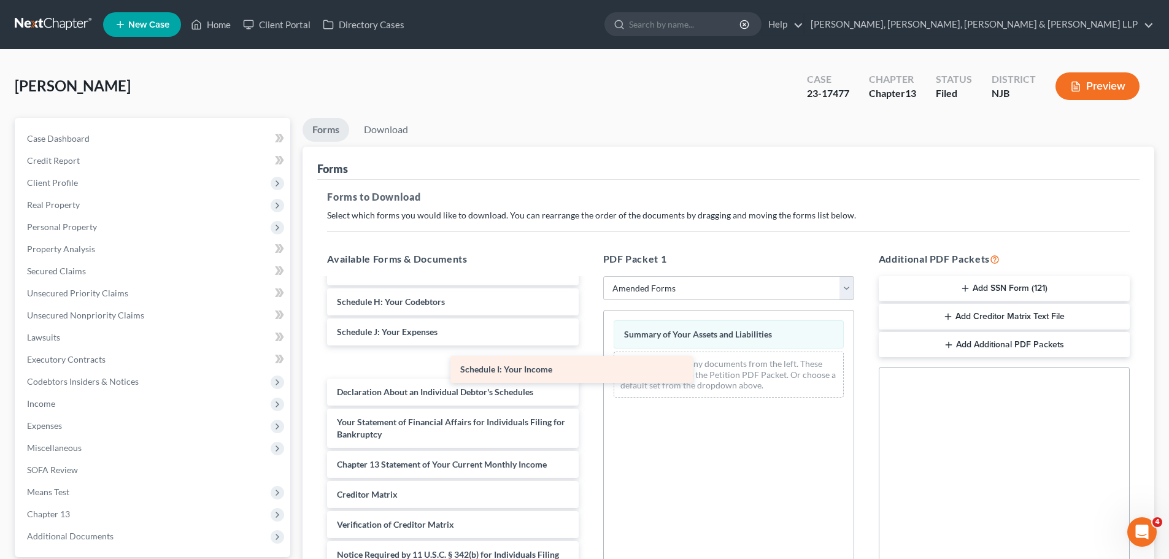
scroll to position [153, 0]
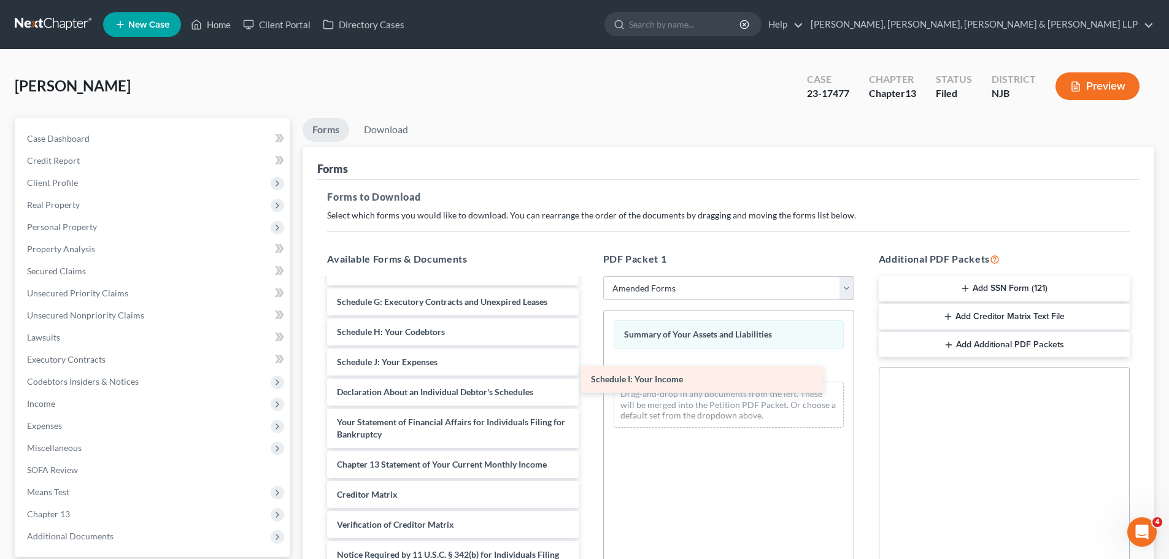
drag, startPoint x: 428, startPoint y: 337, endPoint x: 685, endPoint y: 384, distance: 261.5
click at [588, 384] on div "Schedule I: Your Income Voluntary Petition for Individuals Filing for Bankruptc…" at bounding box center [452, 368] width 271 height 485
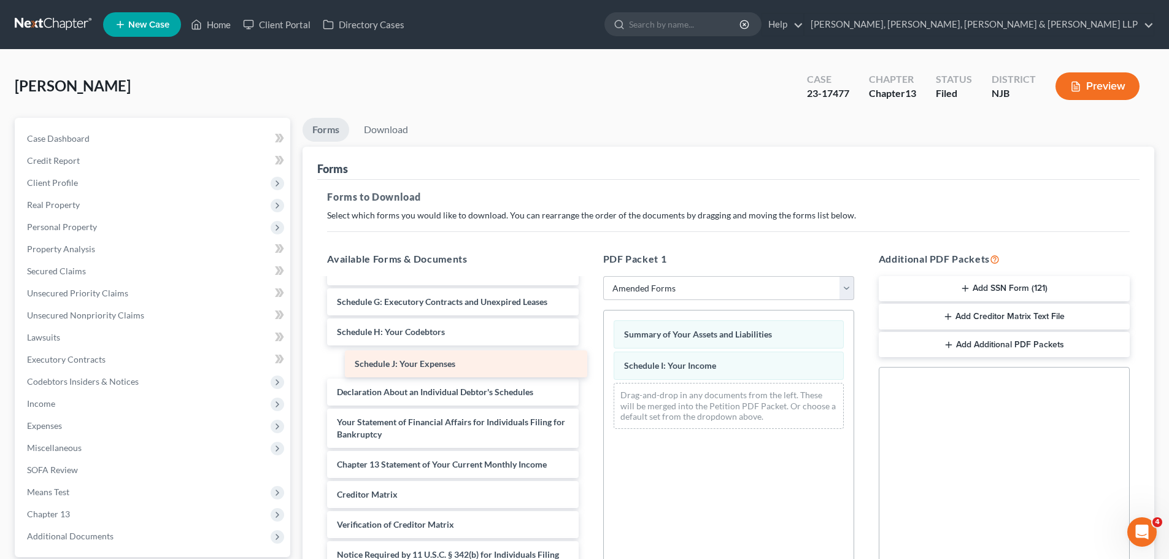
scroll to position [123, 0]
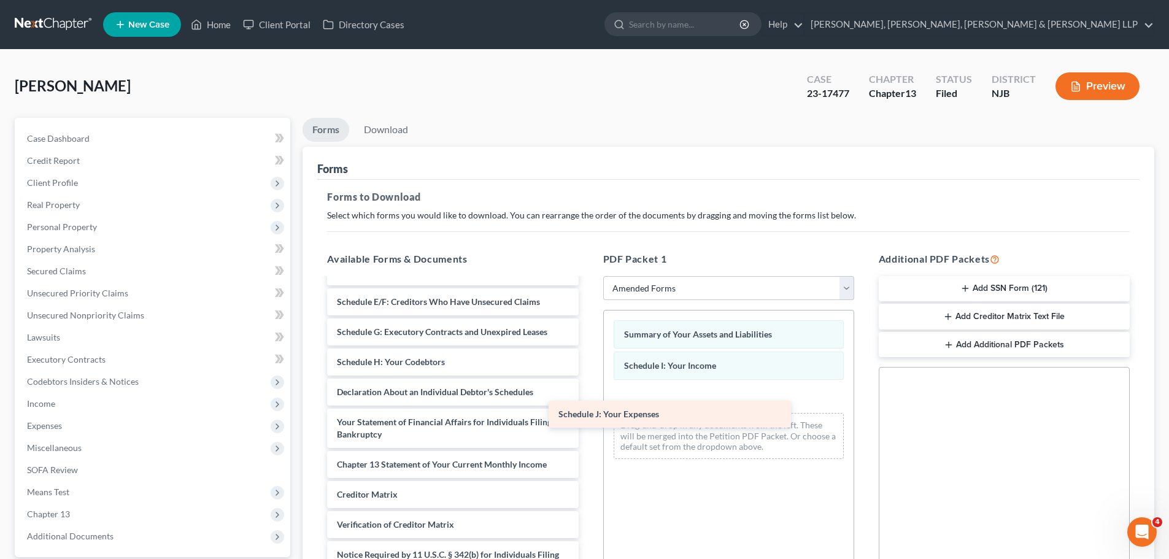
drag, startPoint x: 505, startPoint y: 370, endPoint x: 729, endPoint y: 422, distance: 229.4
click at [588, 422] on div "Schedule J: Your Expenses Voluntary Petition for Individuals Filing for Bankrup…" at bounding box center [452, 383] width 271 height 455
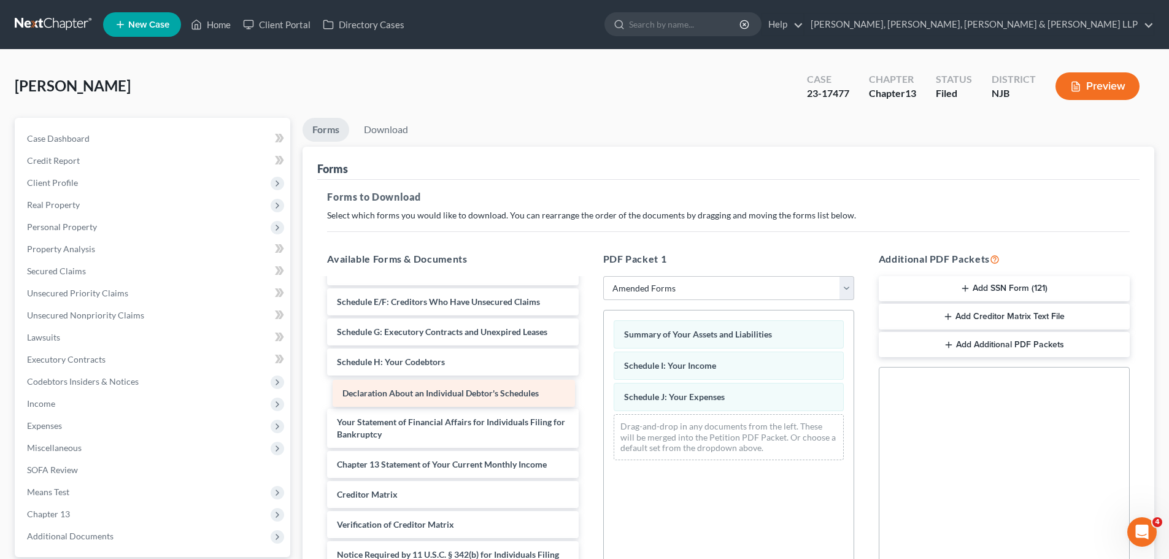
scroll to position [93, 0]
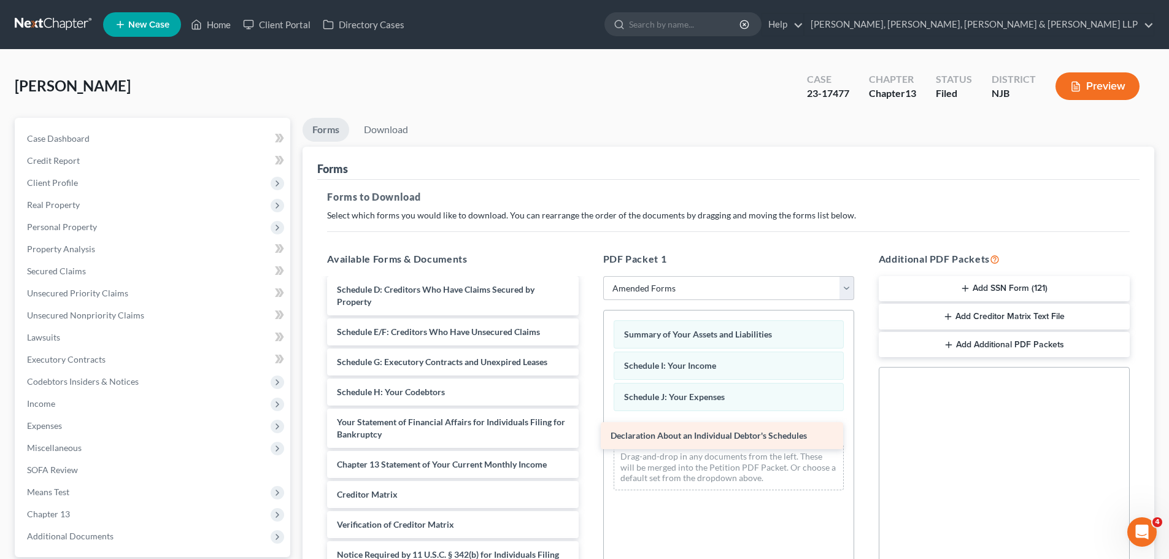
drag, startPoint x: 442, startPoint y: 392, endPoint x: 716, endPoint y: 436, distance: 277.2
click at [588, 436] on div "Declaration About an Individual Debtor's Schedules Voluntary Petition for Indiv…" at bounding box center [452, 398] width 271 height 425
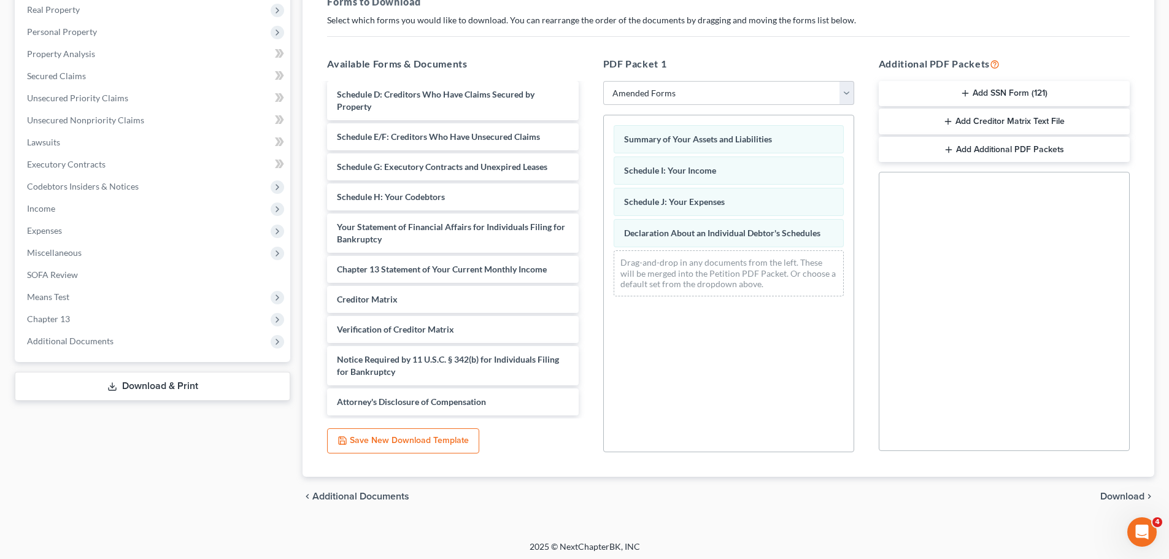
scroll to position [199, 0]
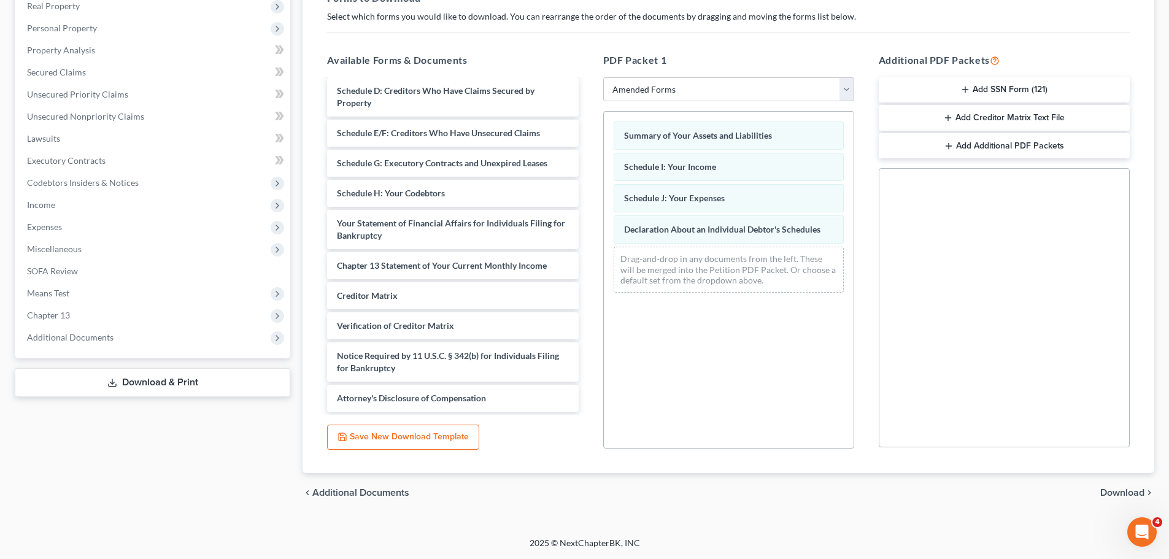
click at [1123, 493] on span "Download" at bounding box center [1122, 493] width 44 height 10
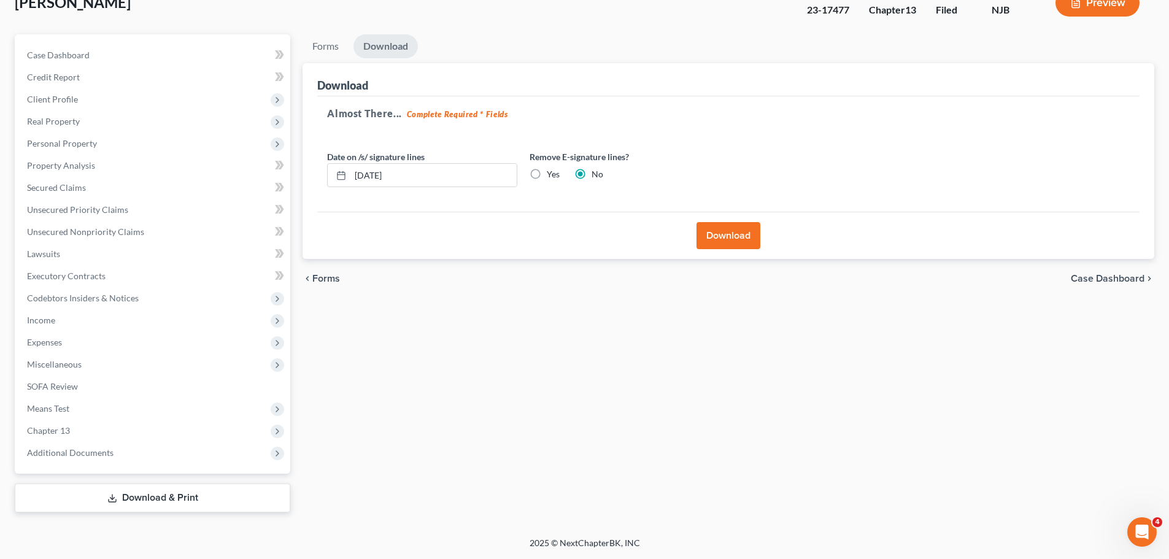
scroll to position [83, 0]
click at [547, 172] on label "Yes" at bounding box center [553, 174] width 13 height 12
click at [552, 172] on input "Yes" at bounding box center [556, 172] width 8 height 8
radio input "true"
radio input "false"
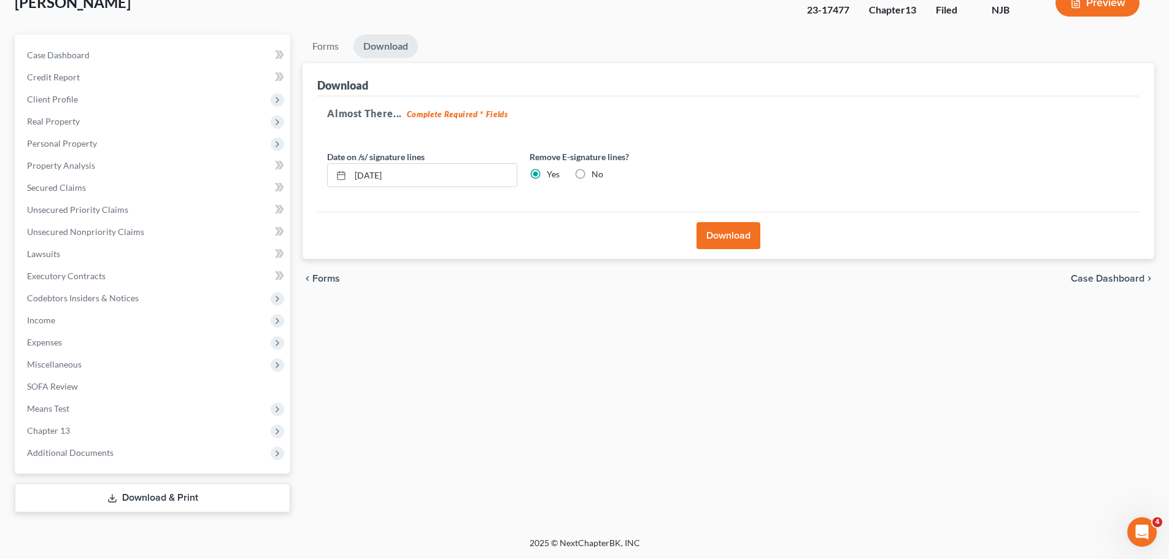
click at [718, 242] on button "Download" at bounding box center [729, 235] width 64 height 27
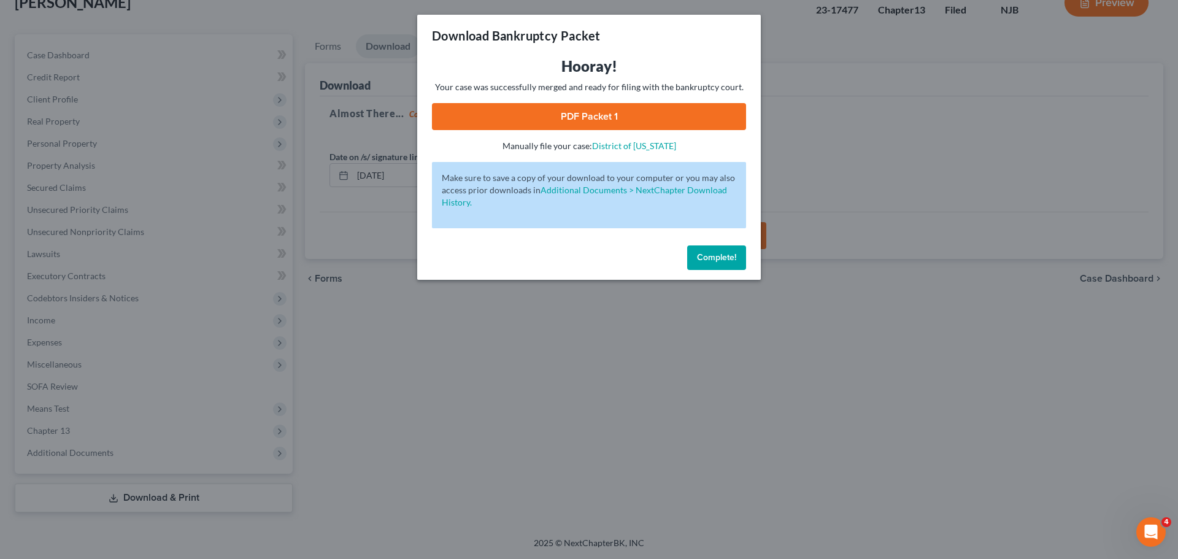
click at [633, 119] on link "PDF Packet 1" at bounding box center [589, 116] width 314 height 27
click at [737, 255] on button "Complete!" at bounding box center [716, 257] width 59 height 25
